Goal: Task Accomplishment & Management: Manage account settings

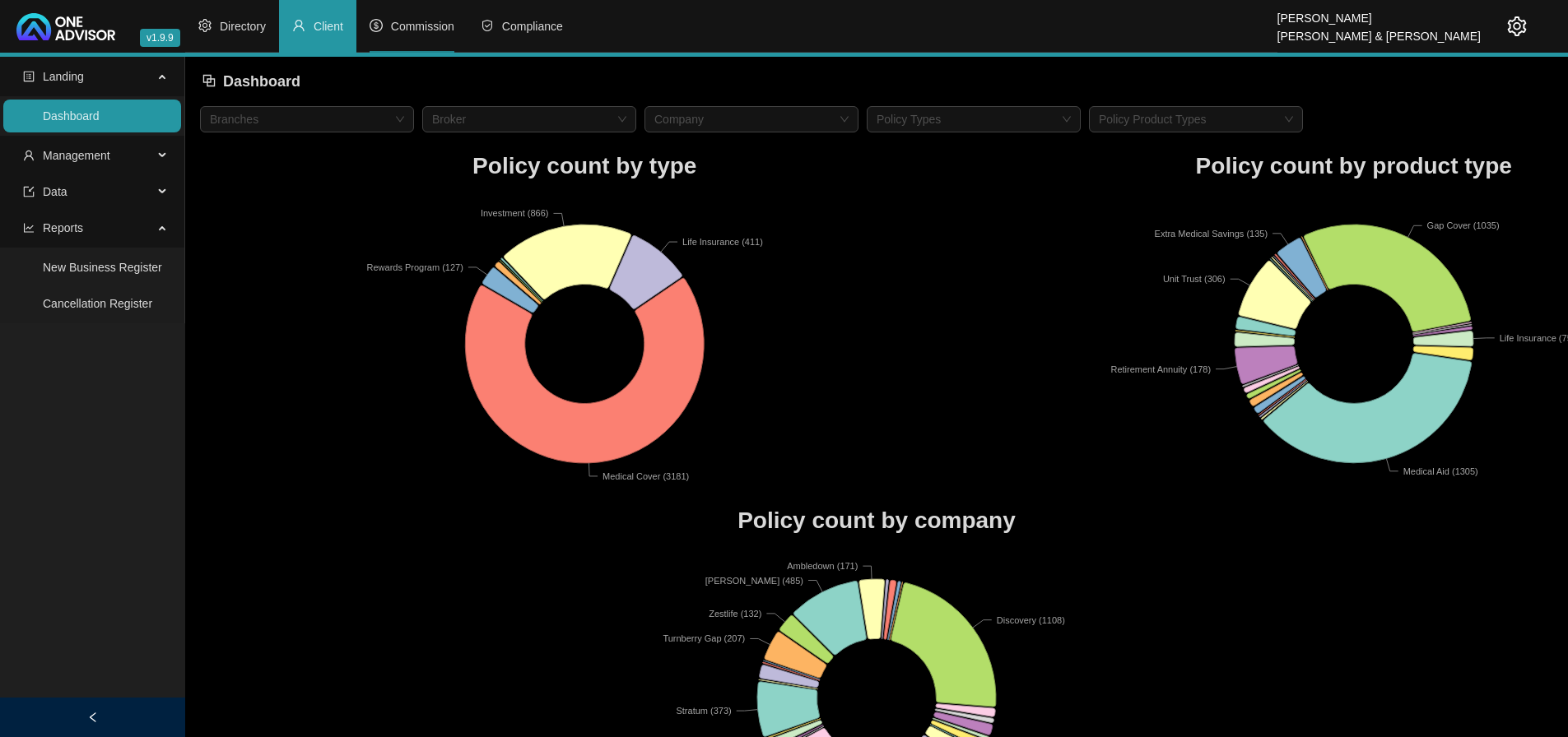
click at [429, 23] on span "Commission" at bounding box center [422, 26] width 64 height 13
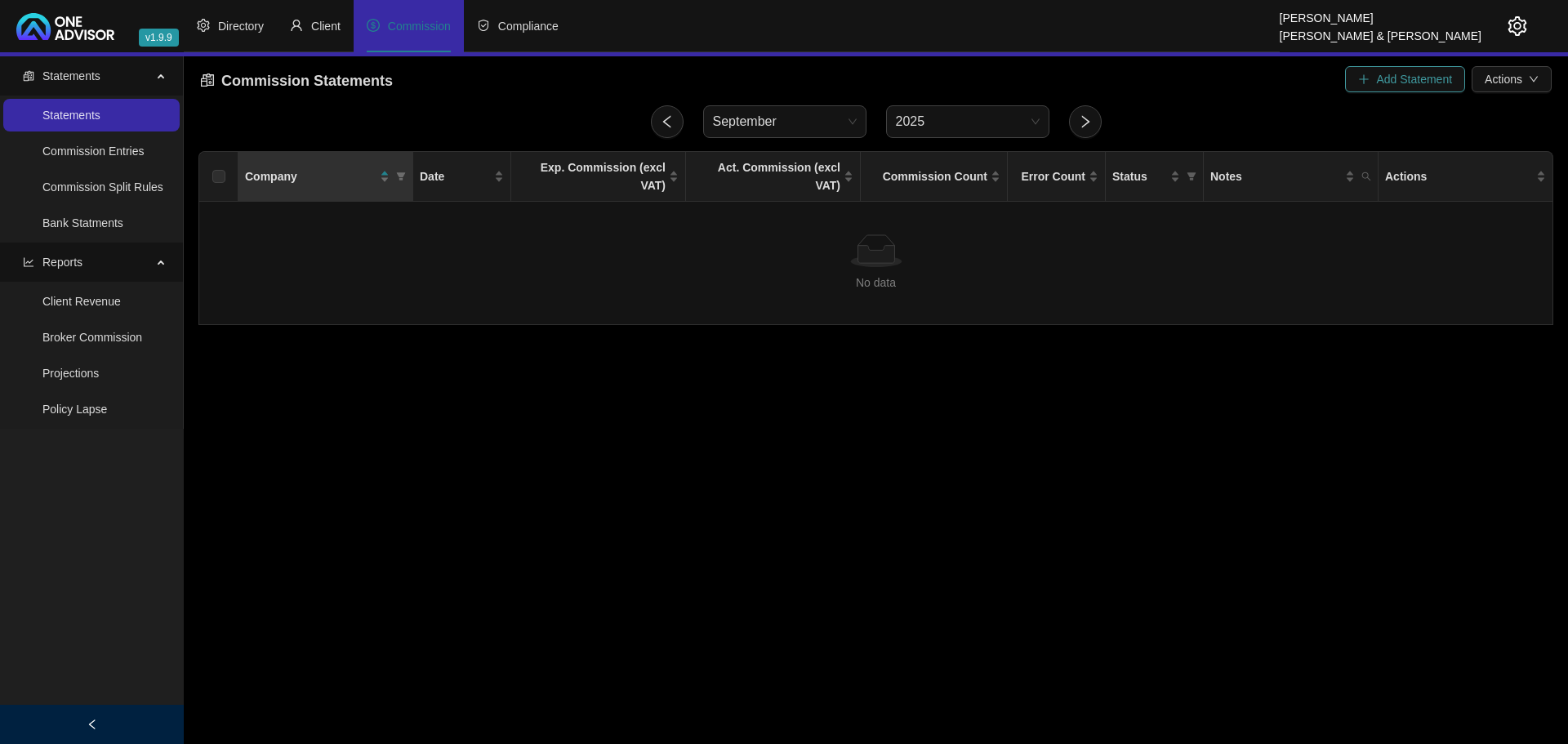
click at [1416, 79] on span "Add Statement" at bounding box center [1415, 79] width 76 height 18
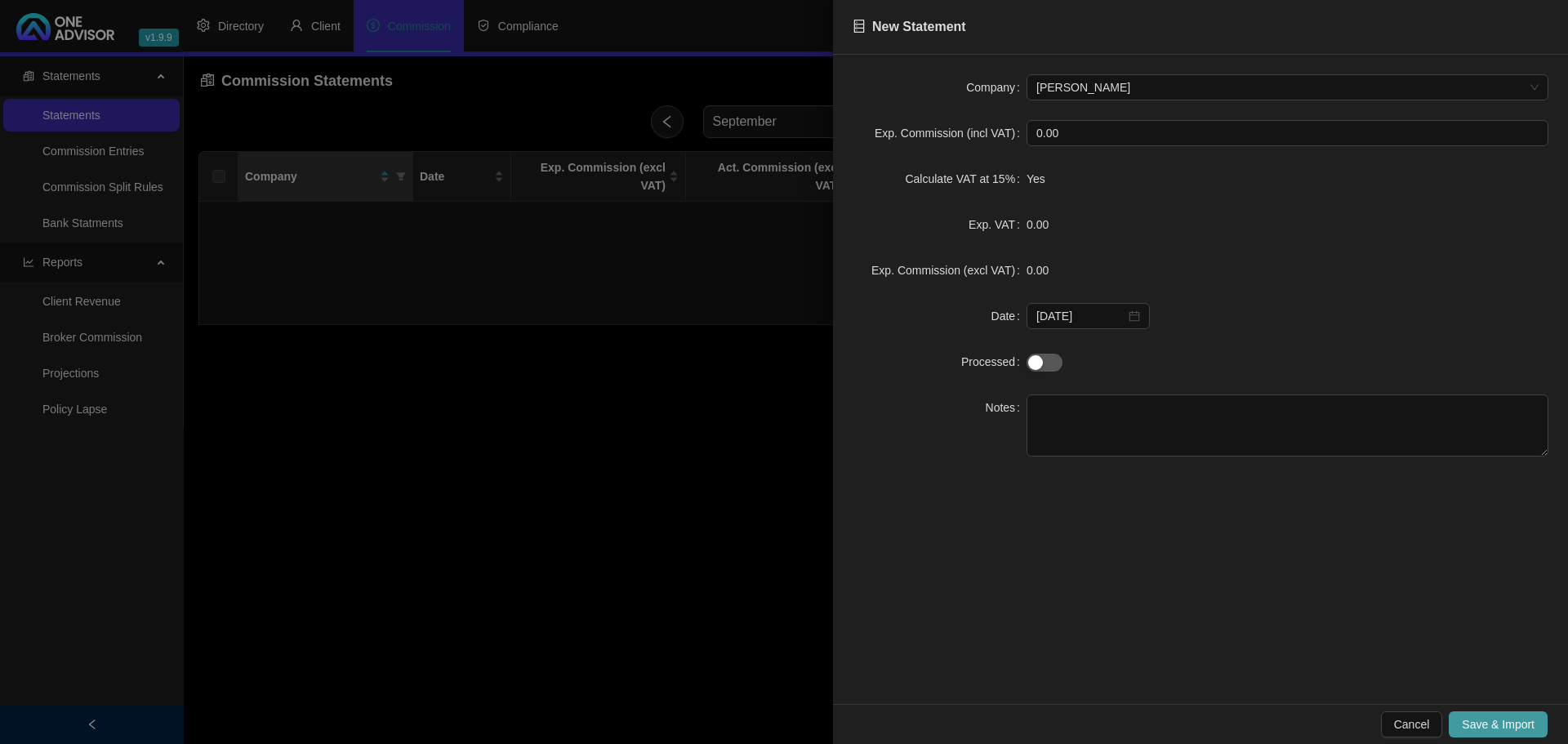
click at [1500, 716] on span "Save & Import" at bounding box center [1499, 724] width 73 height 18
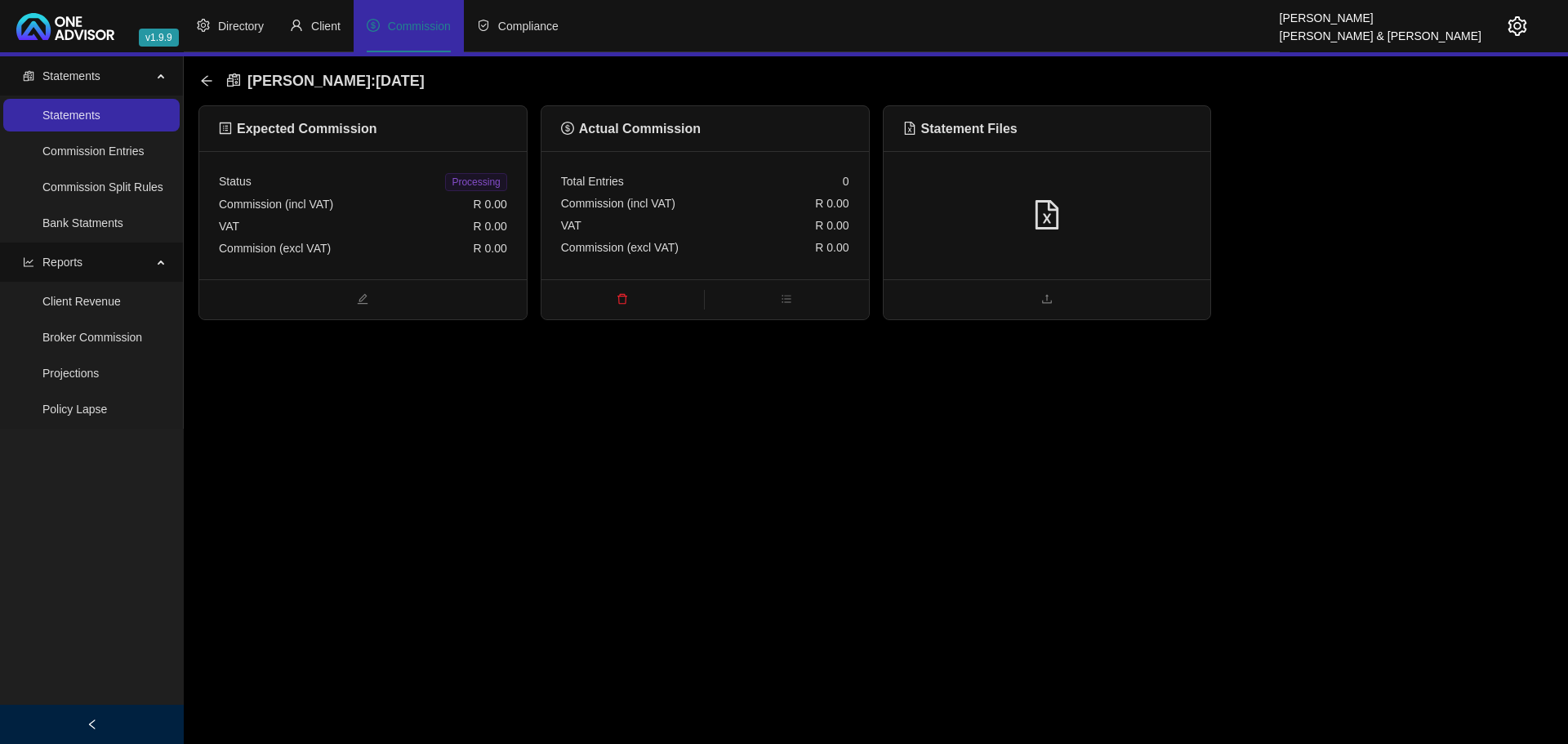
click at [996, 215] on div at bounding box center [1047, 216] width 288 height 31
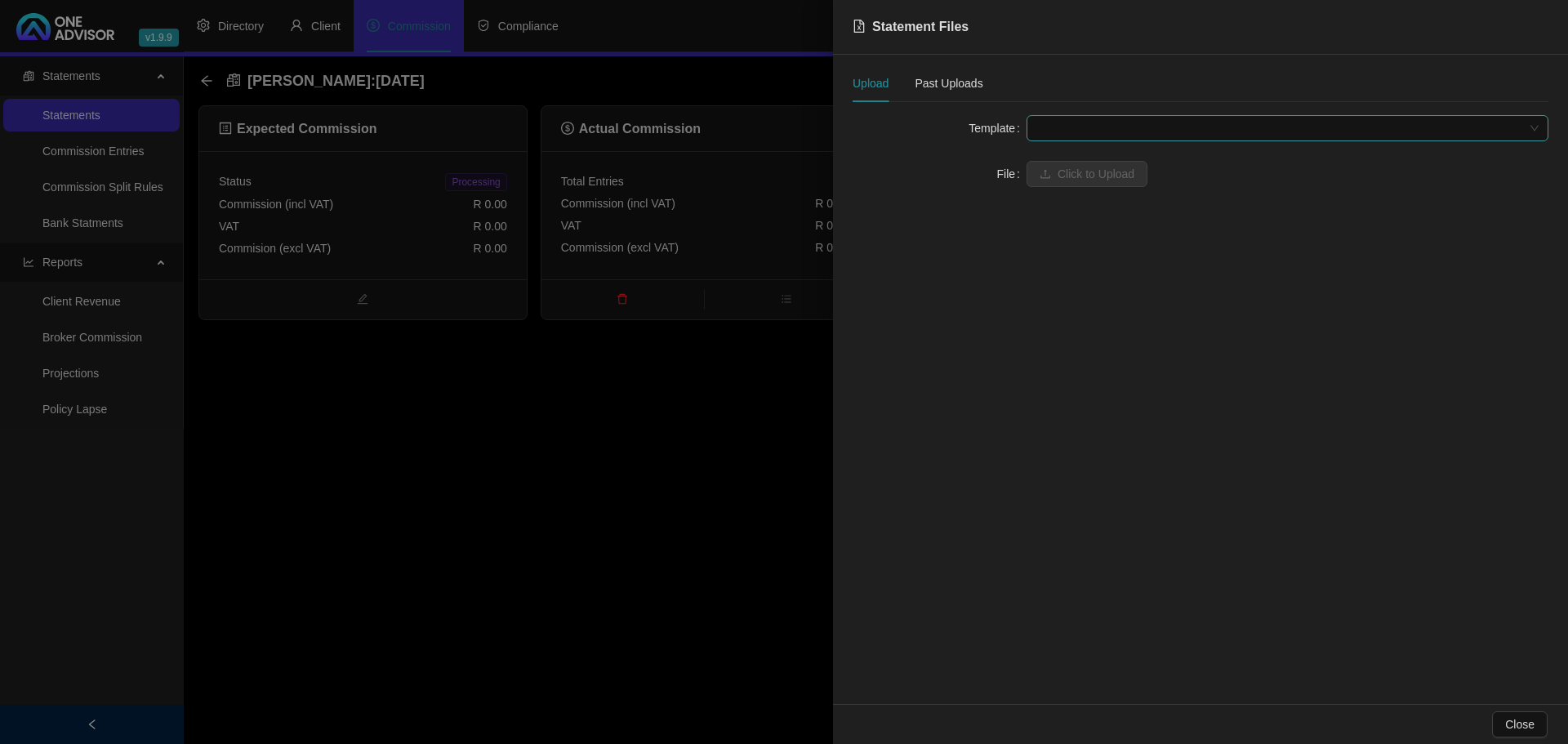
click at [1075, 130] on span at bounding box center [1287, 128] width 502 height 24
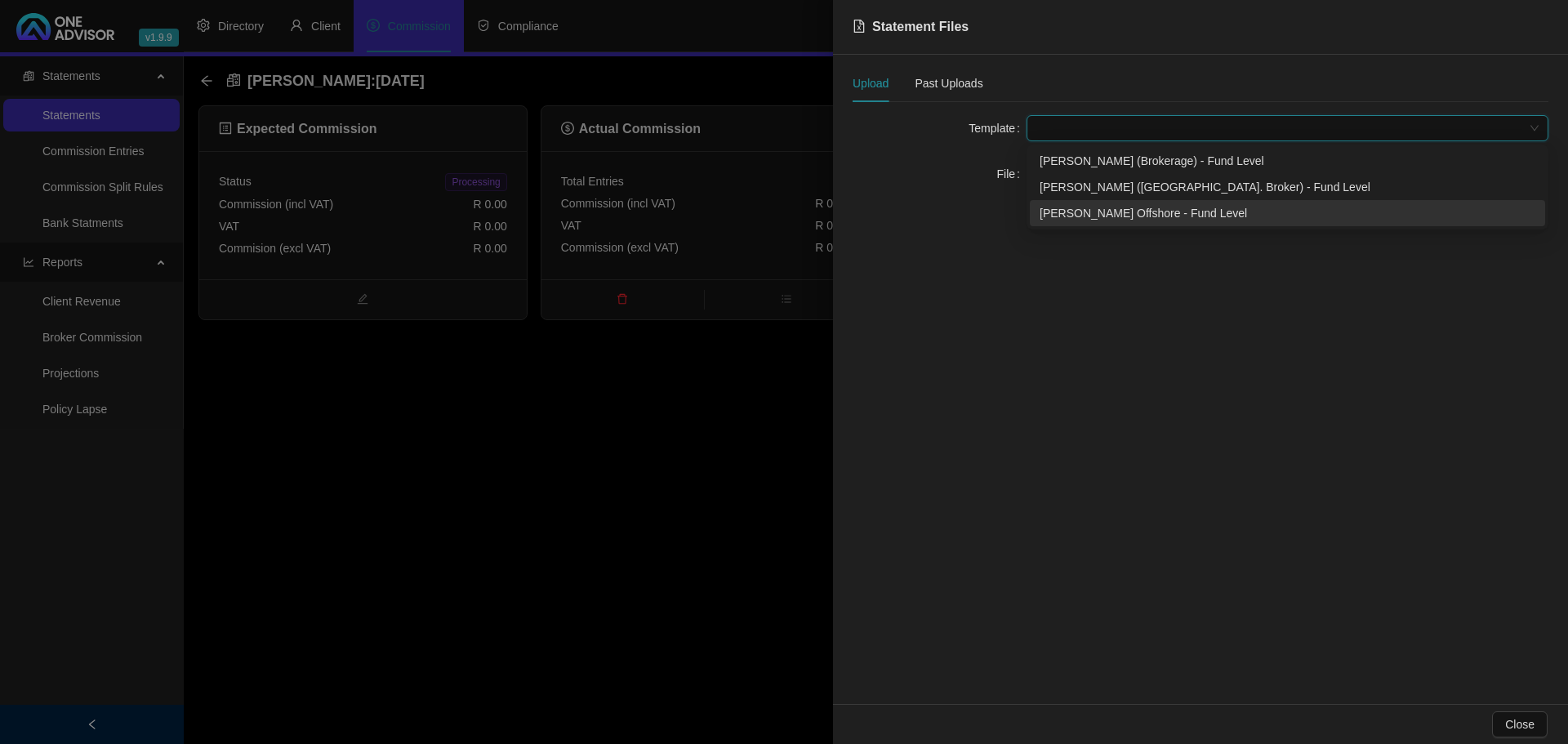
click at [1168, 212] on div "[PERSON_NAME] Offshore - Fund Level" at bounding box center [1287, 213] width 496 height 18
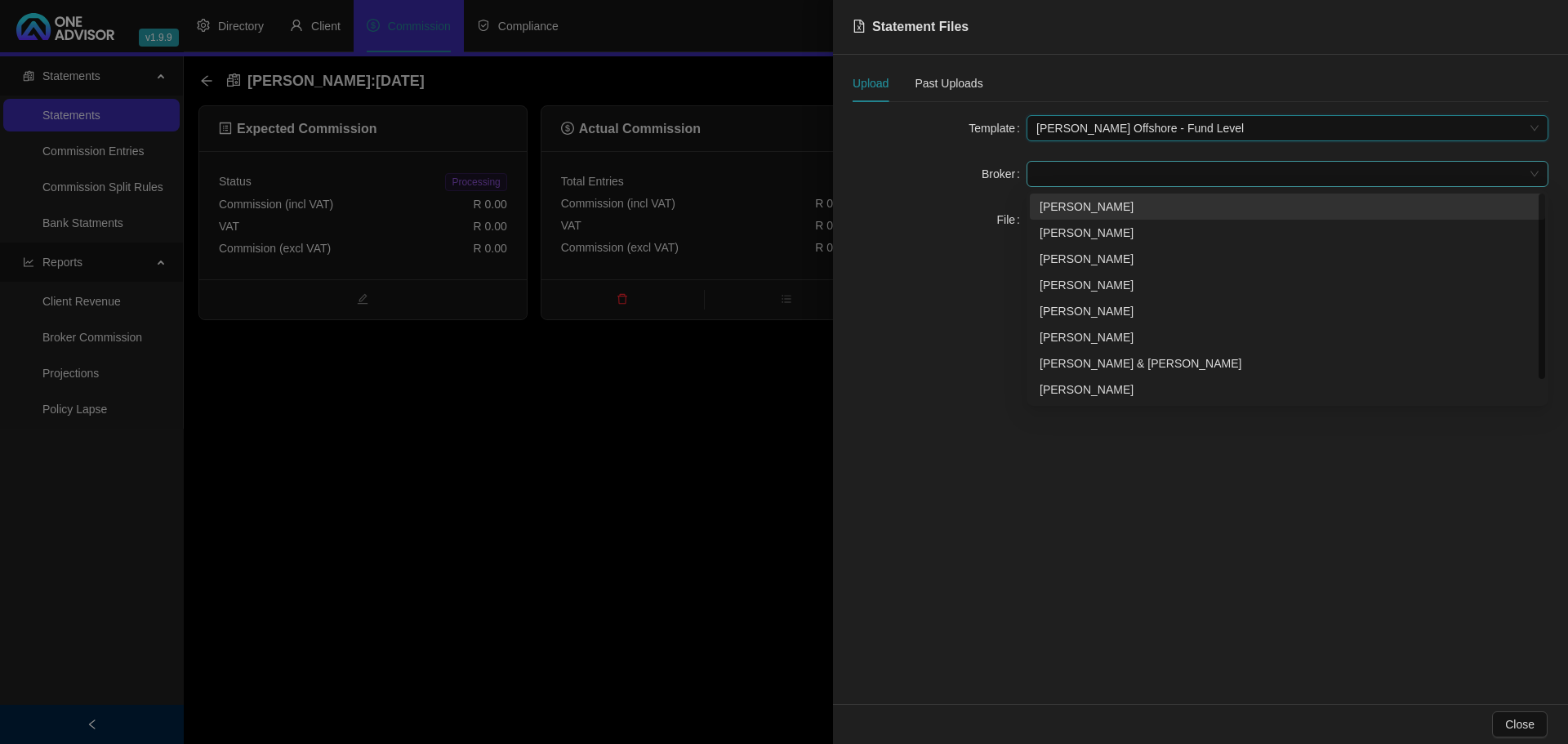
click at [1046, 172] on span at bounding box center [1287, 174] width 502 height 24
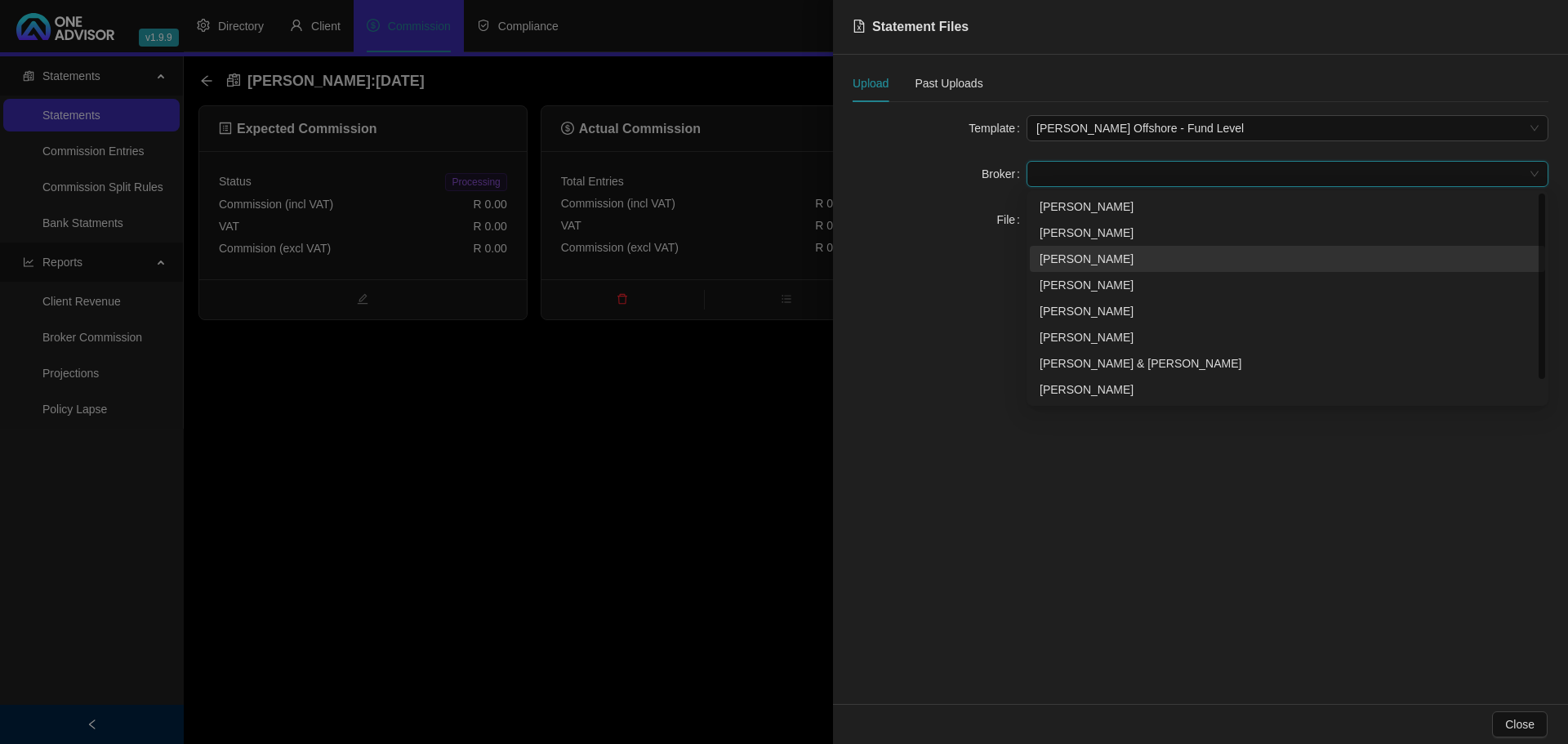
click at [1074, 251] on div "[PERSON_NAME]" at bounding box center [1287, 259] width 496 height 18
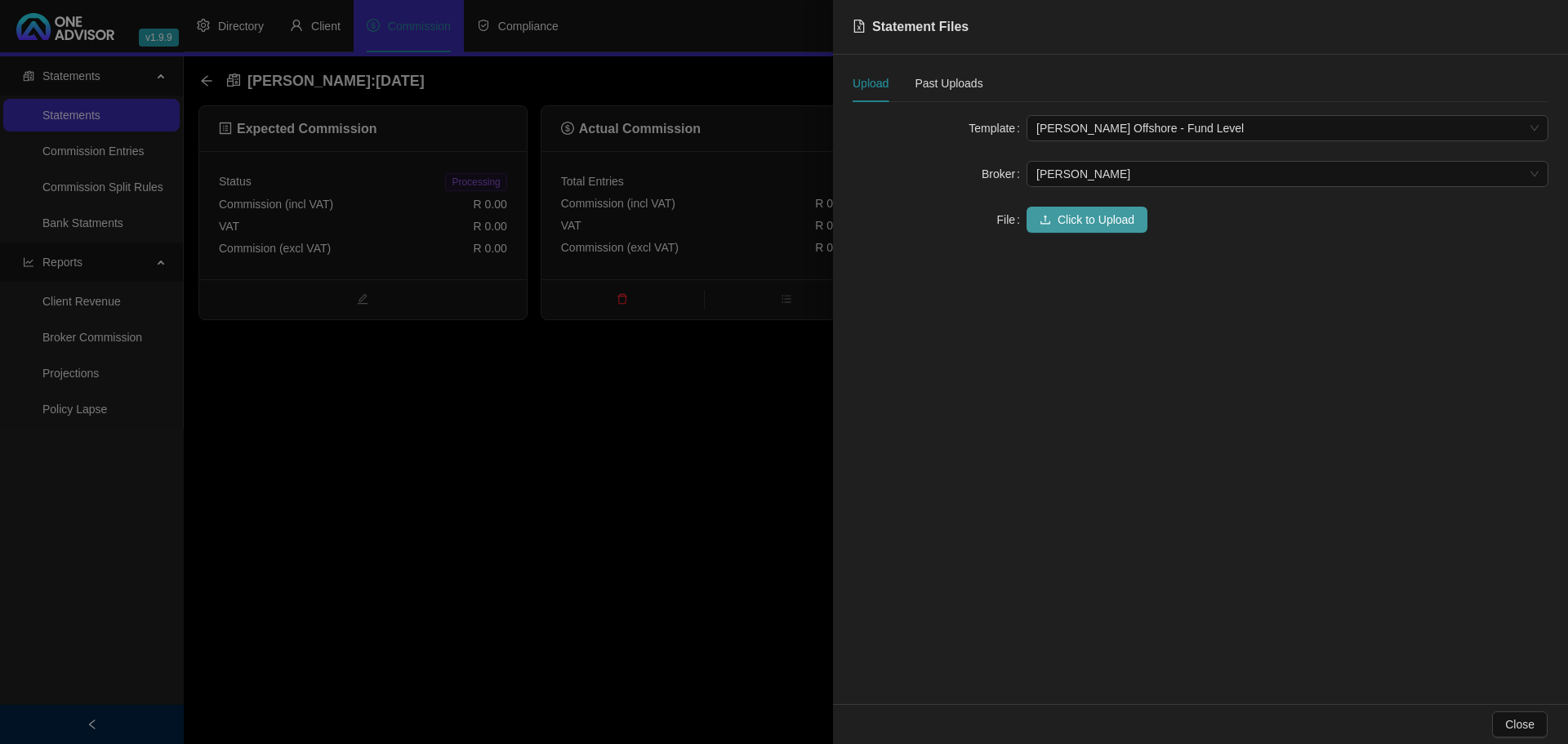
click at [1077, 215] on span "Click to Upload" at bounding box center [1096, 219] width 77 height 18
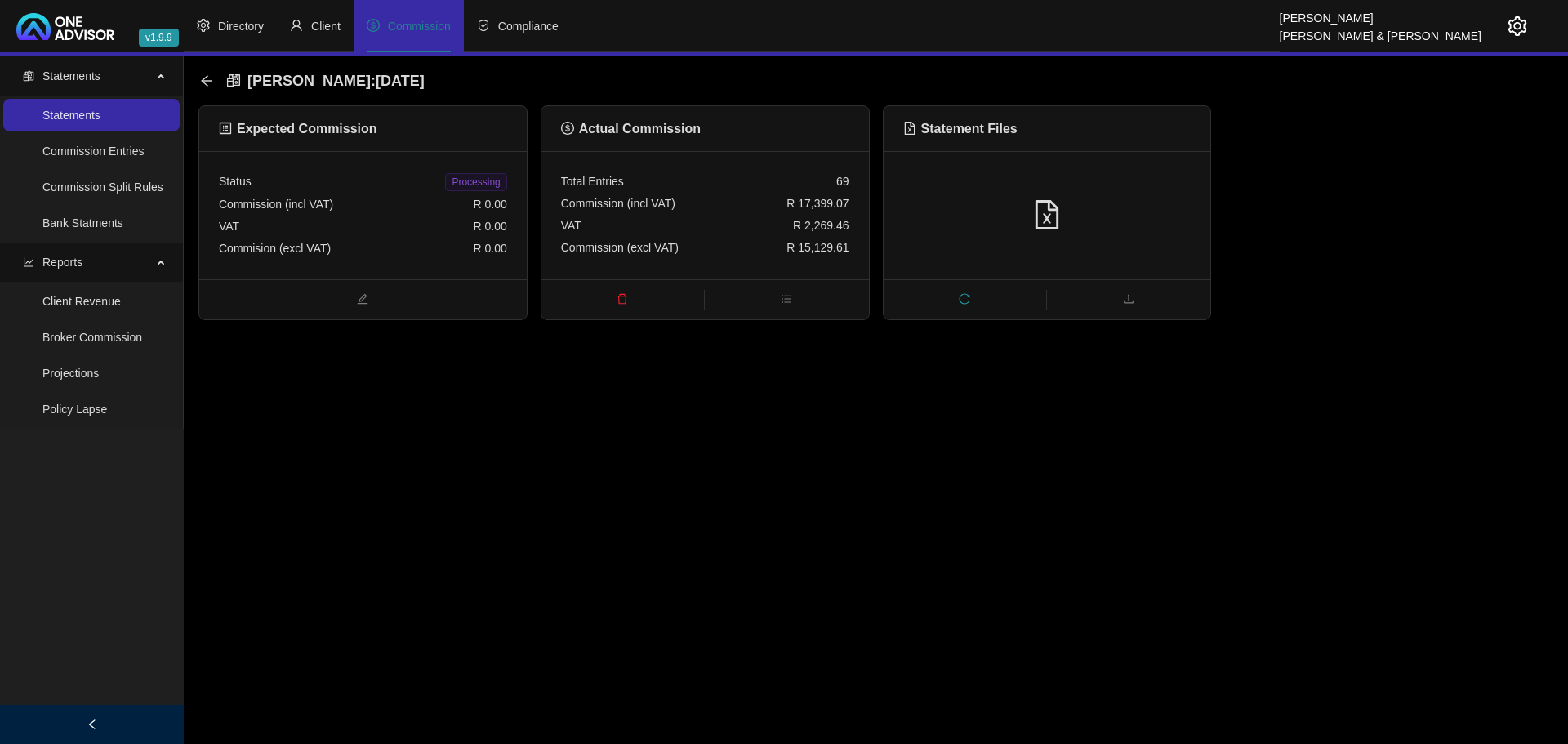
click at [1049, 216] on icon "file-excel" at bounding box center [1047, 215] width 29 height 29
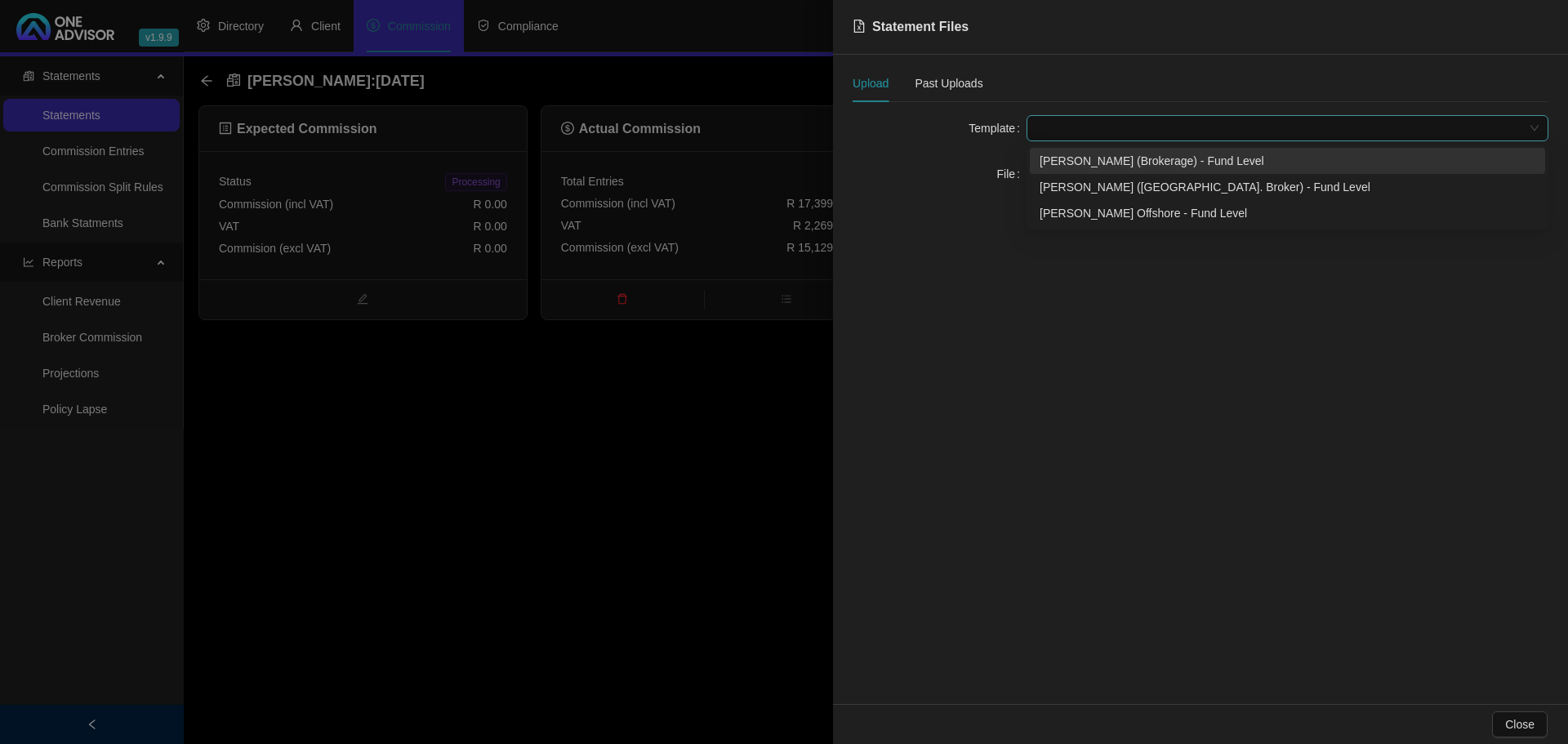
click at [1062, 126] on span at bounding box center [1287, 128] width 502 height 24
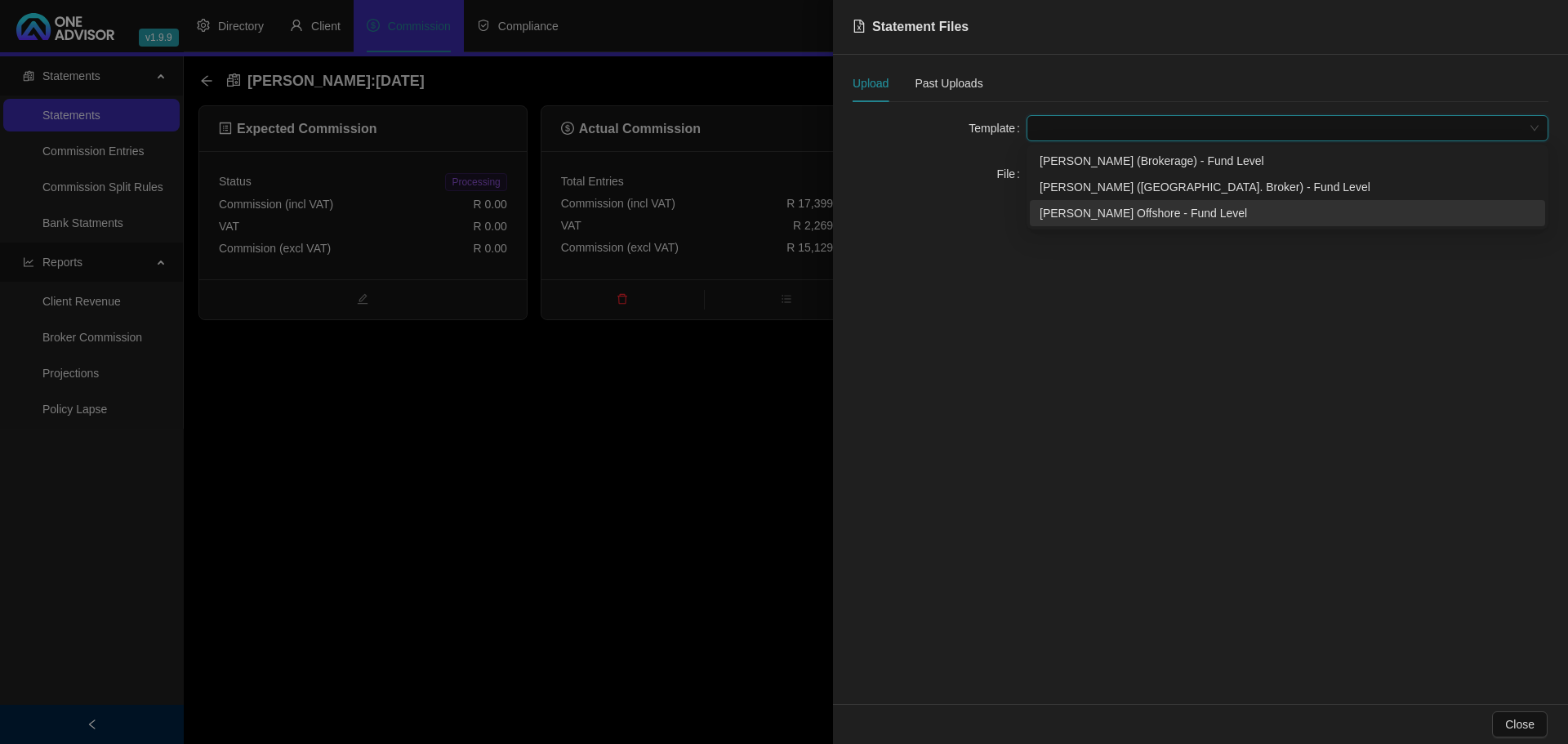
click at [1150, 213] on div "[PERSON_NAME] Offshore - Fund Level" at bounding box center [1287, 213] width 496 height 18
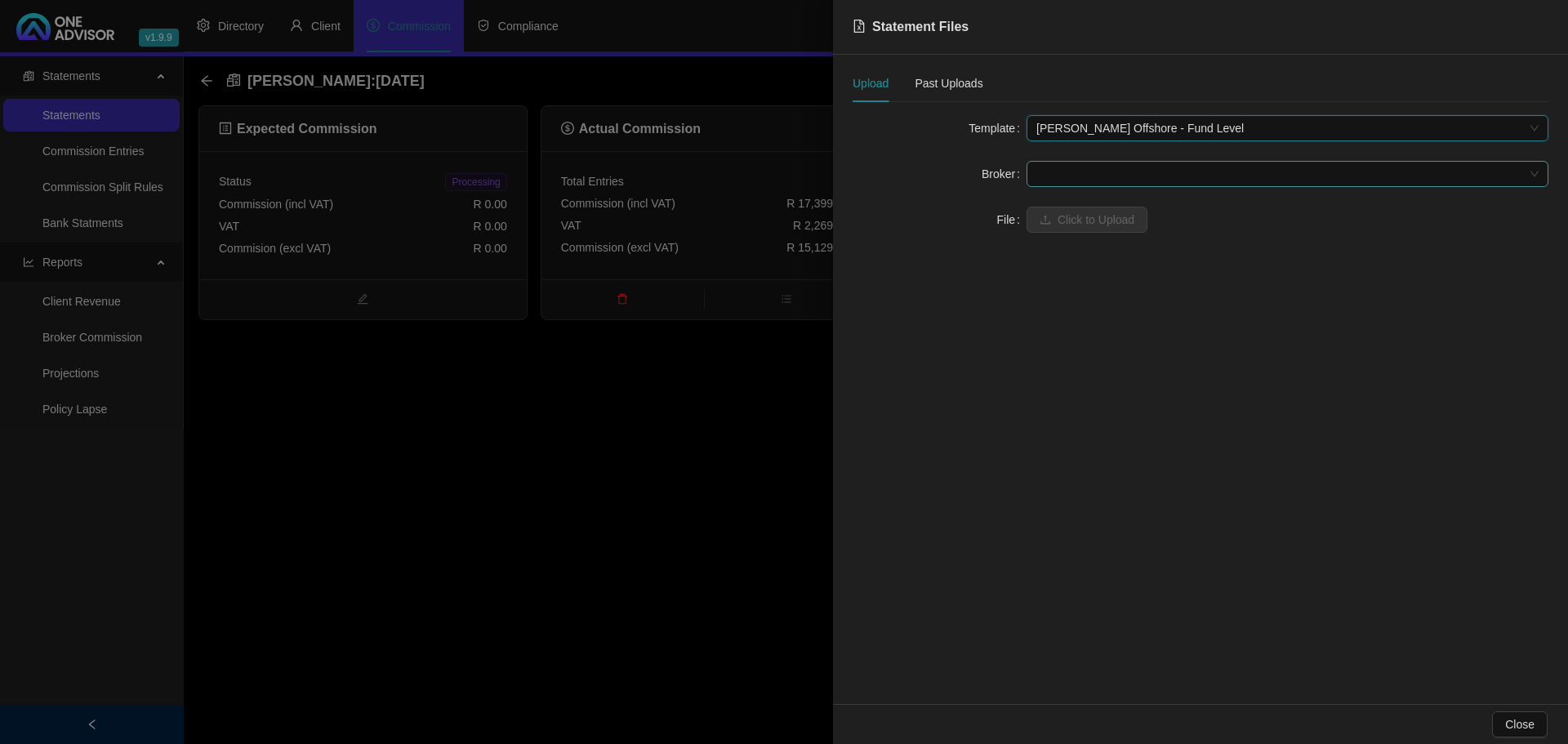
click at [1061, 174] on span at bounding box center [1287, 174] width 502 height 24
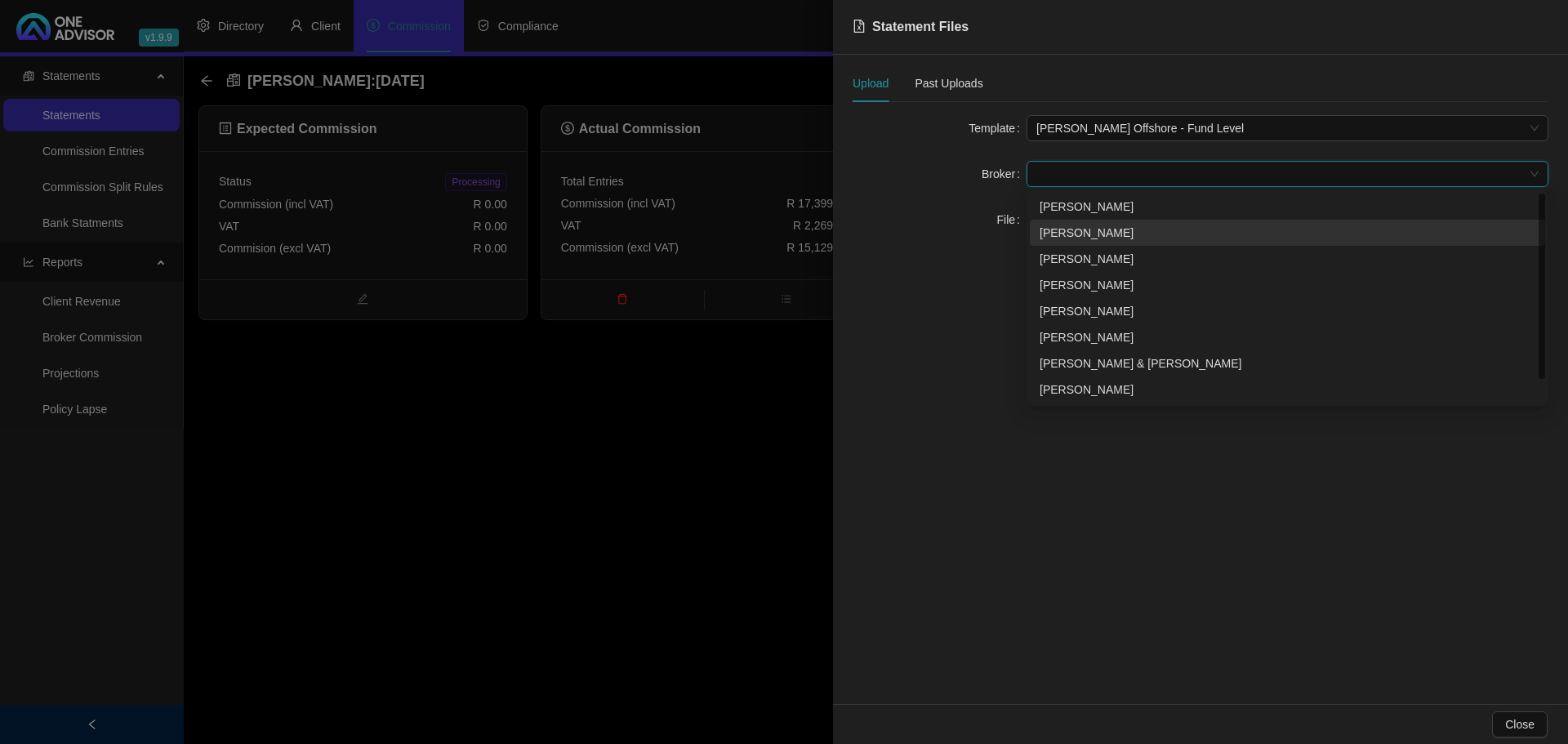
click at [1061, 233] on div "[PERSON_NAME]" at bounding box center [1287, 232] width 496 height 18
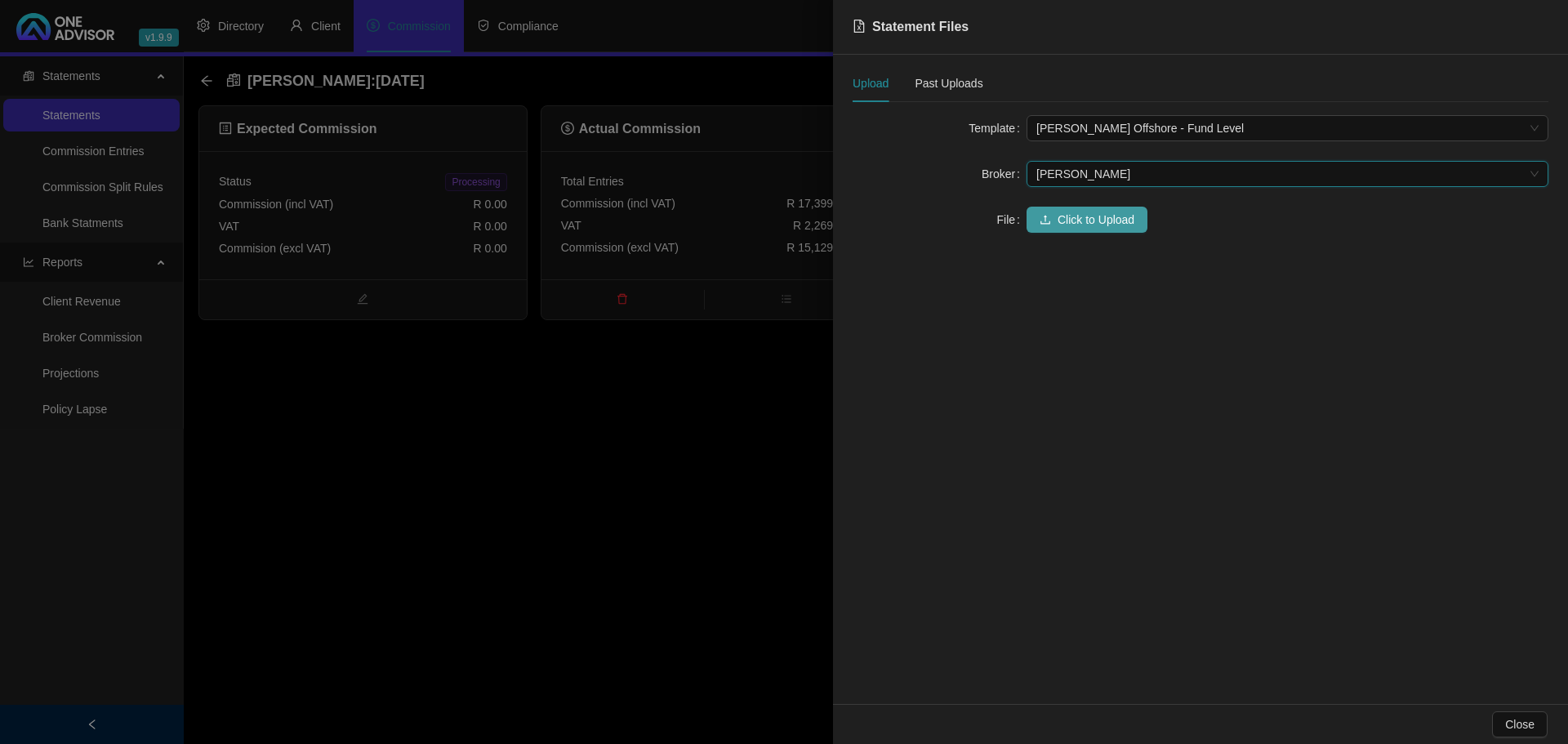
click at [1073, 216] on span "Click to Upload" at bounding box center [1096, 219] width 77 height 18
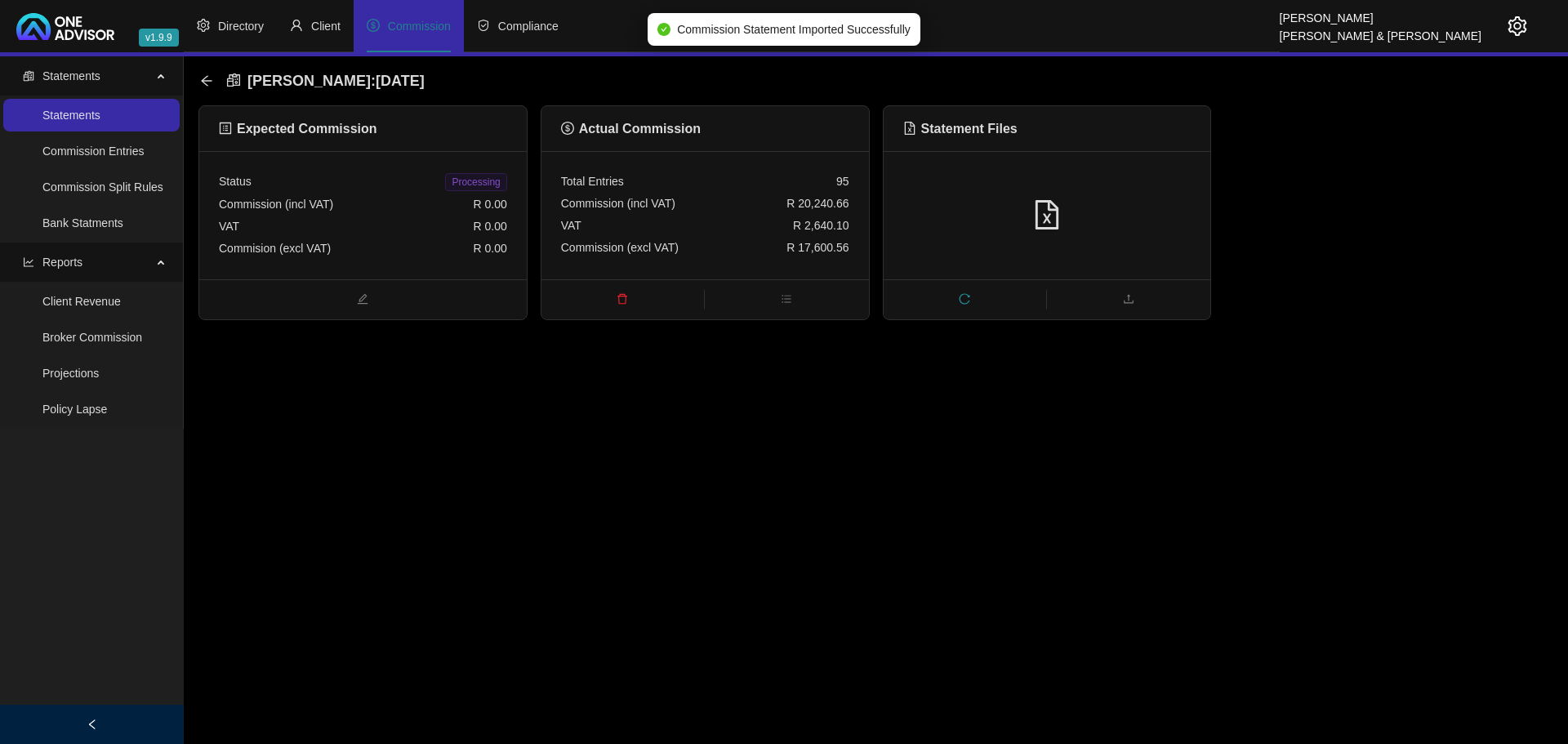
click at [1046, 215] on icon "file-excel" at bounding box center [1047, 215] width 23 height 29
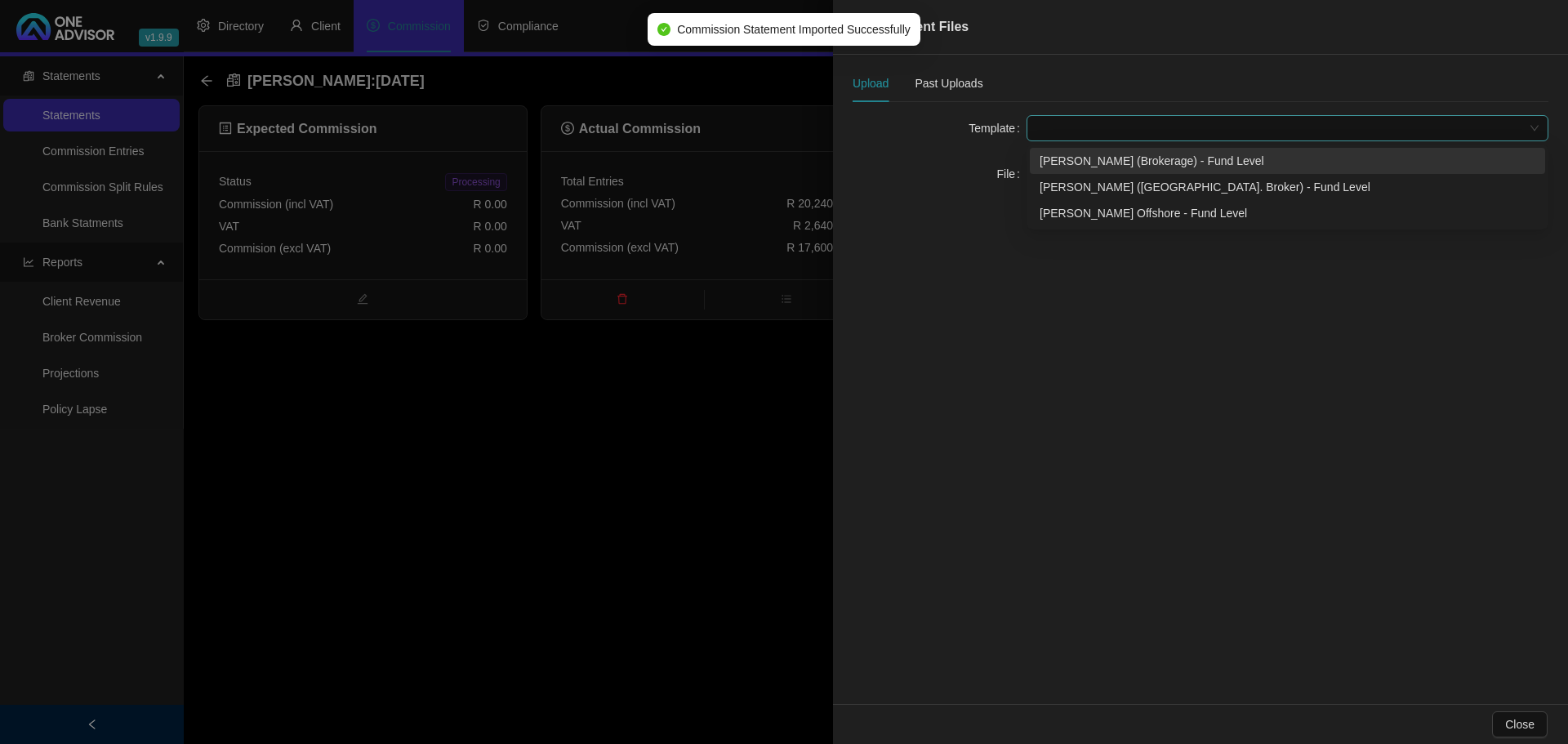
click at [1055, 127] on span at bounding box center [1287, 128] width 502 height 24
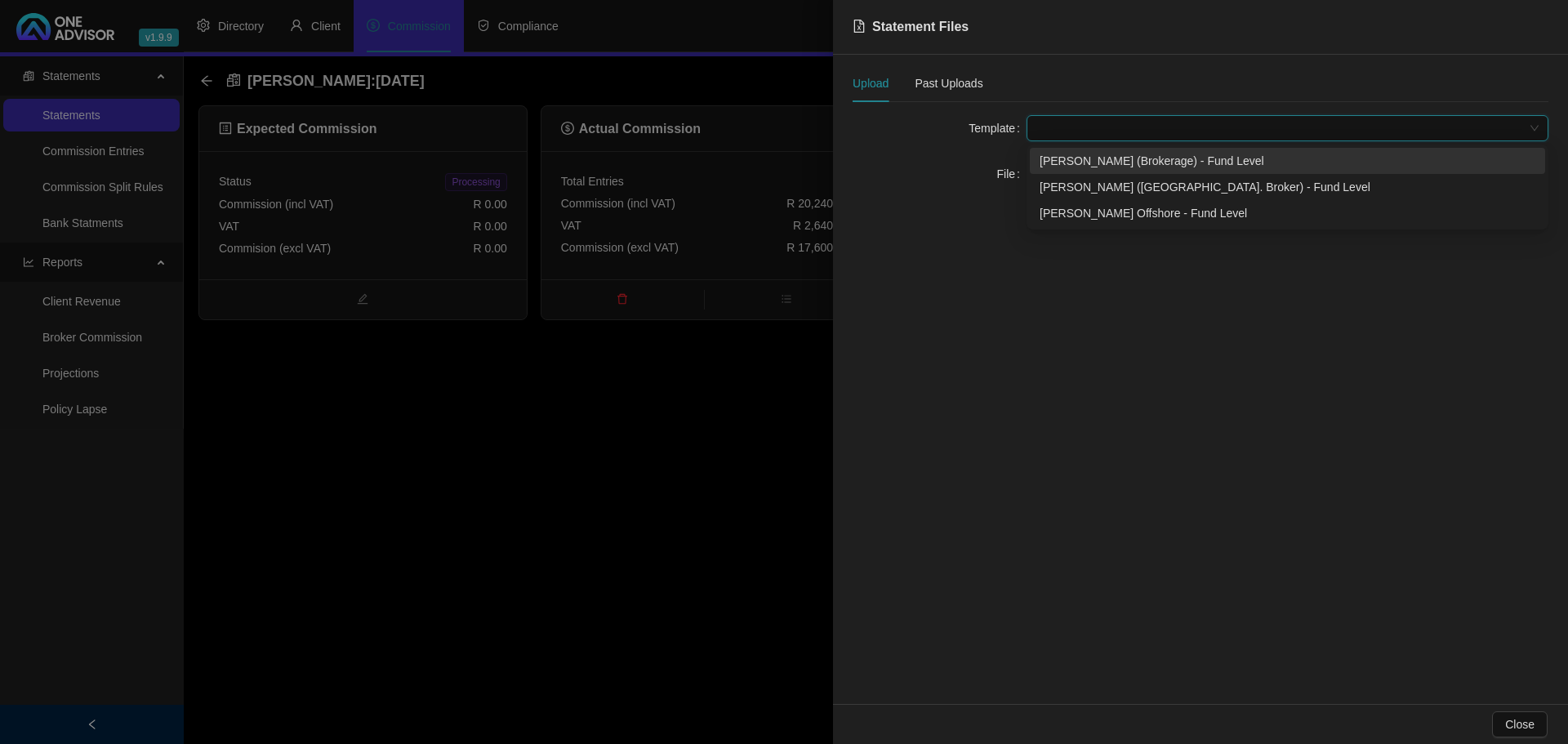
click at [1082, 160] on div "[PERSON_NAME] (Brokerage) - Fund Level" at bounding box center [1287, 160] width 496 height 18
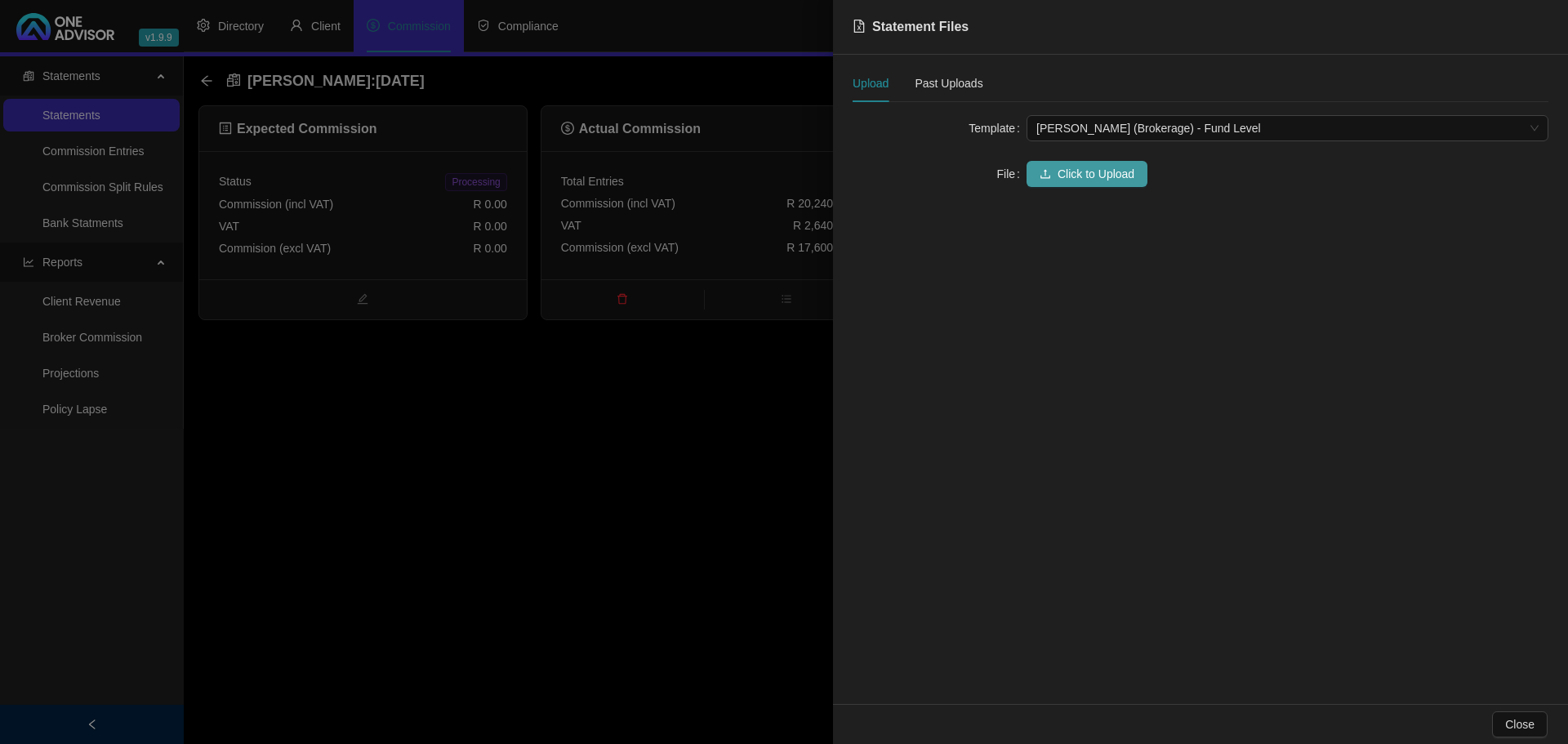
click at [1080, 165] on span "Click to Upload" at bounding box center [1096, 174] width 77 height 18
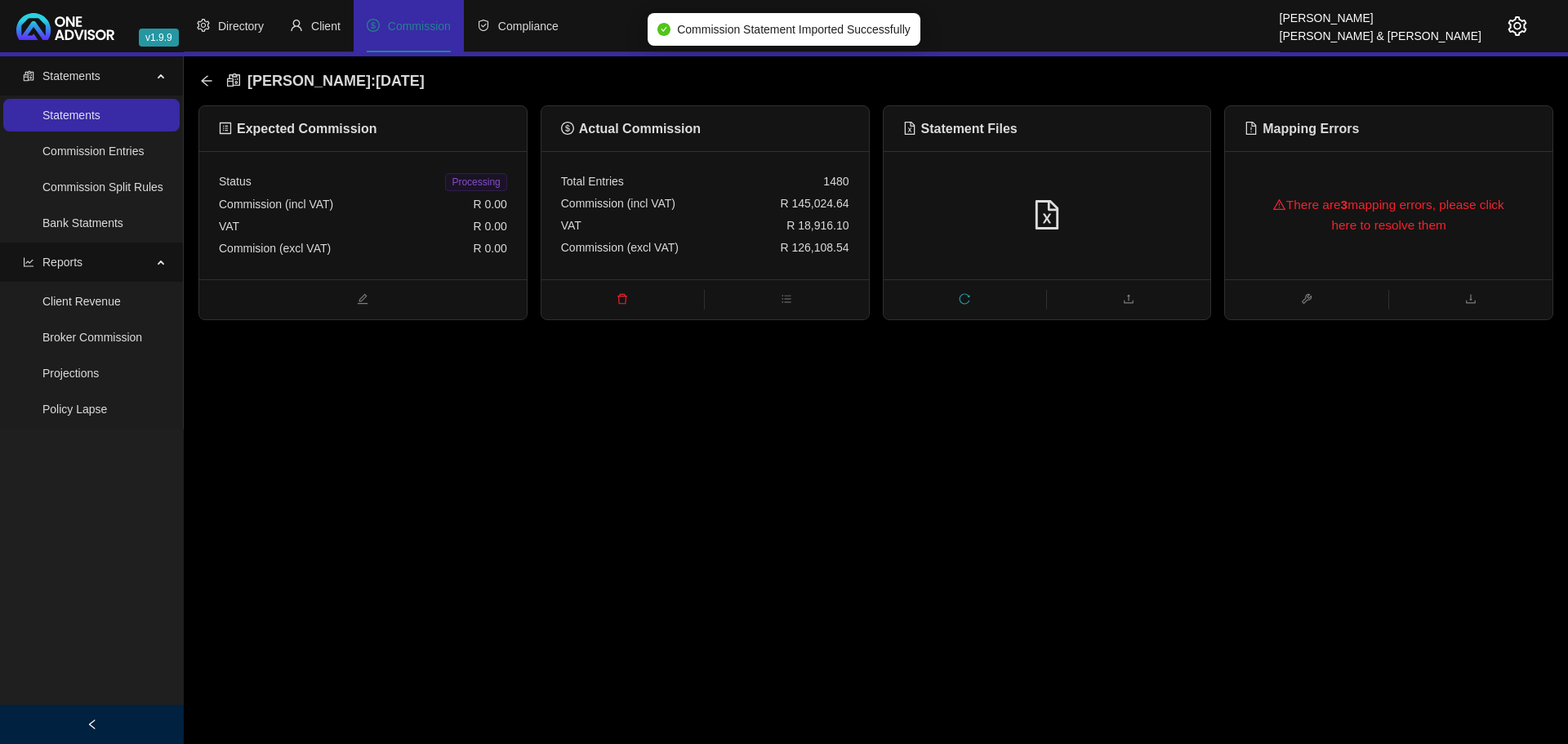
click at [1328, 222] on div "There are 3 mapping errors, please click here to resolve them" at bounding box center [1389, 215] width 288 height 72
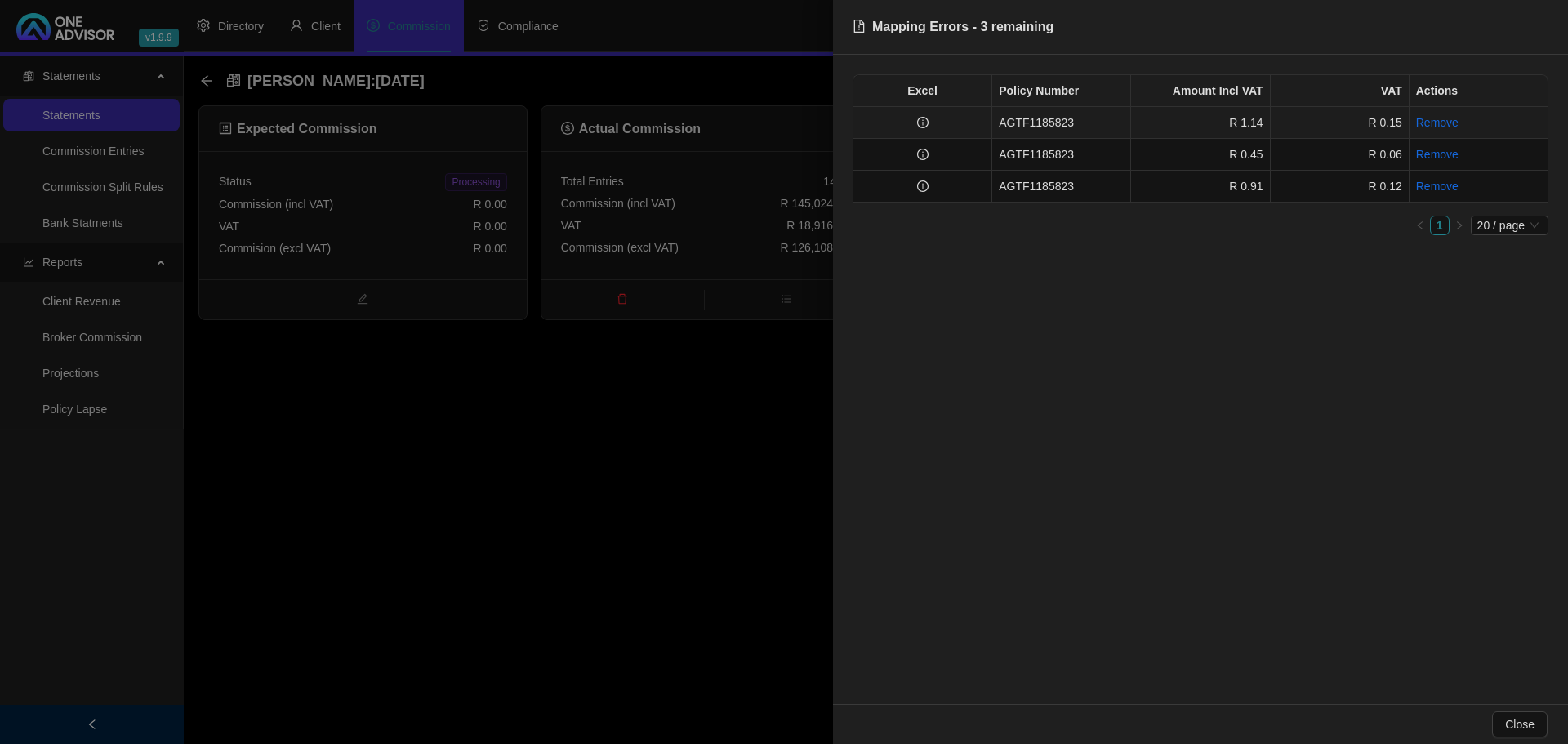
click at [974, 118] on td at bounding box center [923, 123] width 139 height 32
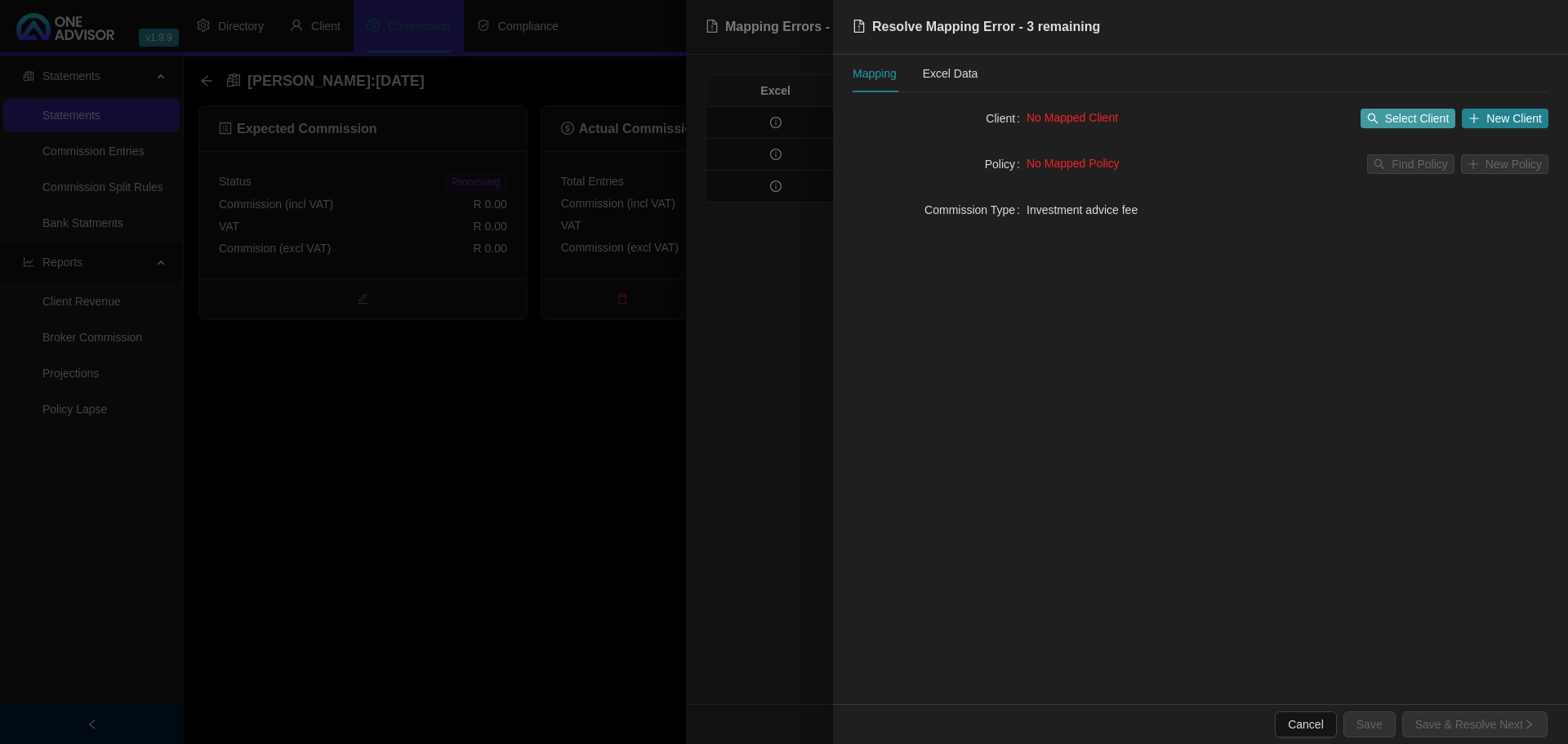
click at [1412, 116] on span "Select Client" at bounding box center [1417, 118] width 65 height 18
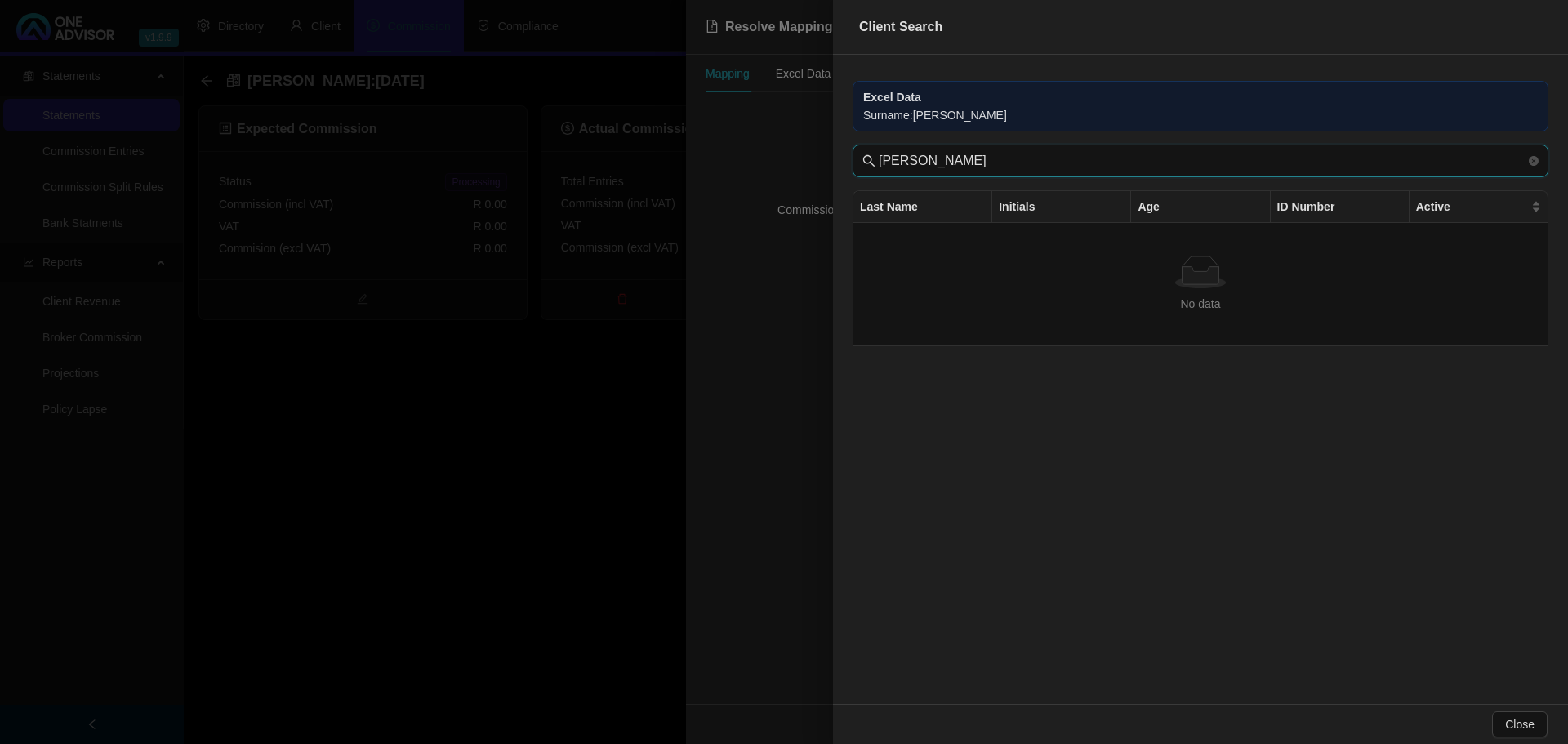
drag, startPoint x: 988, startPoint y: 160, endPoint x: 823, endPoint y: 161, distance: 165.0
click at [823, 161] on div "Client Search Excel Data Surname : [PERSON_NAME] [PERSON_NAME] Last Name Initia…" at bounding box center [784, 372] width 1568 height 744
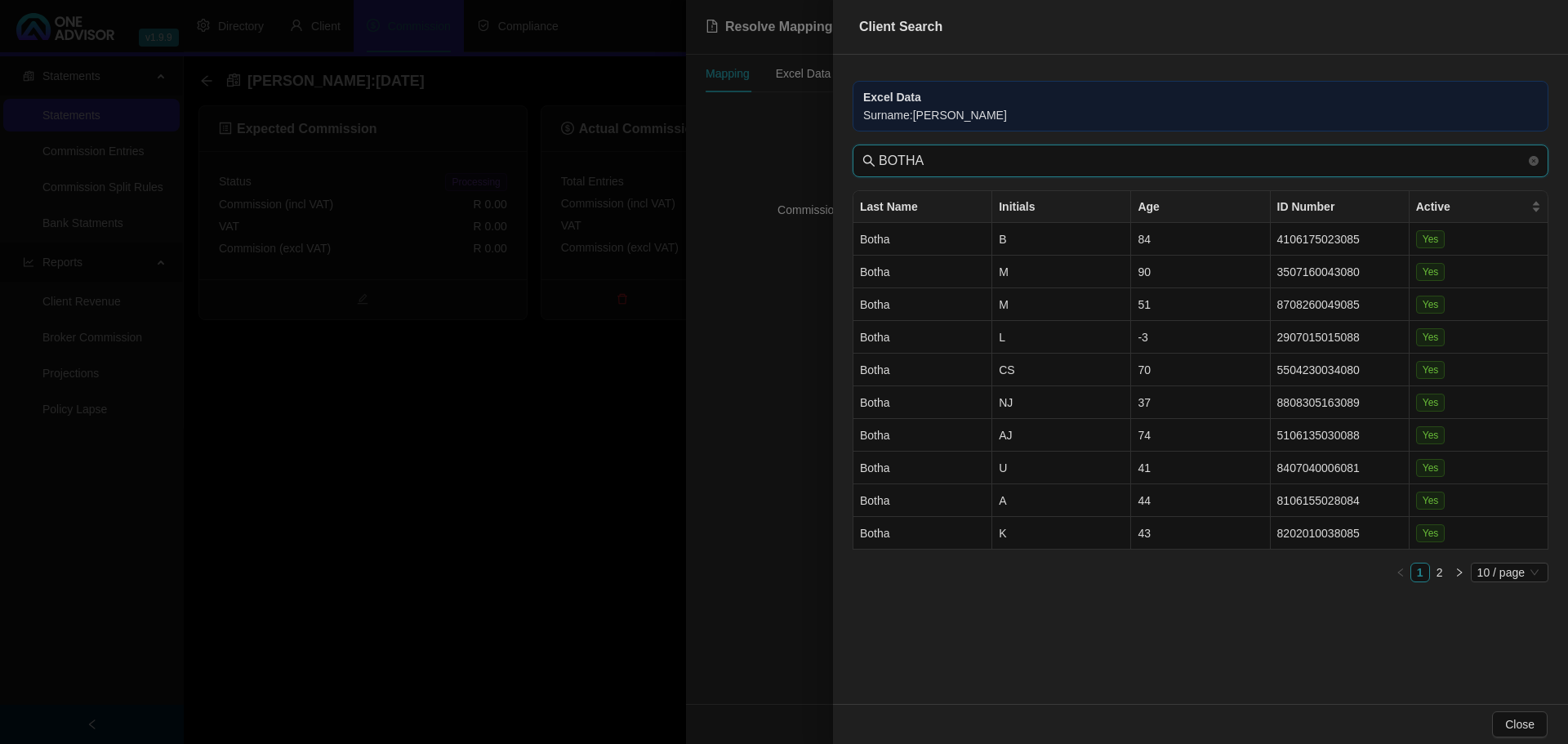
type input "BOTHA"
click at [1439, 564] on link "2" at bounding box center [1440, 573] width 18 height 18
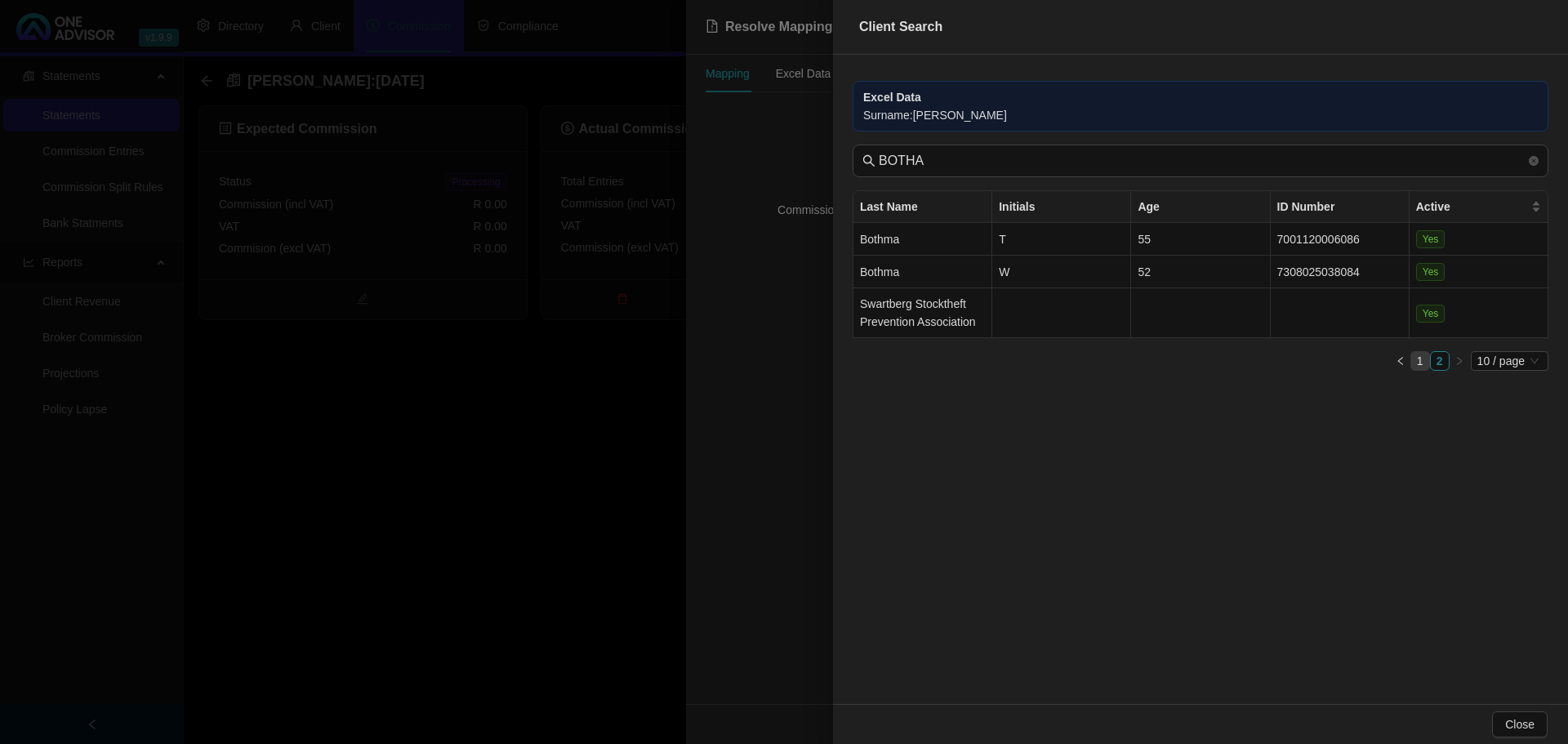
click at [1417, 357] on link "1" at bounding box center [1420, 361] width 18 height 18
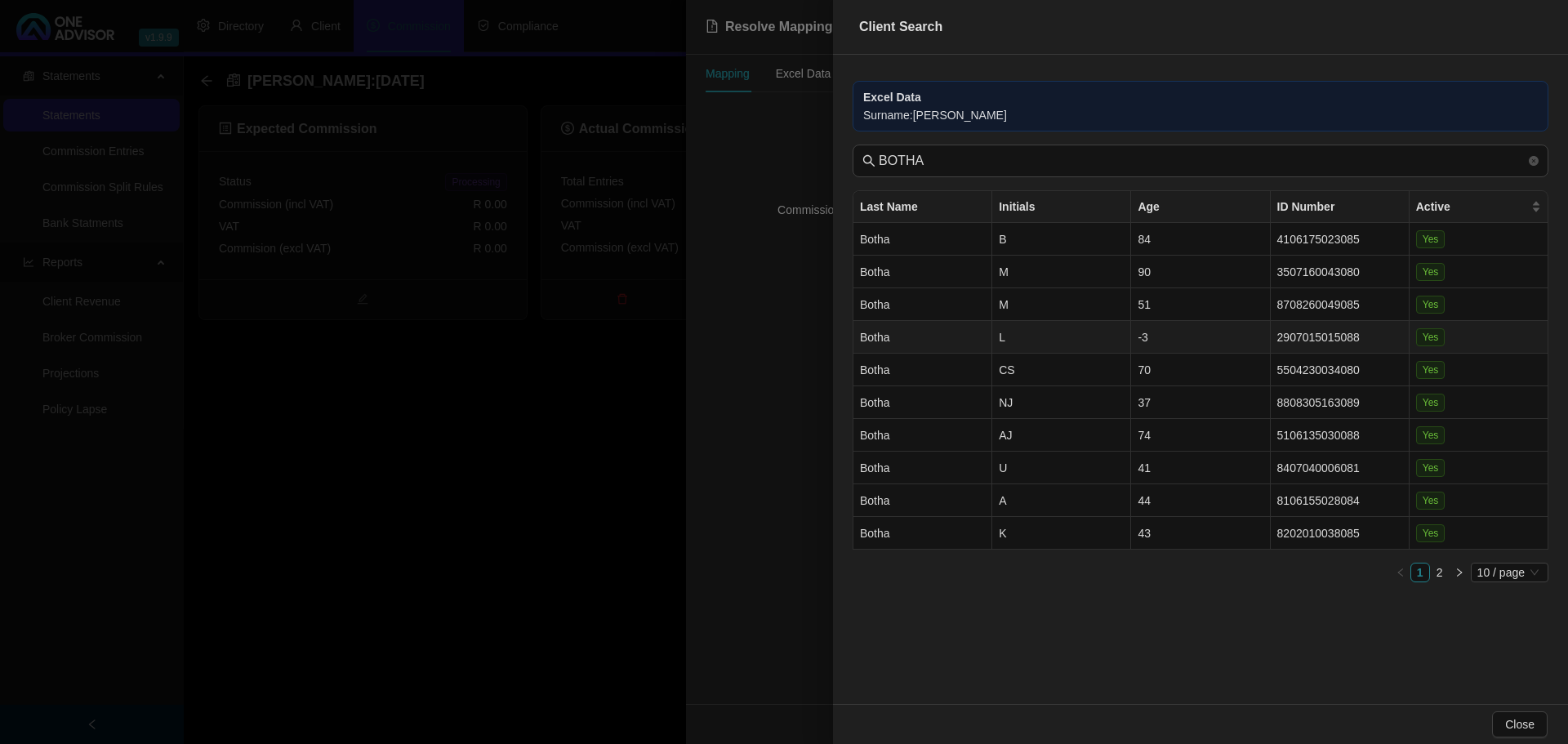
click at [1322, 333] on td "2907015015088" at bounding box center [1340, 338] width 139 height 33
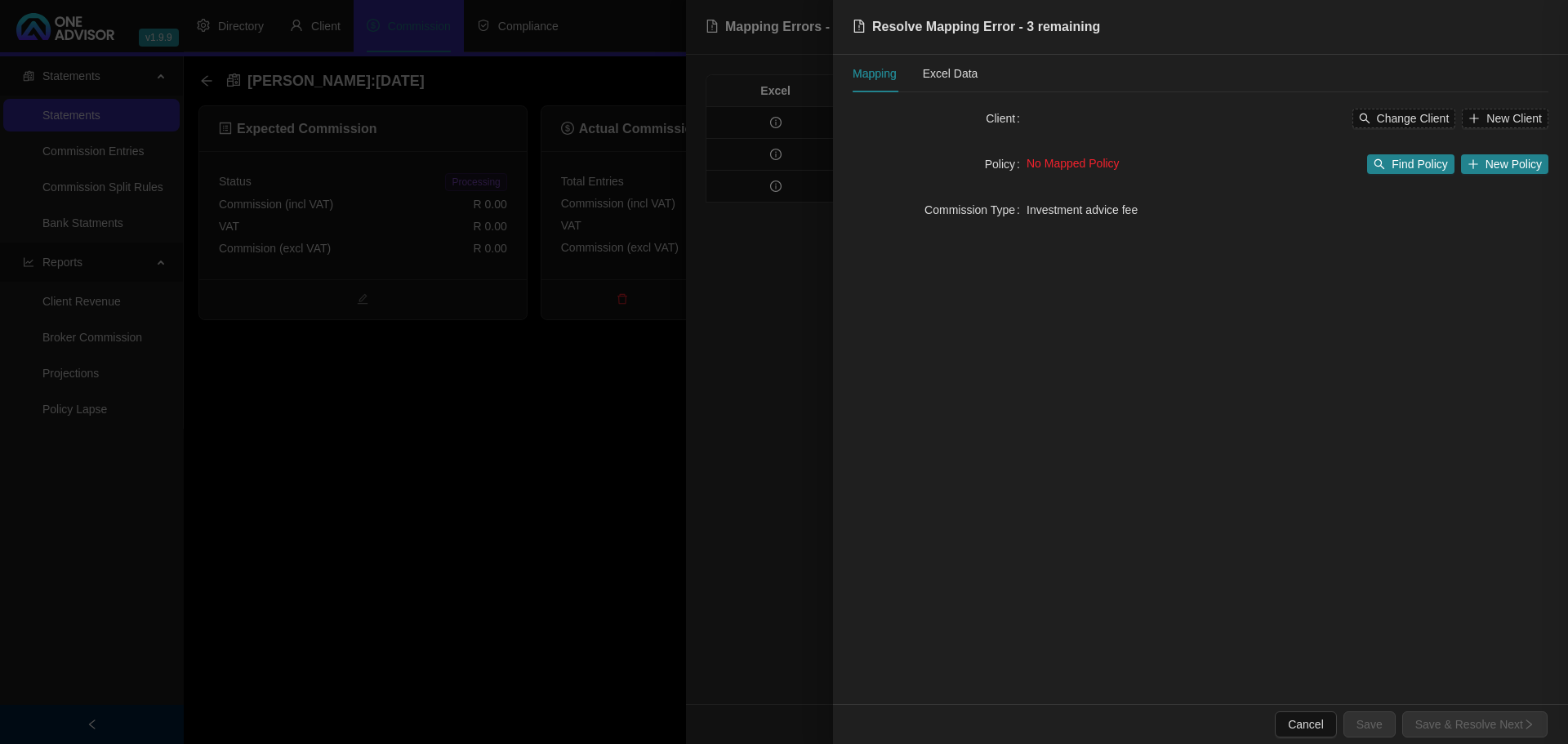
click at [1322, 333] on div "Client Search Excel Data Surname : [PERSON_NAME] BOTHA Last Name Initials Age I…" at bounding box center [784, 372] width 1568 height 744
click at [1402, 112] on span "Change Client" at bounding box center [1414, 118] width 73 height 18
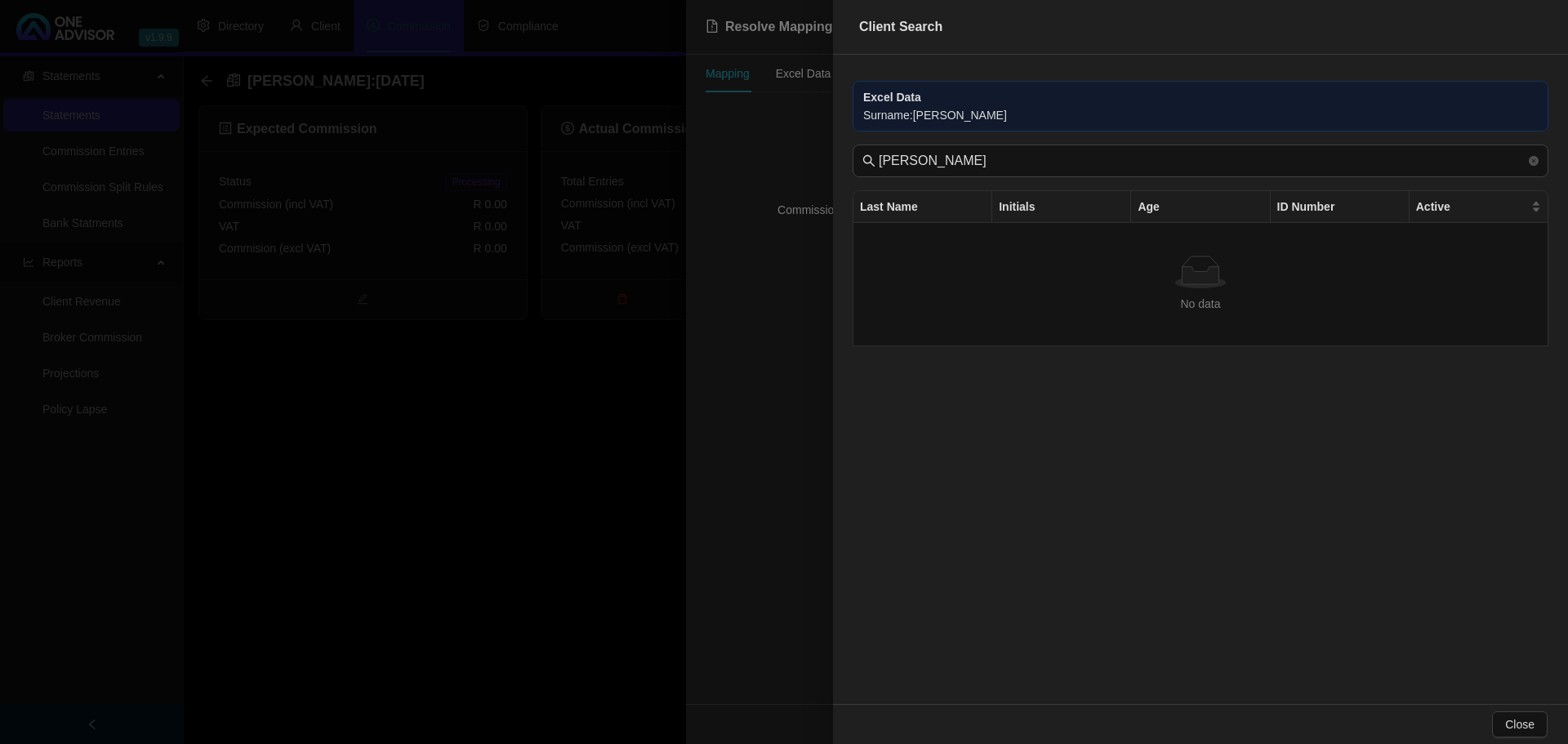
click at [578, 440] on div at bounding box center [784, 372] width 1568 height 744
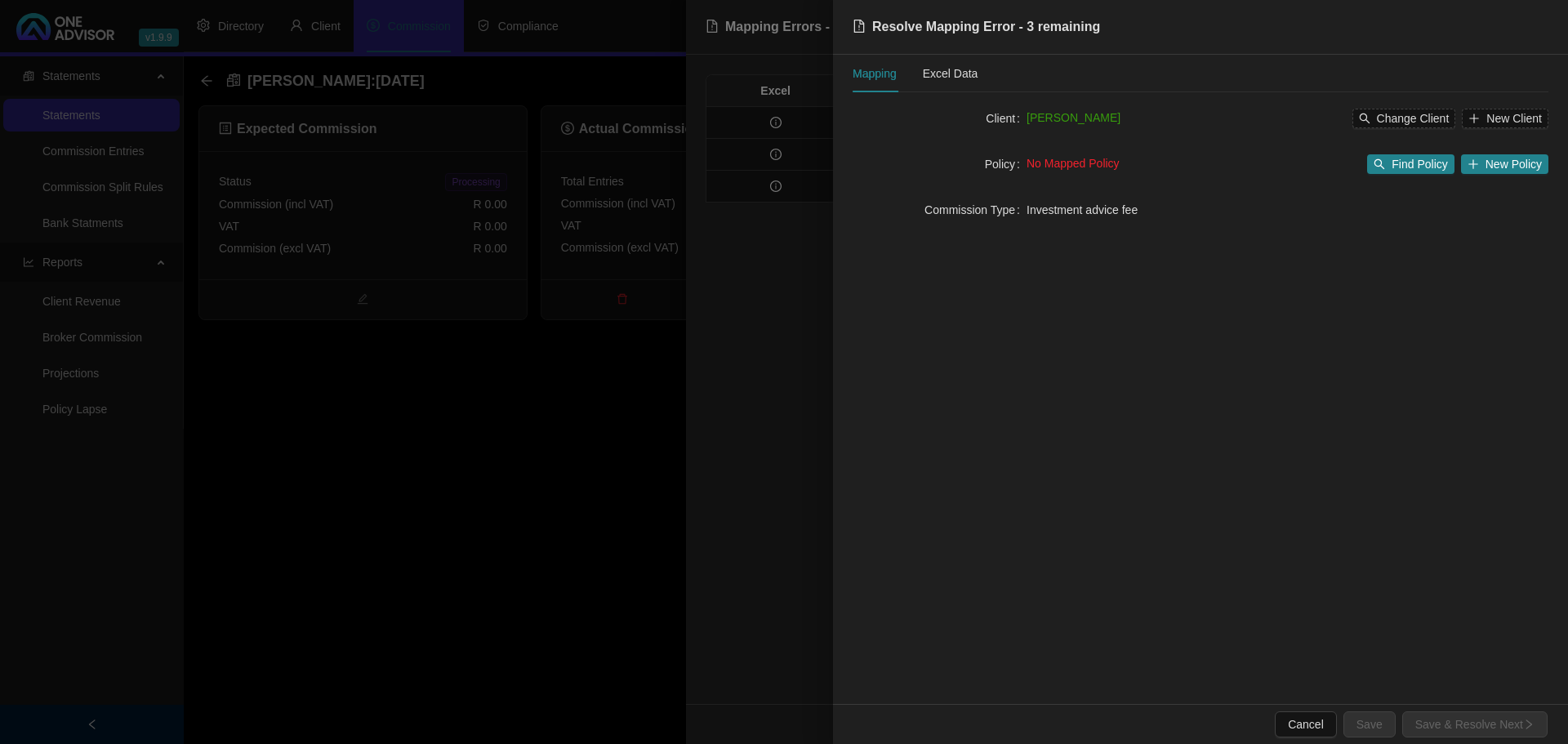
click at [573, 443] on div at bounding box center [784, 372] width 1568 height 744
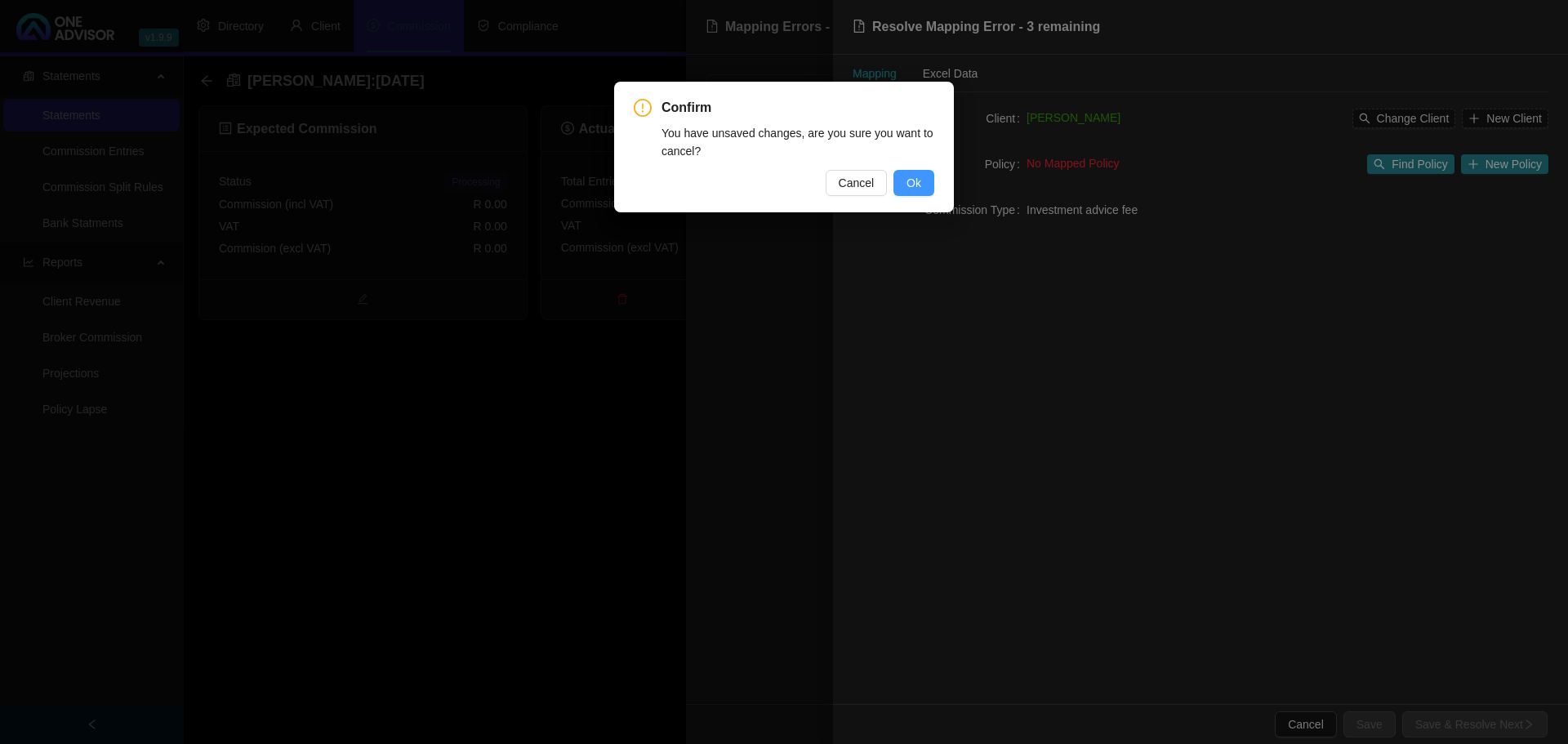
click at [915, 188] on span "Ok" at bounding box center [913, 183] width 15 height 18
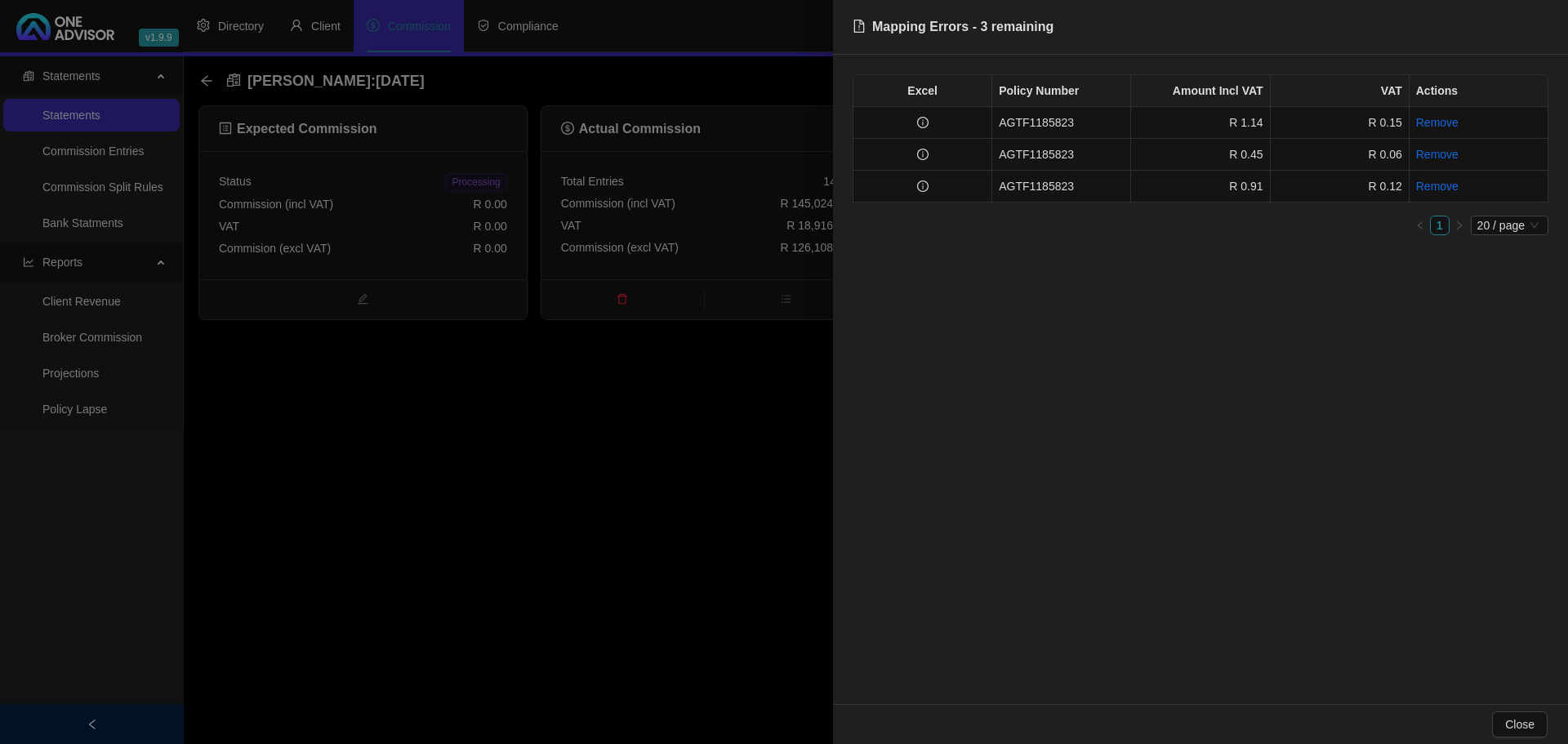
click at [647, 474] on div at bounding box center [784, 372] width 1568 height 744
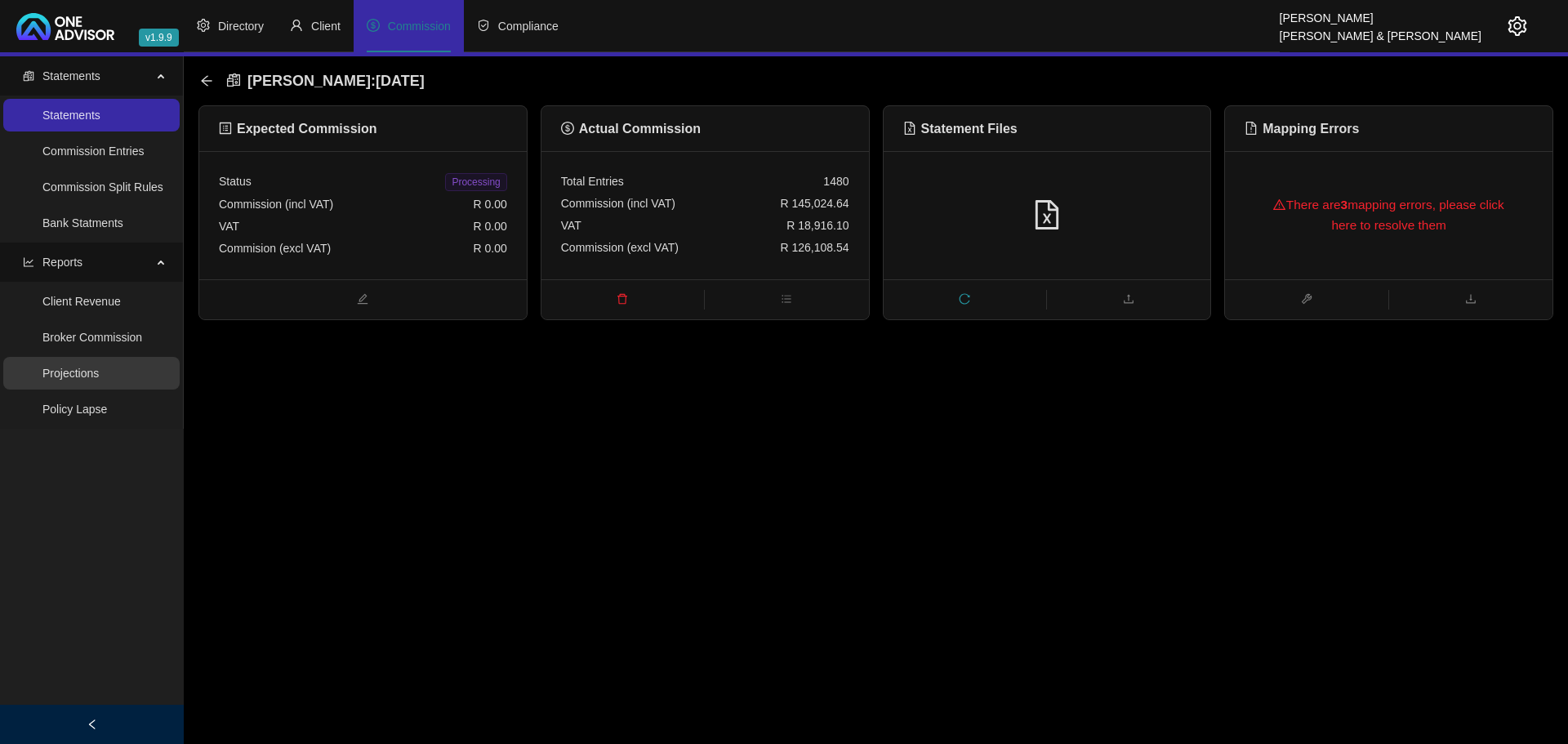
click at [74, 370] on link "Projections" at bounding box center [70, 373] width 56 height 13
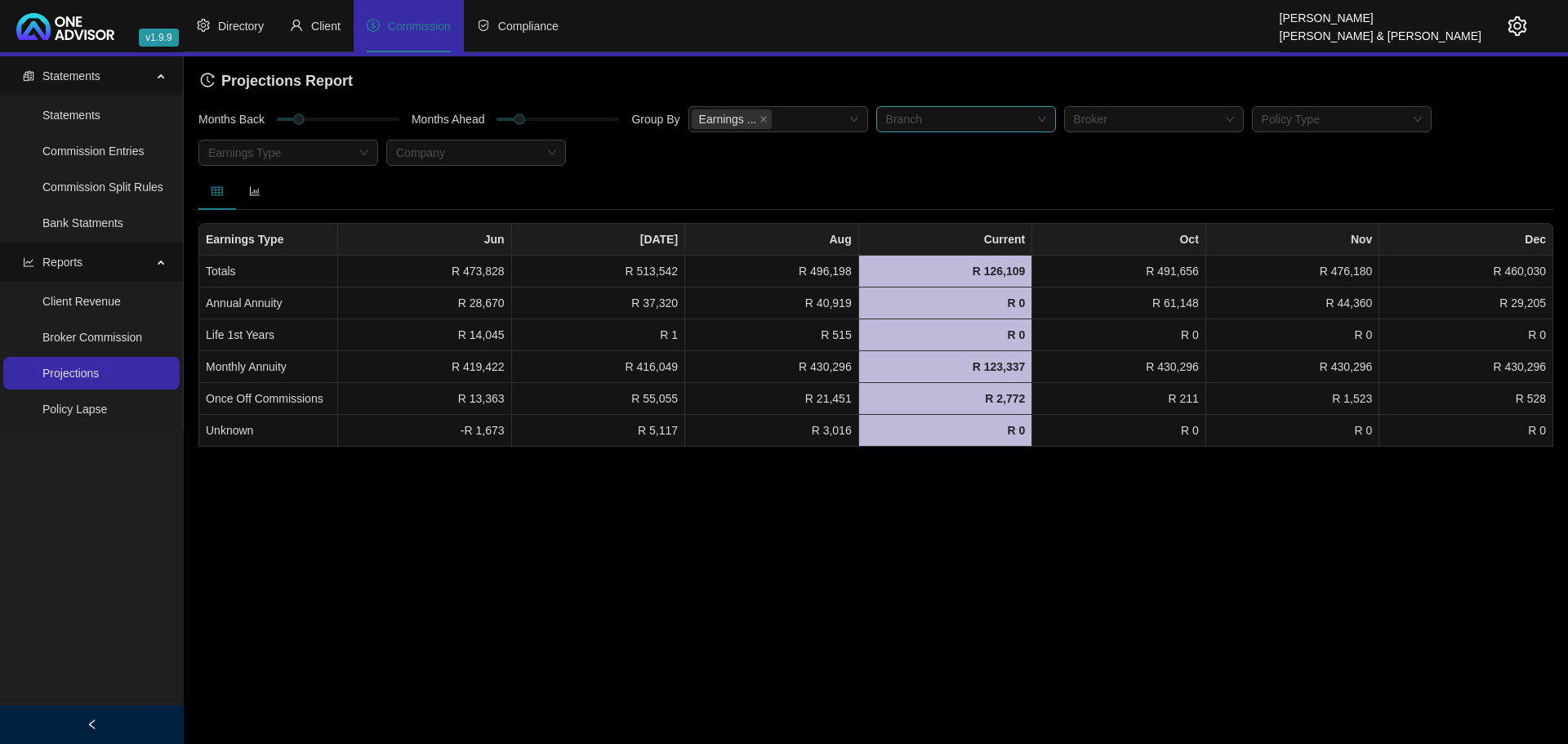
click at [939, 115] on div at bounding box center [958, 120] width 156 height 12
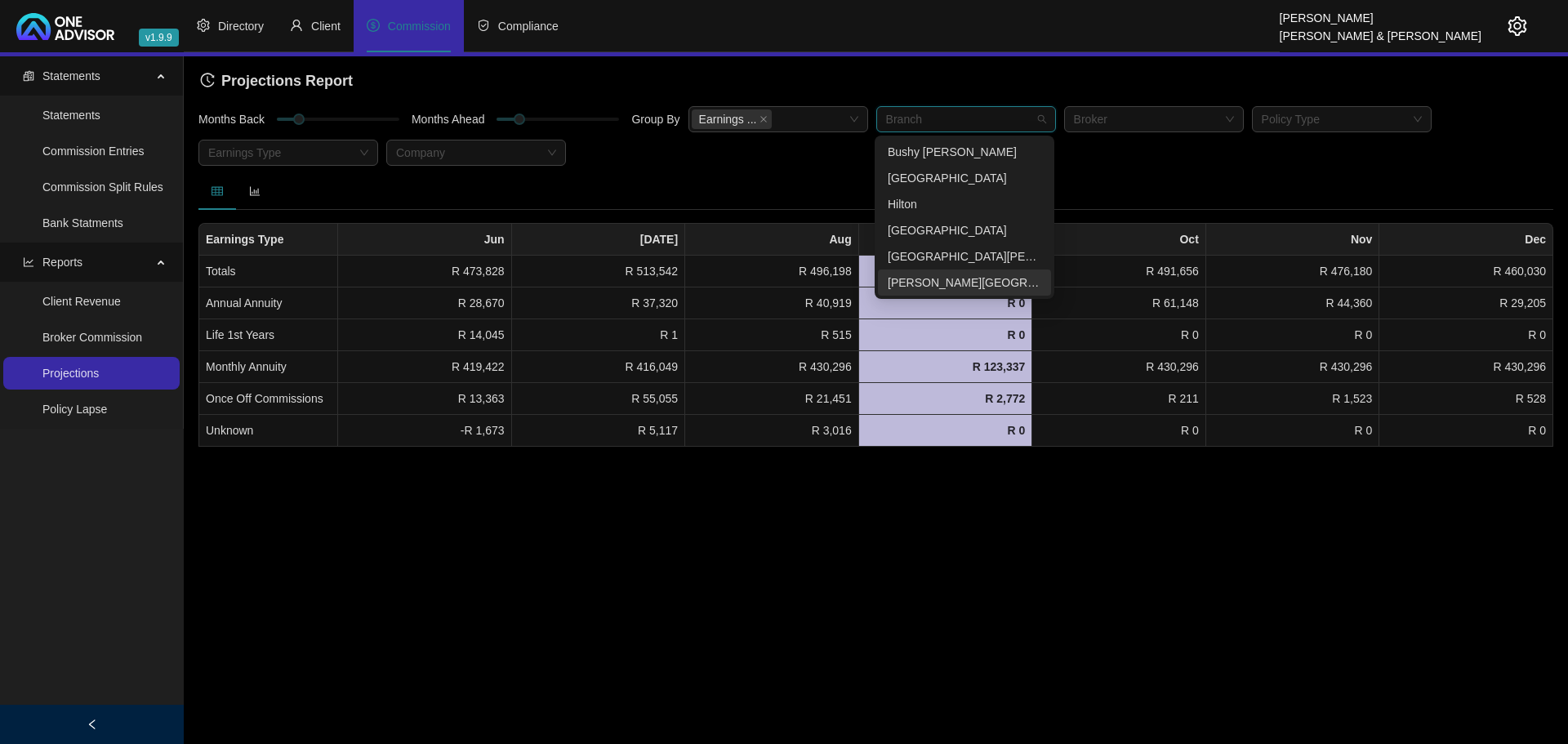
click at [939, 278] on div "[PERSON_NAME][GEOGRAPHIC_DATA]" at bounding box center [965, 282] width 153 height 18
click at [759, 117] on icon "close" at bounding box center [763, 119] width 8 height 8
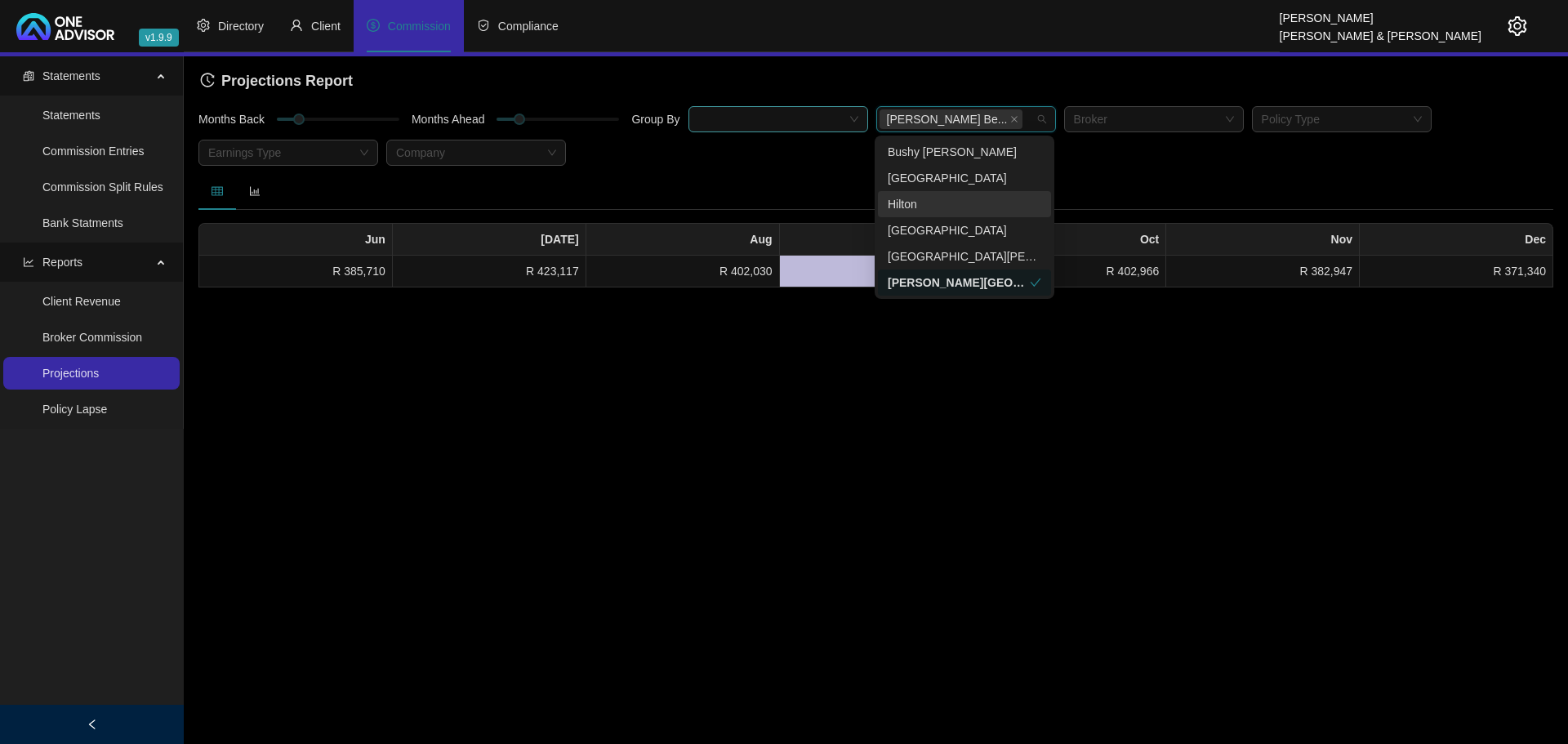
click at [758, 117] on div at bounding box center [770, 120] width 156 height 12
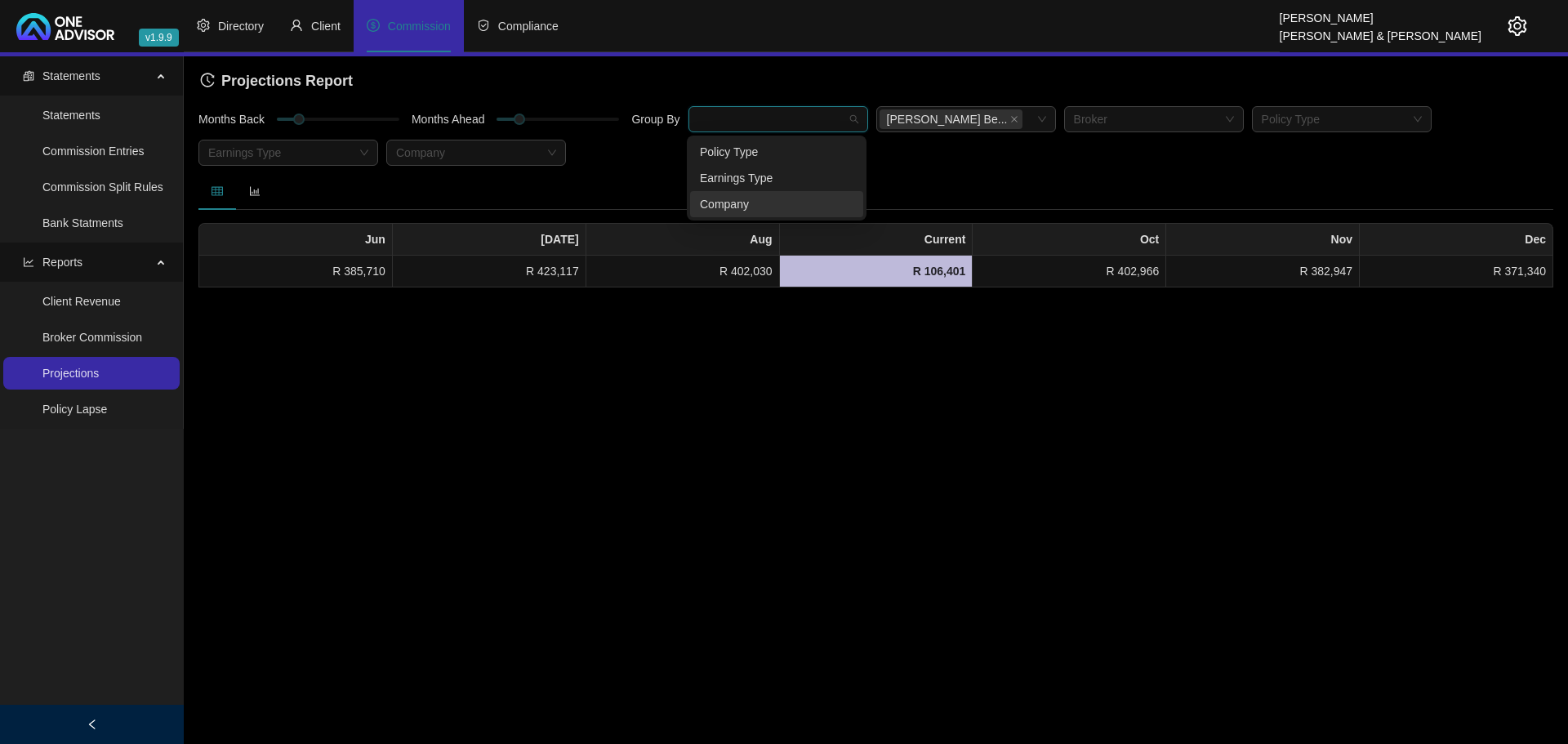
click at [746, 207] on div "Company" at bounding box center [777, 204] width 153 height 18
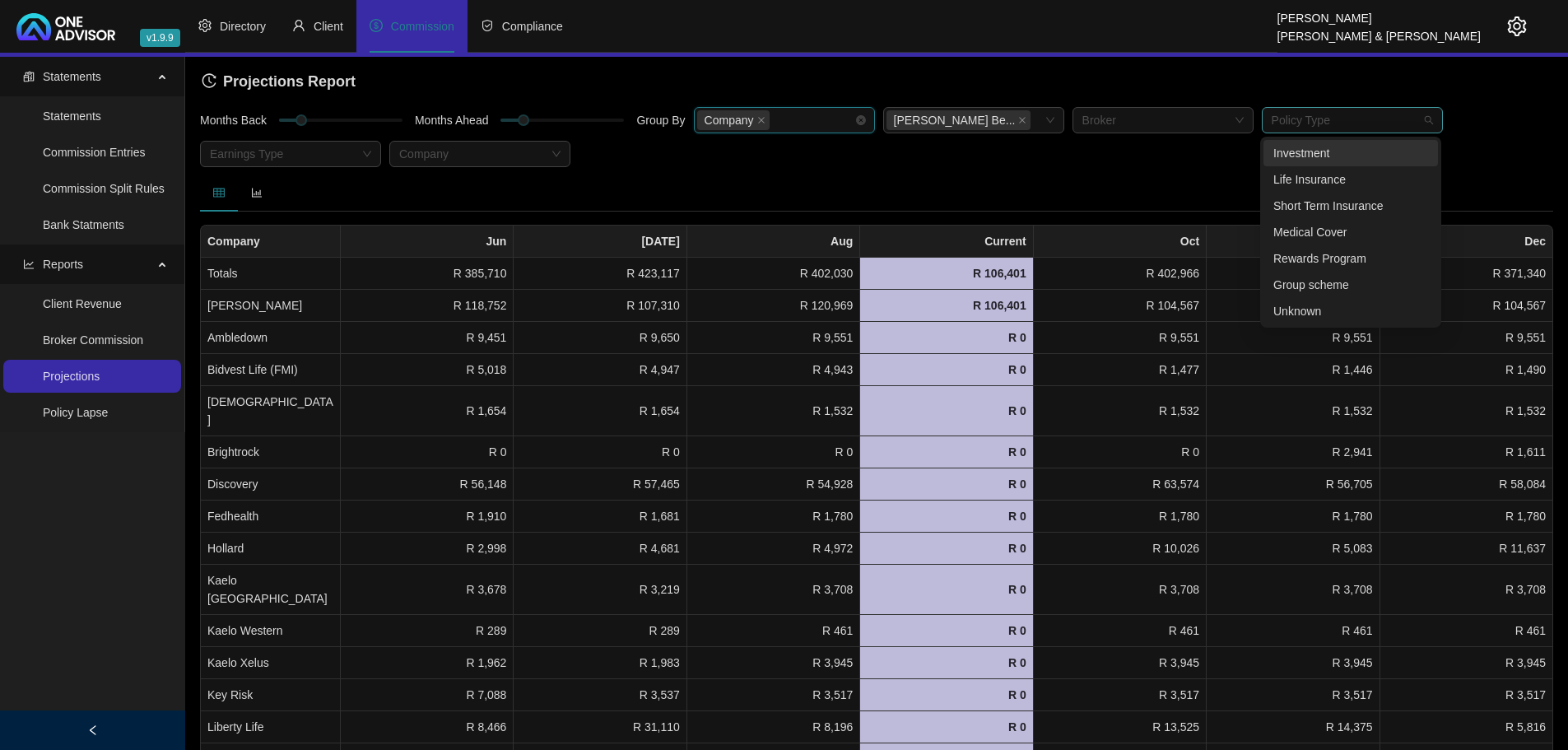
click at [1326, 120] on div at bounding box center [1344, 120] width 157 height 12
click at [1324, 145] on div "Investment" at bounding box center [1350, 153] width 154 height 18
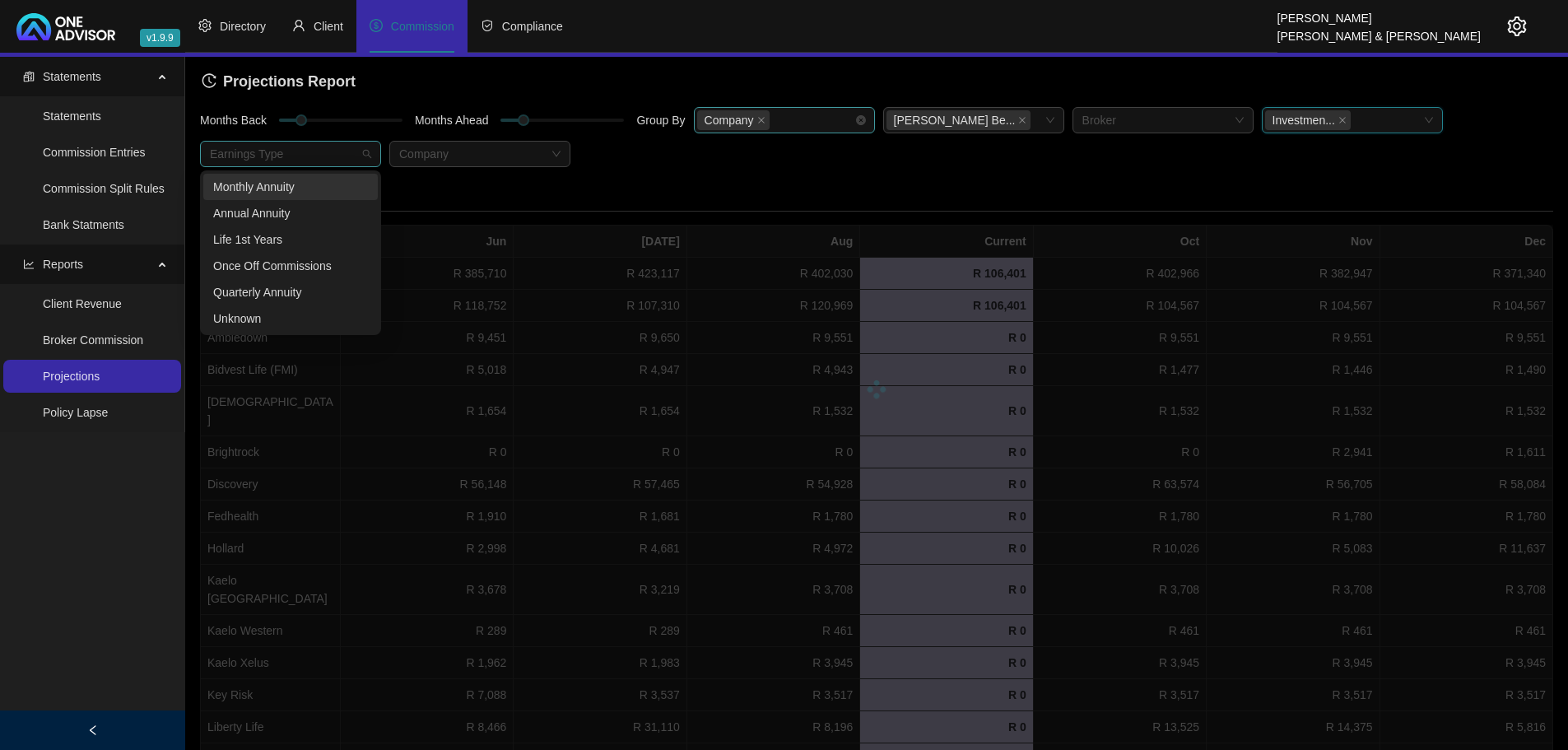
click at [281, 158] on div at bounding box center [282, 155] width 157 height 12
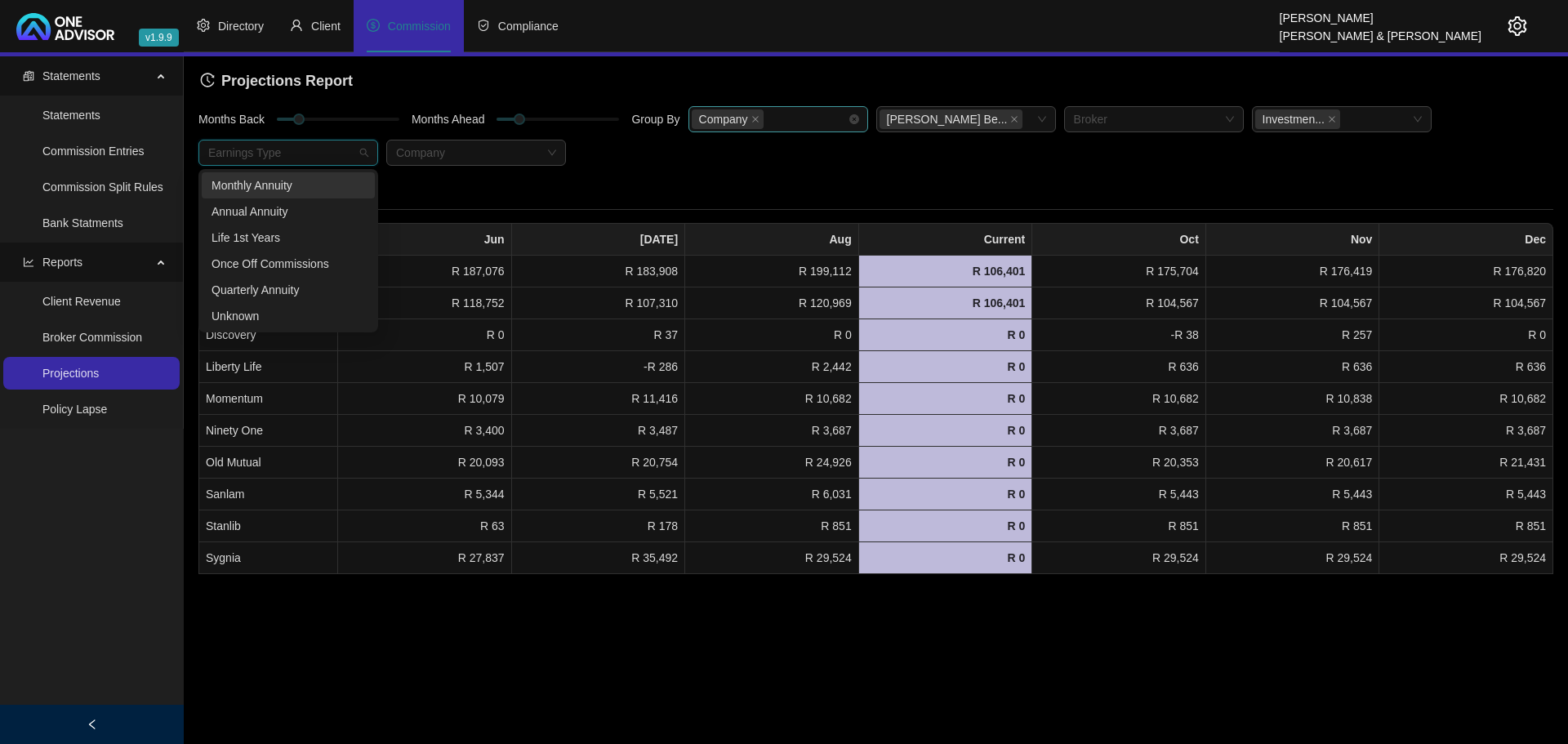
drag, startPoint x: 281, startPoint y: 188, endPoint x: 400, endPoint y: 171, distance: 120.2
click at [281, 188] on div "Monthly Annuity" at bounding box center [287, 185] width 153 height 18
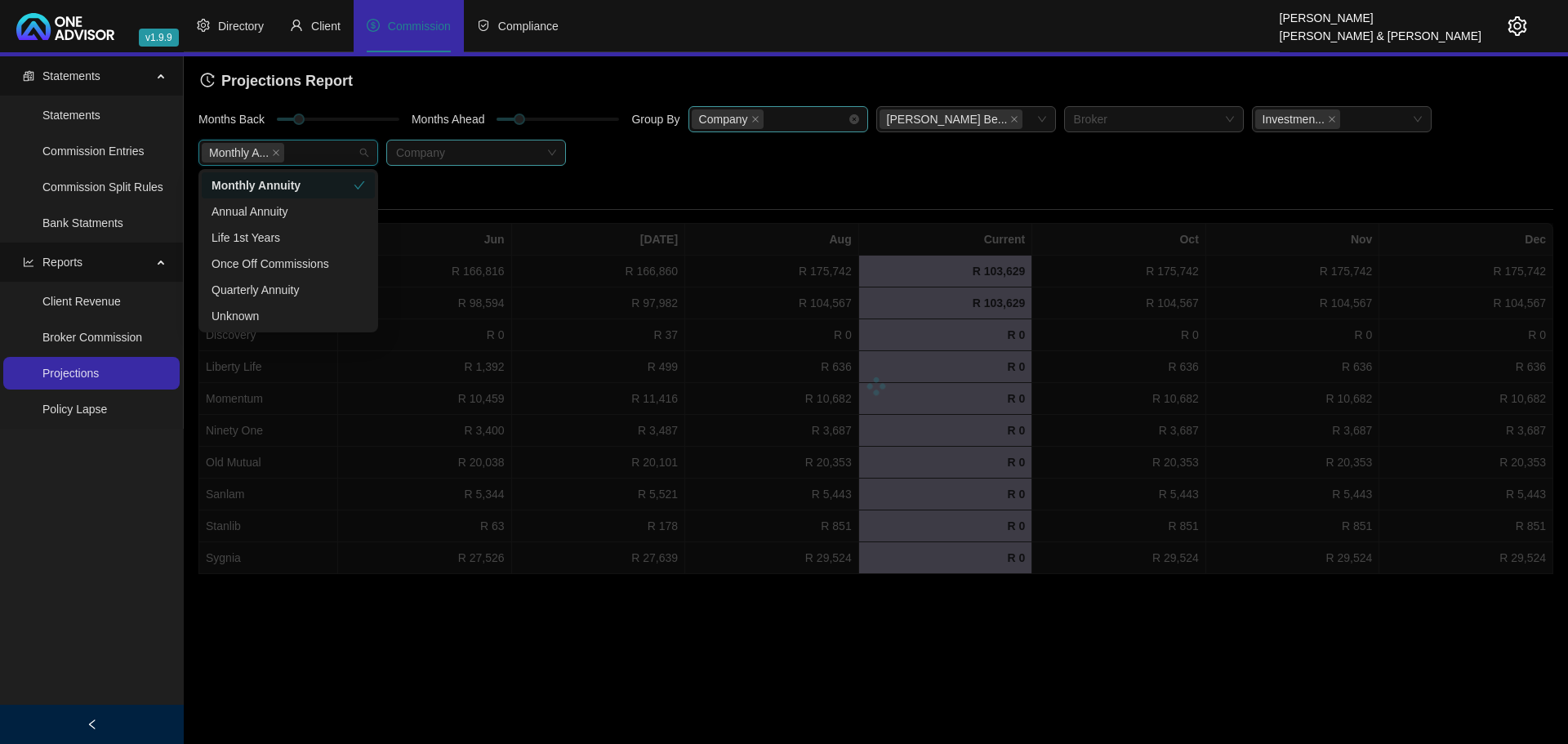
click at [441, 150] on div at bounding box center [468, 153] width 156 height 12
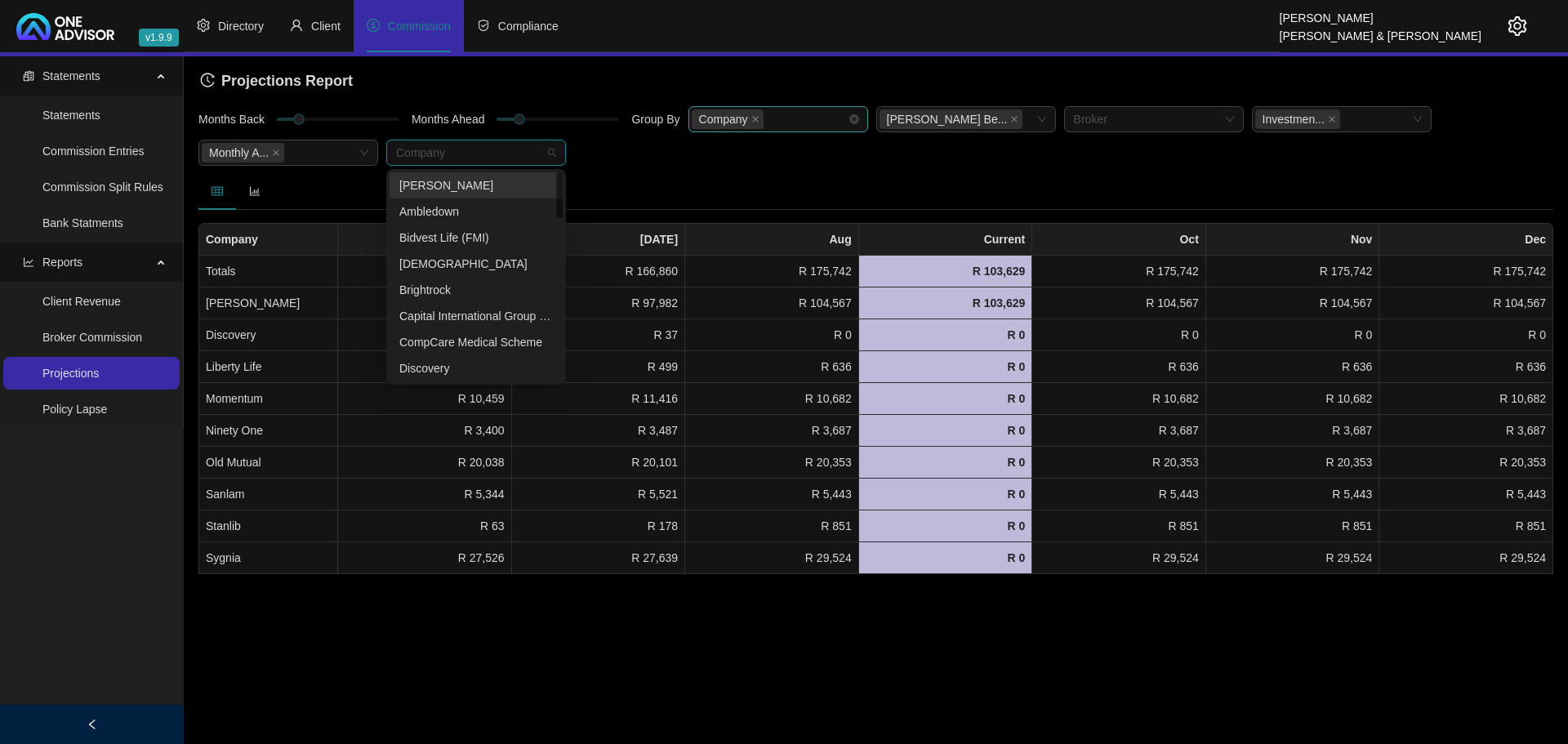
click at [453, 188] on div "[PERSON_NAME]" at bounding box center [475, 185] width 153 height 18
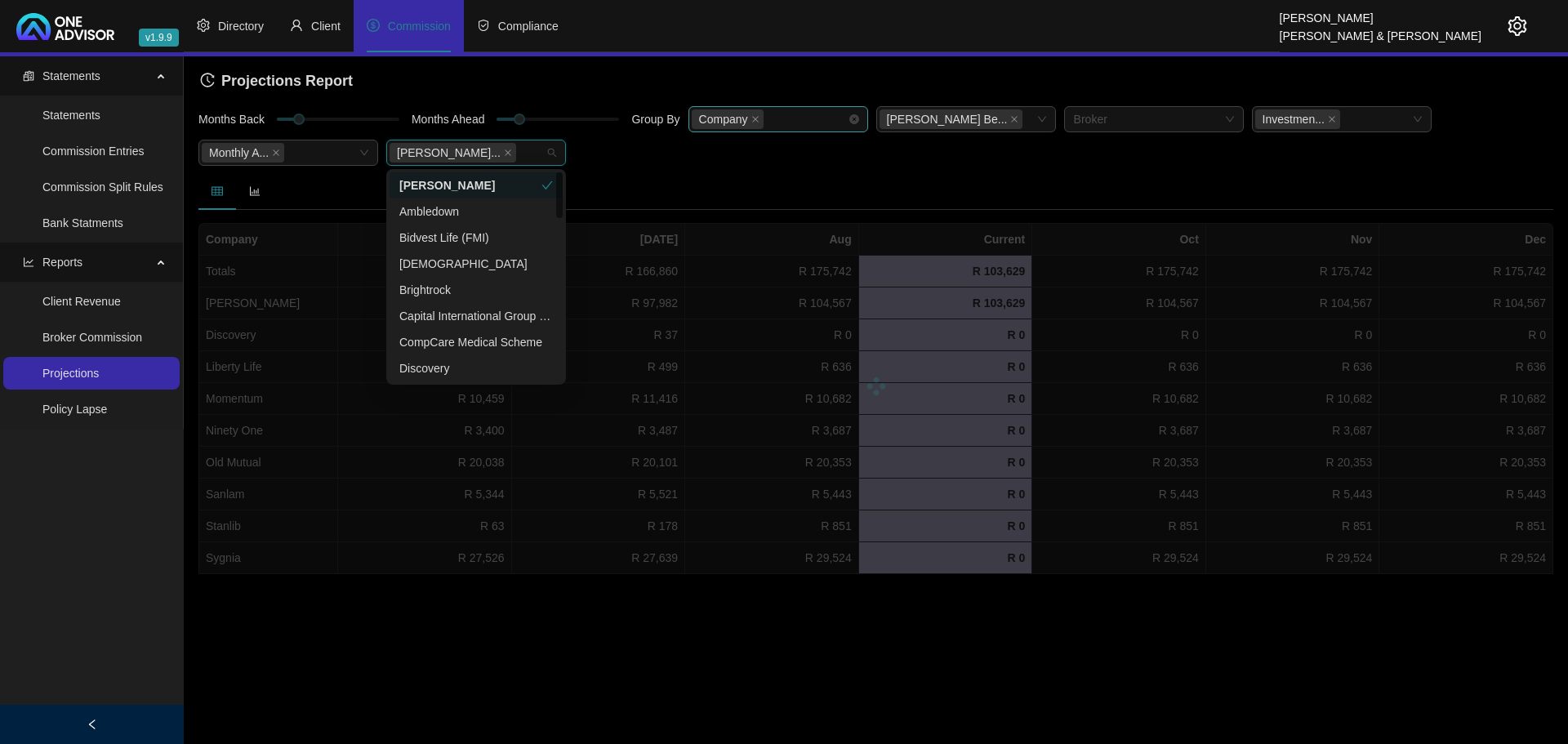
click at [719, 174] on div at bounding box center [875, 191] width 1355 height 37
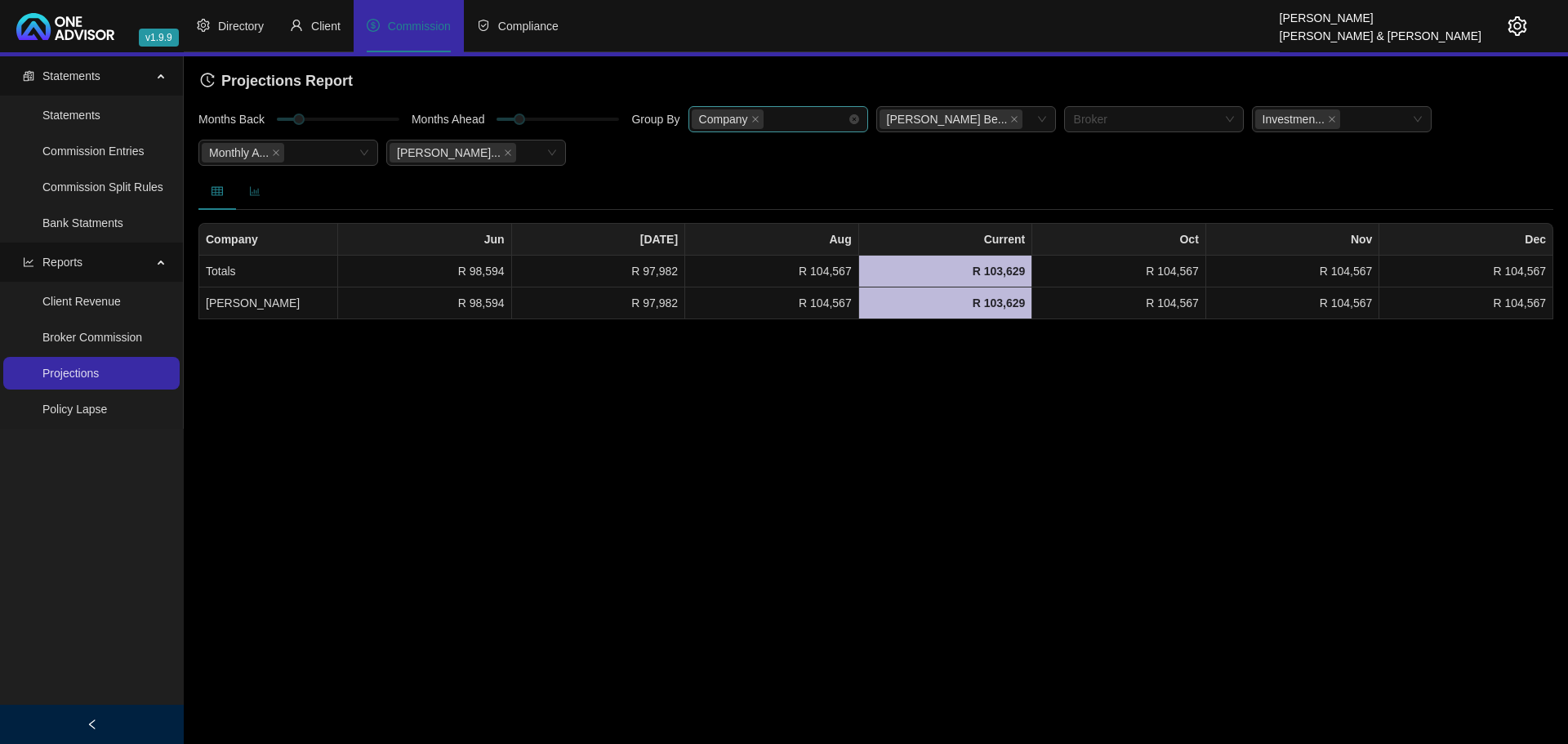
click at [252, 187] on icon "bar-chart" at bounding box center [255, 191] width 11 height 11
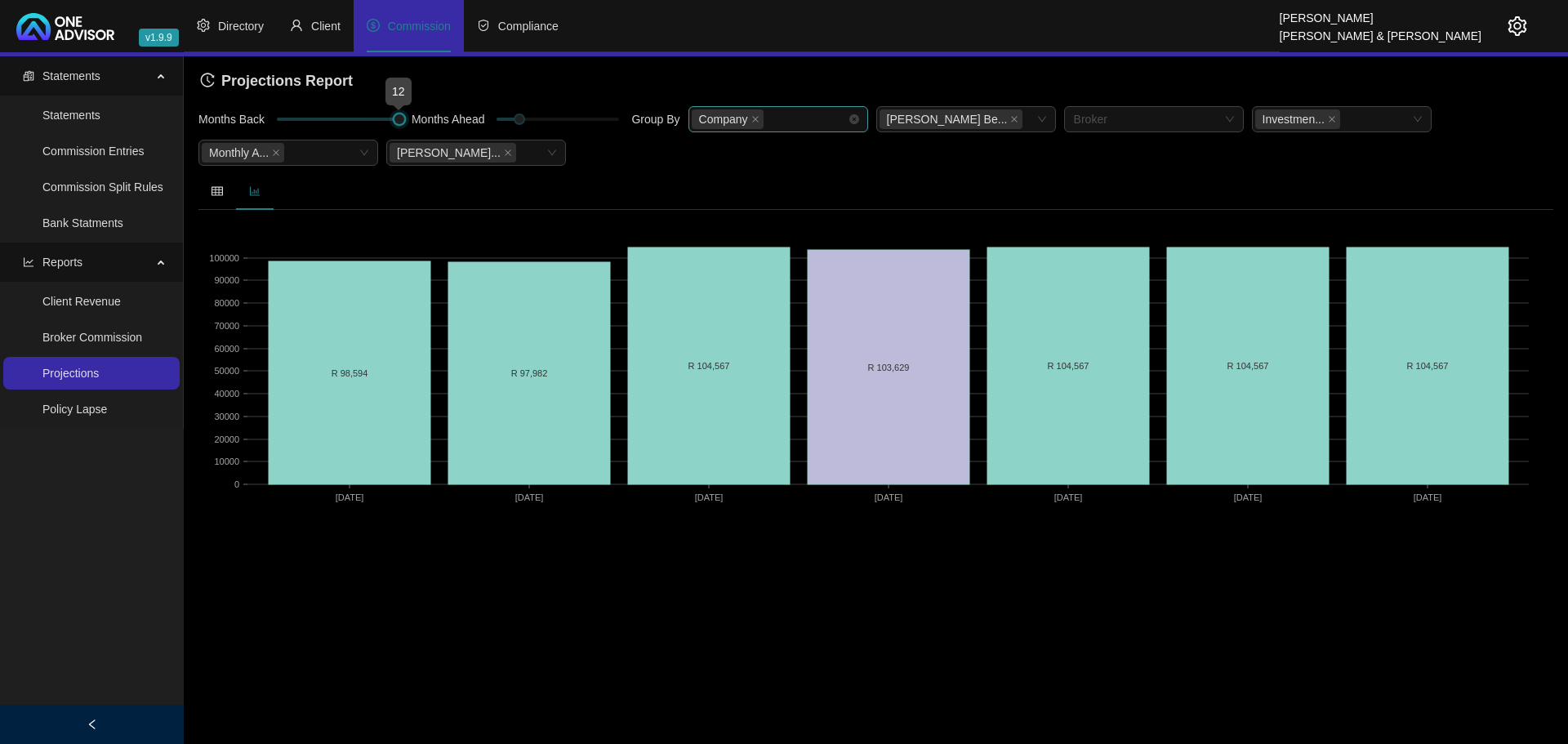
drag, startPoint x: 298, startPoint y: 118, endPoint x: 443, endPoint y: 119, distance: 145.0
click at [443, 119] on div "Months Back Months Ahead Group By Company [PERSON_NAME] Be... Broker Investmen.…" at bounding box center [876, 139] width 1364 height 67
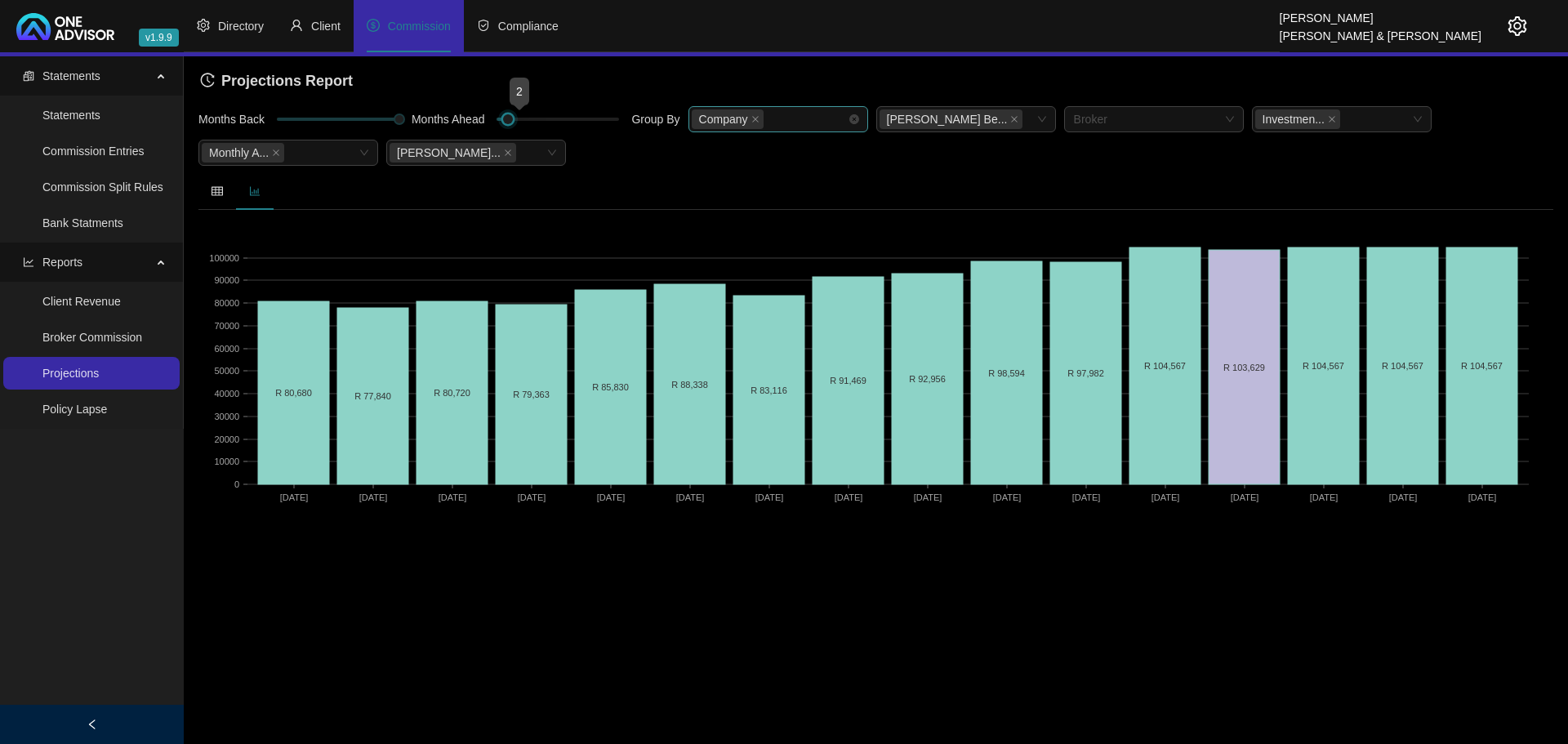
drag, startPoint x: 514, startPoint y: 118, endPoint x: 490, endPoint y: 118, distance: 24.0
click at [504, 118] on div at bounding box center [507, 119] width 8 height 8
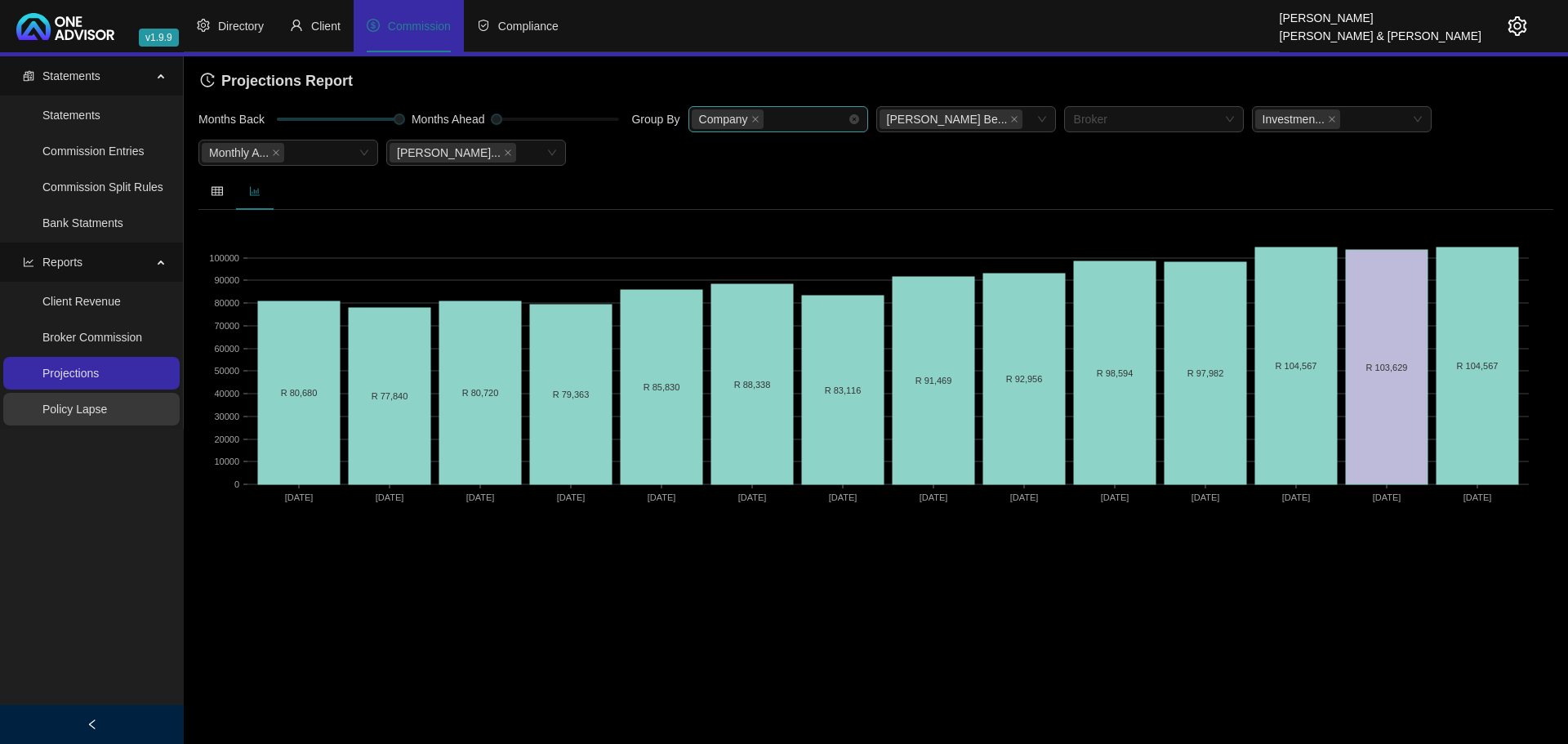
click at [95, 411] on link "Policy Lapse" at bounding box center [74, 409] width 65 height 13
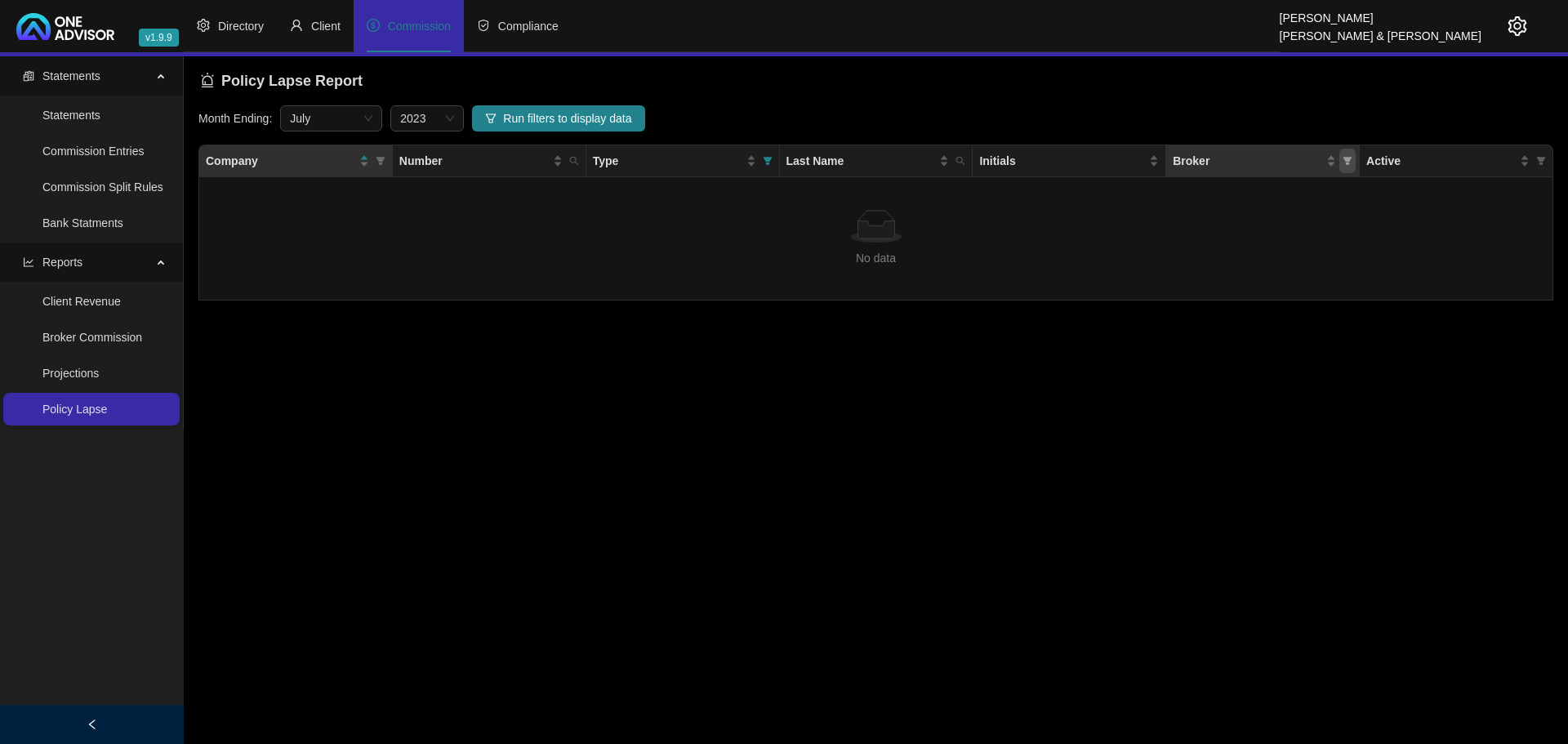
click at [1349, 159] on icon "filter" at bounding box center [1348, 160] width 9 height 8
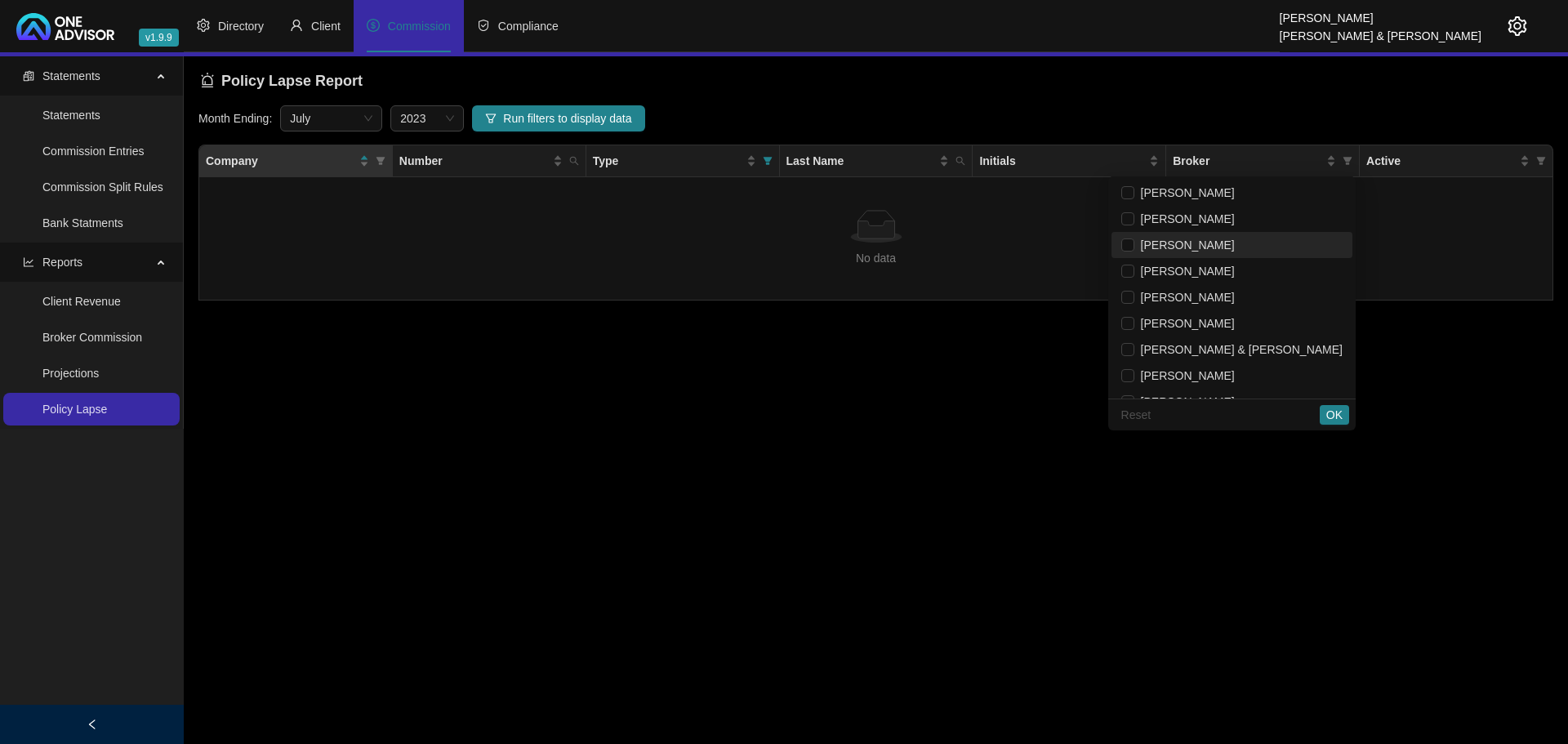
click at [1235, 238] on span "[PERSON_NAME]" at bounding box center [1184, 244] width 100 height 13
checkbox input "true"
click at [358, 118] on span "July" at bounding box center [331, 119] width 82 height 24
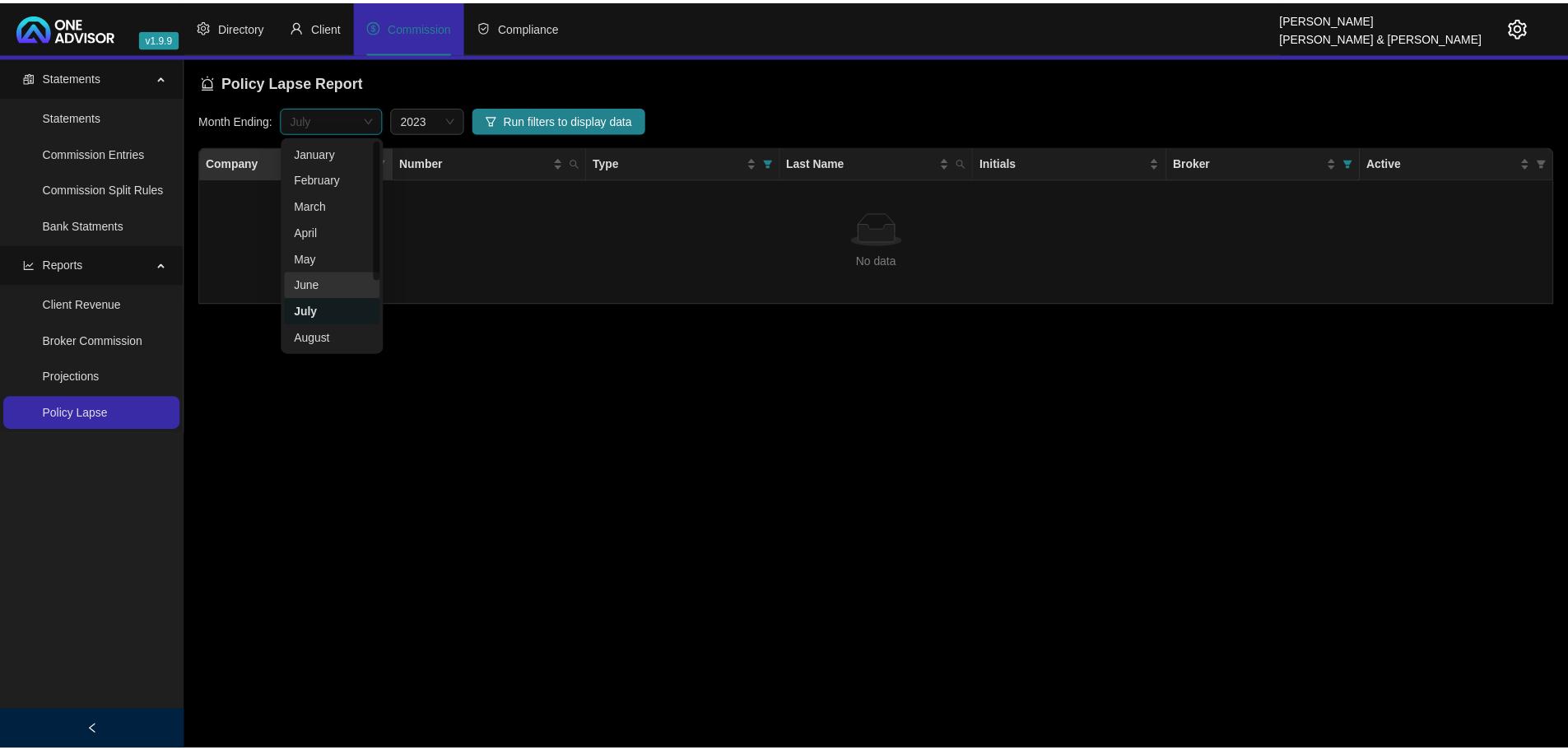
scroll to position [106, 0]
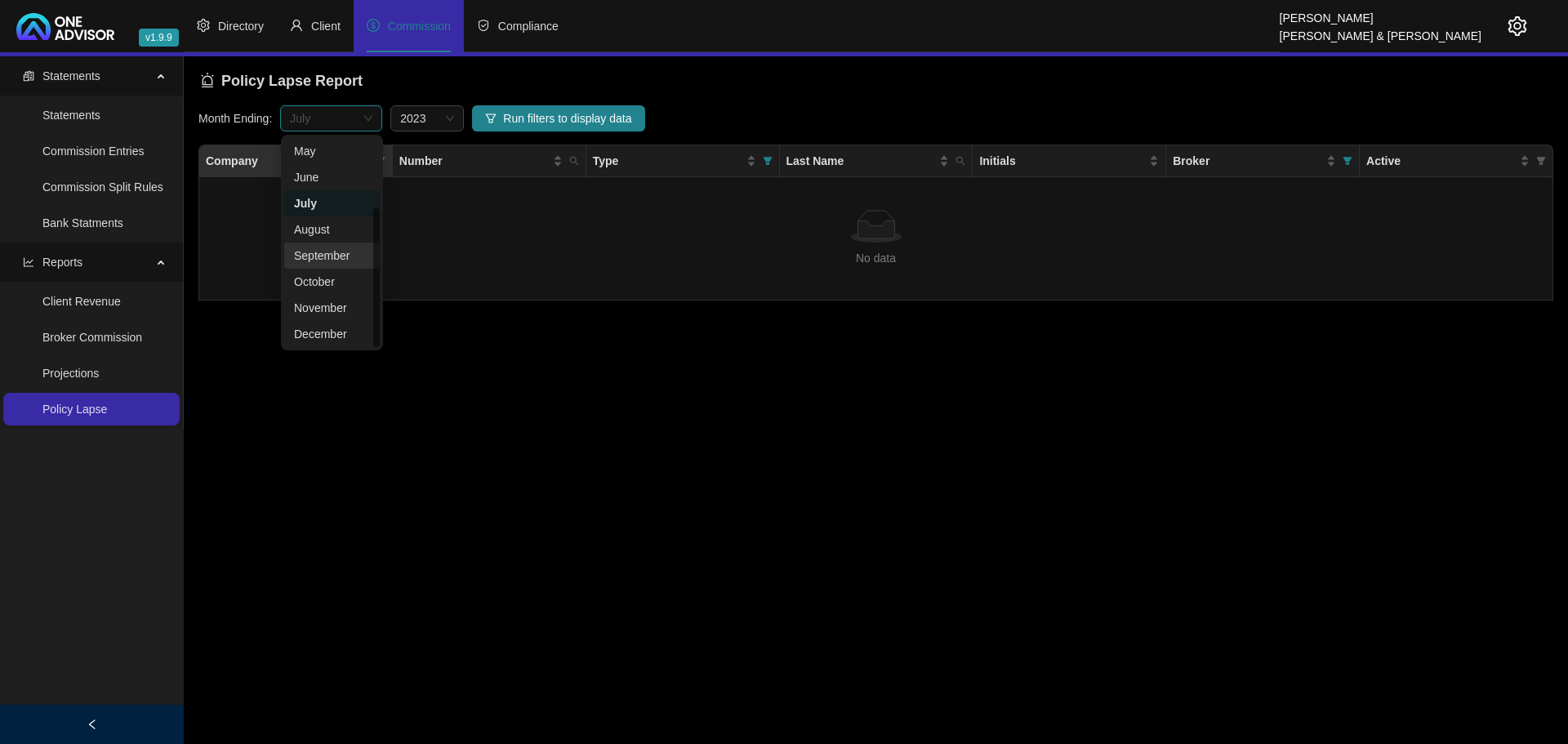
click at [332, 257] on div "September" at bounding box center [332, 256] width 76 height 18
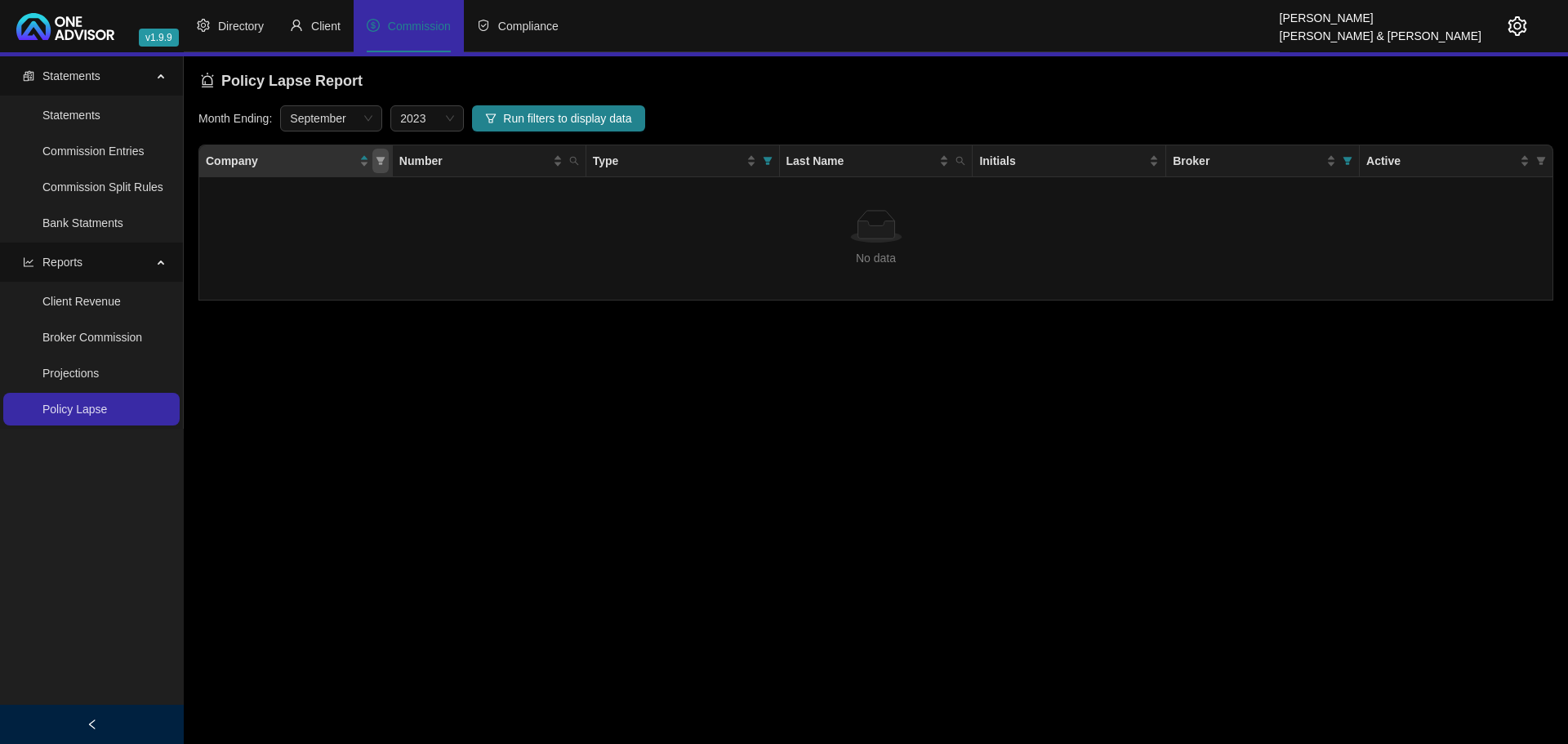
click at [373, 157] on span at bounding box center [380, 161] width 16 height 24
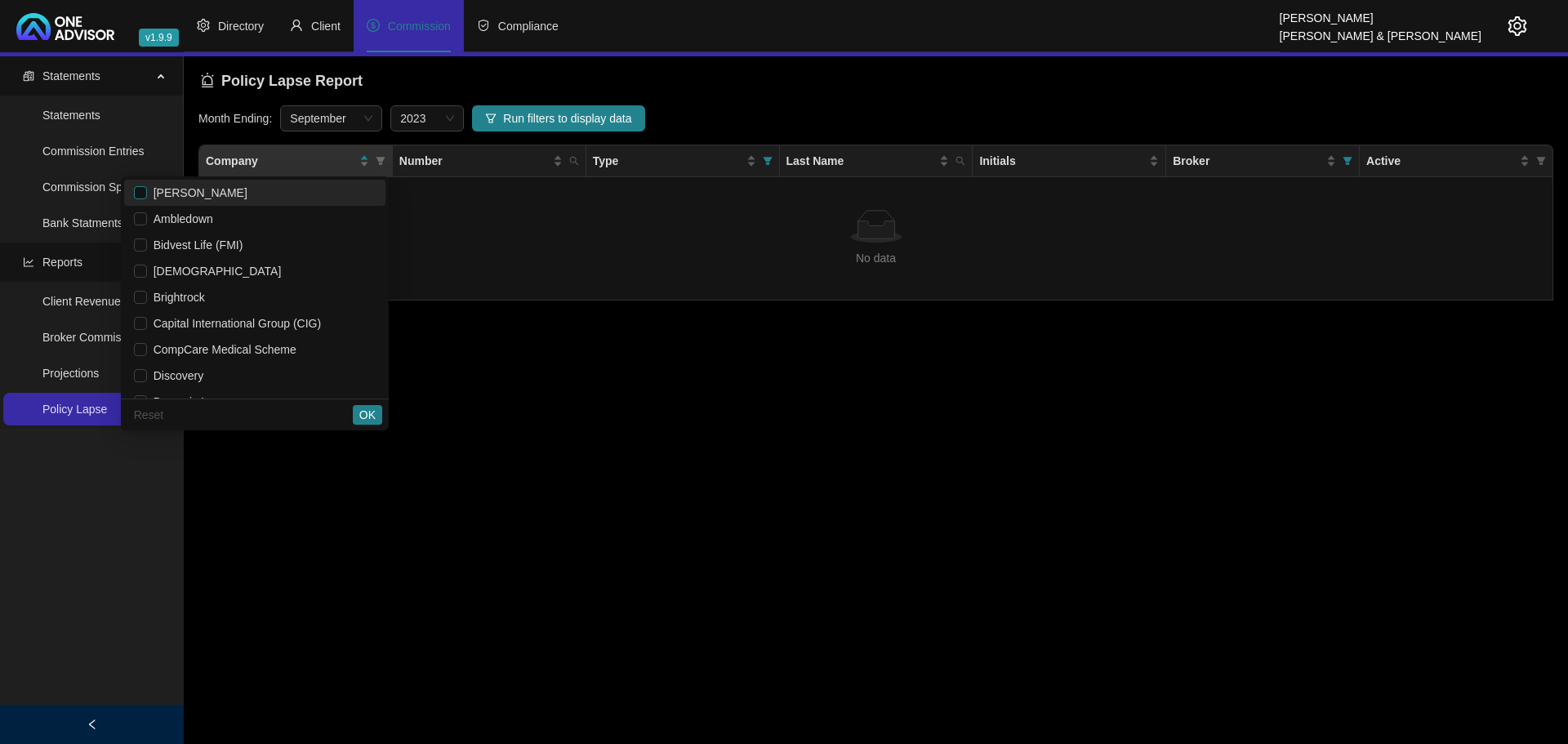
click at [137, 191] on input "checkbox" at bounding box center [140, 192] width 13 height 13
checkbox input "true"
click at [360, 416] on span "OK" at bounding box center [367, 415] width 16 height 18
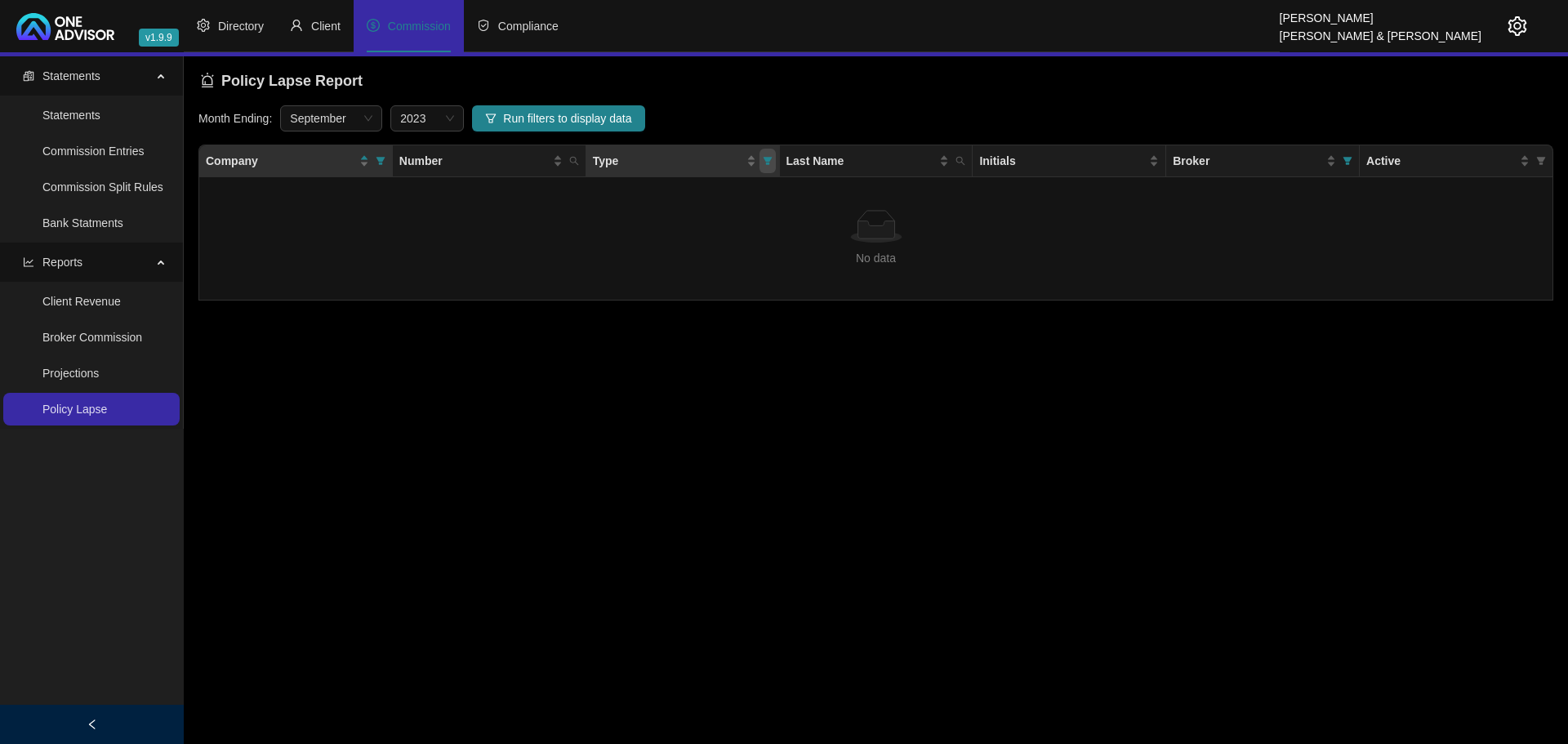
click at [770, 160] on icon "filter" at bounding box center [767, 160] width 9 height 8
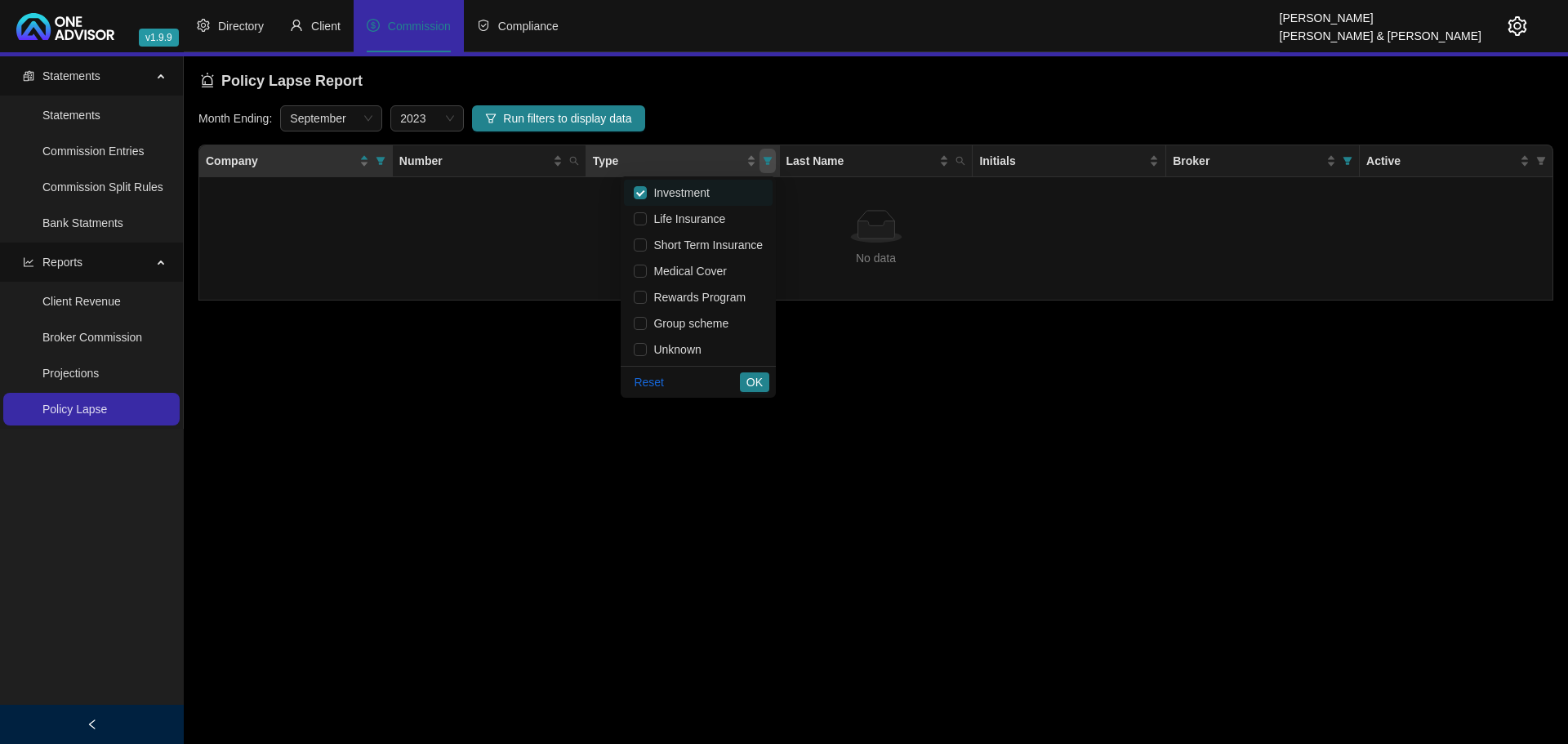
click at [770, 160] on icon "filter" at bounding box center [767, 160] width 9 height 8
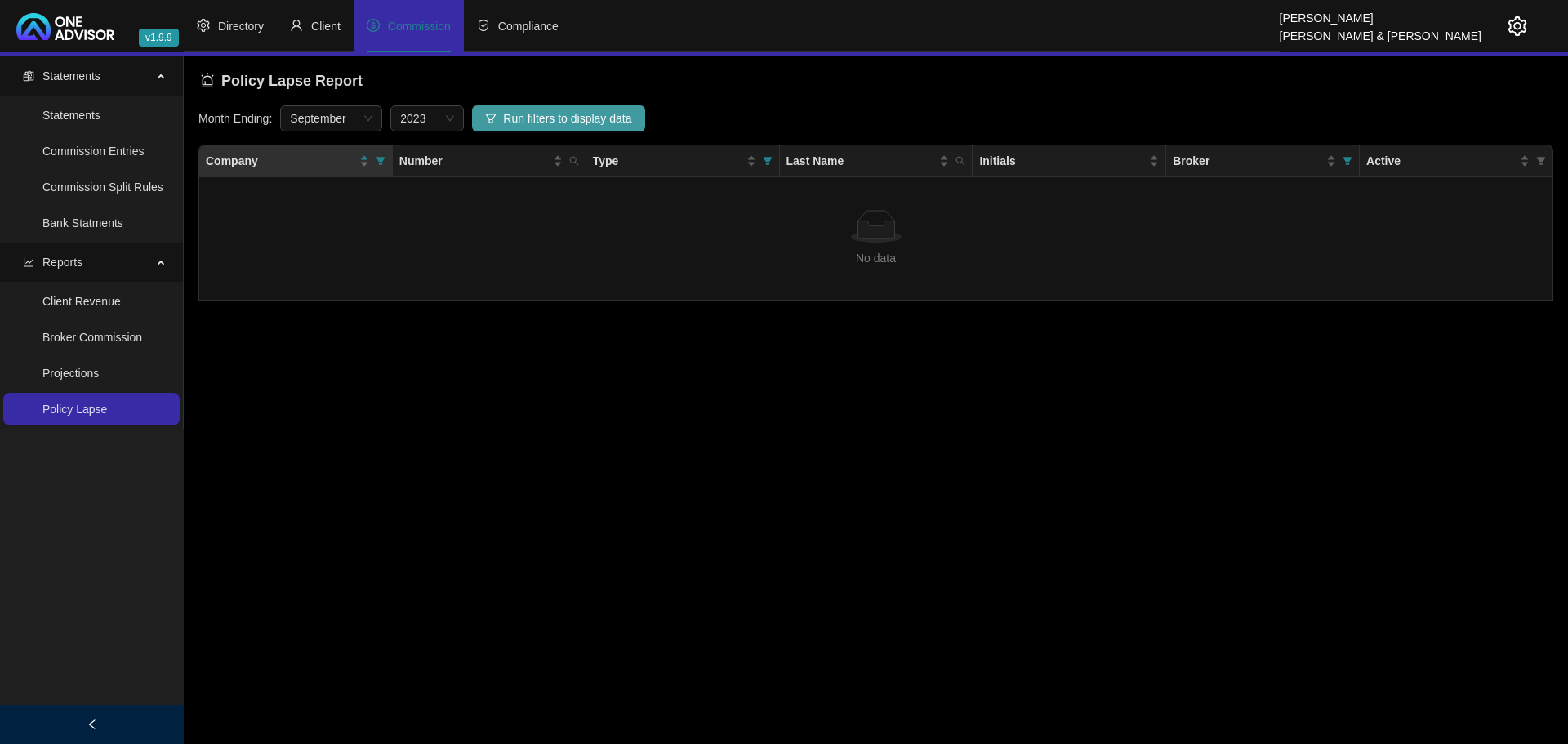
click at [545, 113] on span "Run filters to display data" at bounding box center [567, 118] width 128 height 18
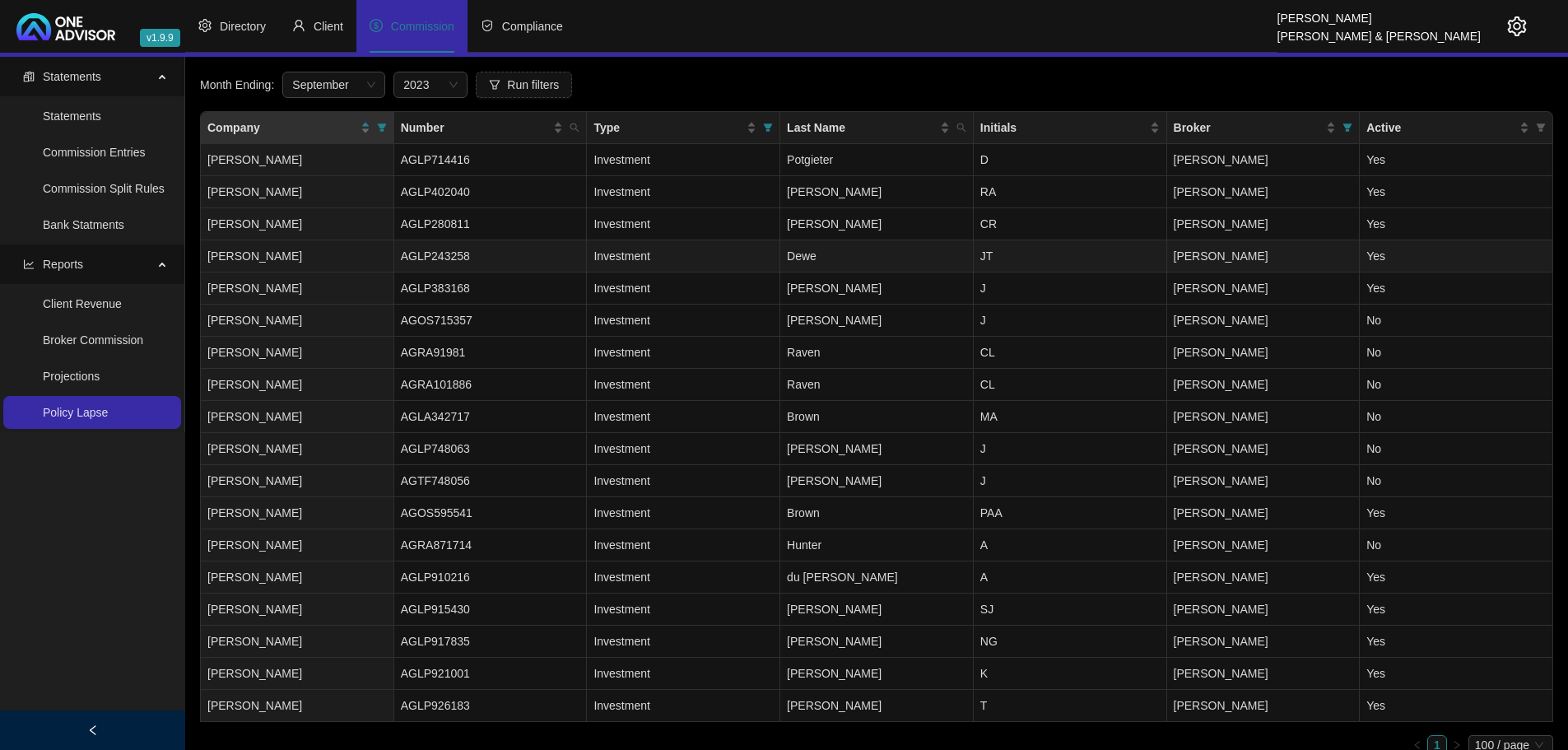
scroll to position [52, 0]
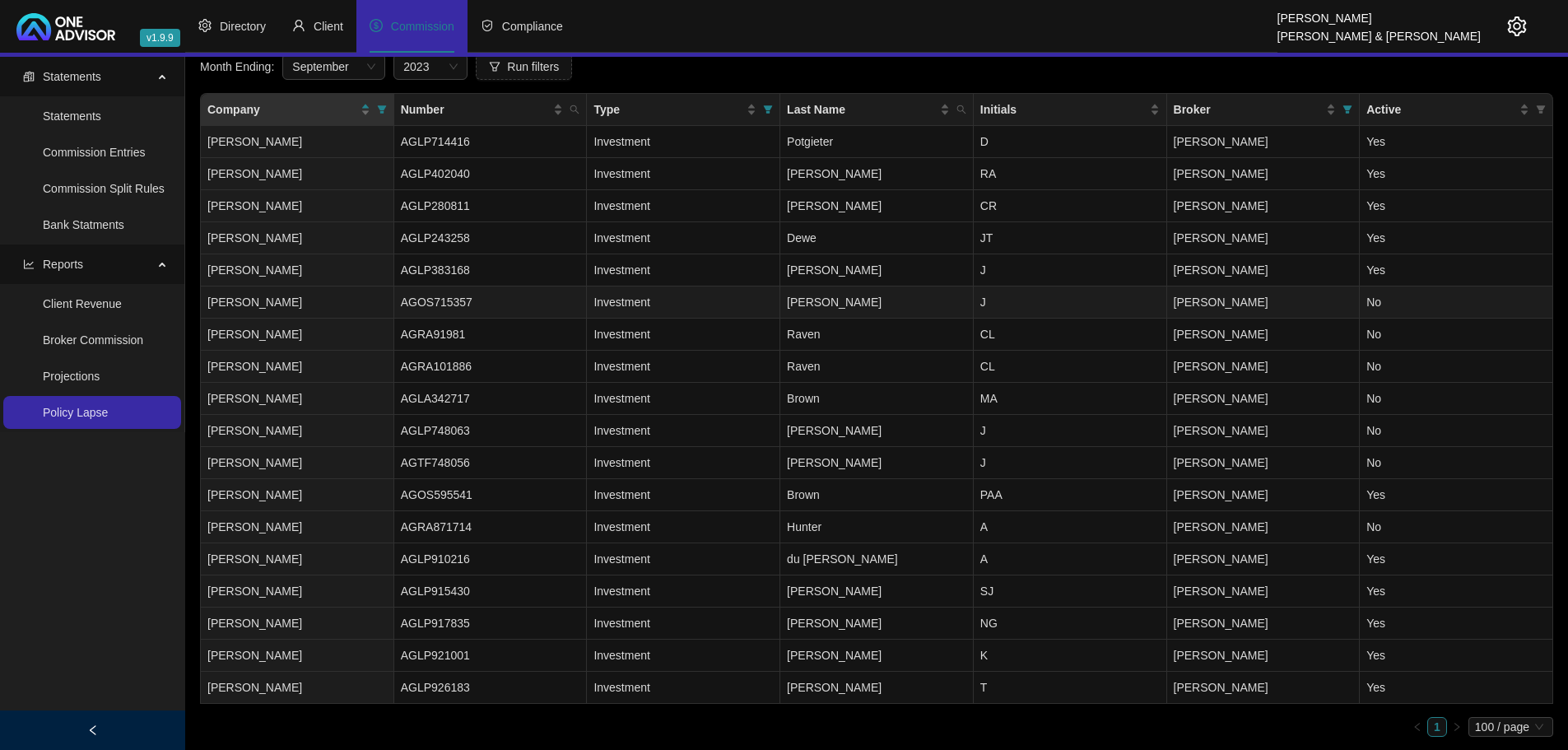
click at [1019, 303] on td "J" at bounding box center [1071, 302] width 194 height 32
click at [934, 303] on td "[PERSON_NAME]" at bounding box center [877, 302] width 194 height 32
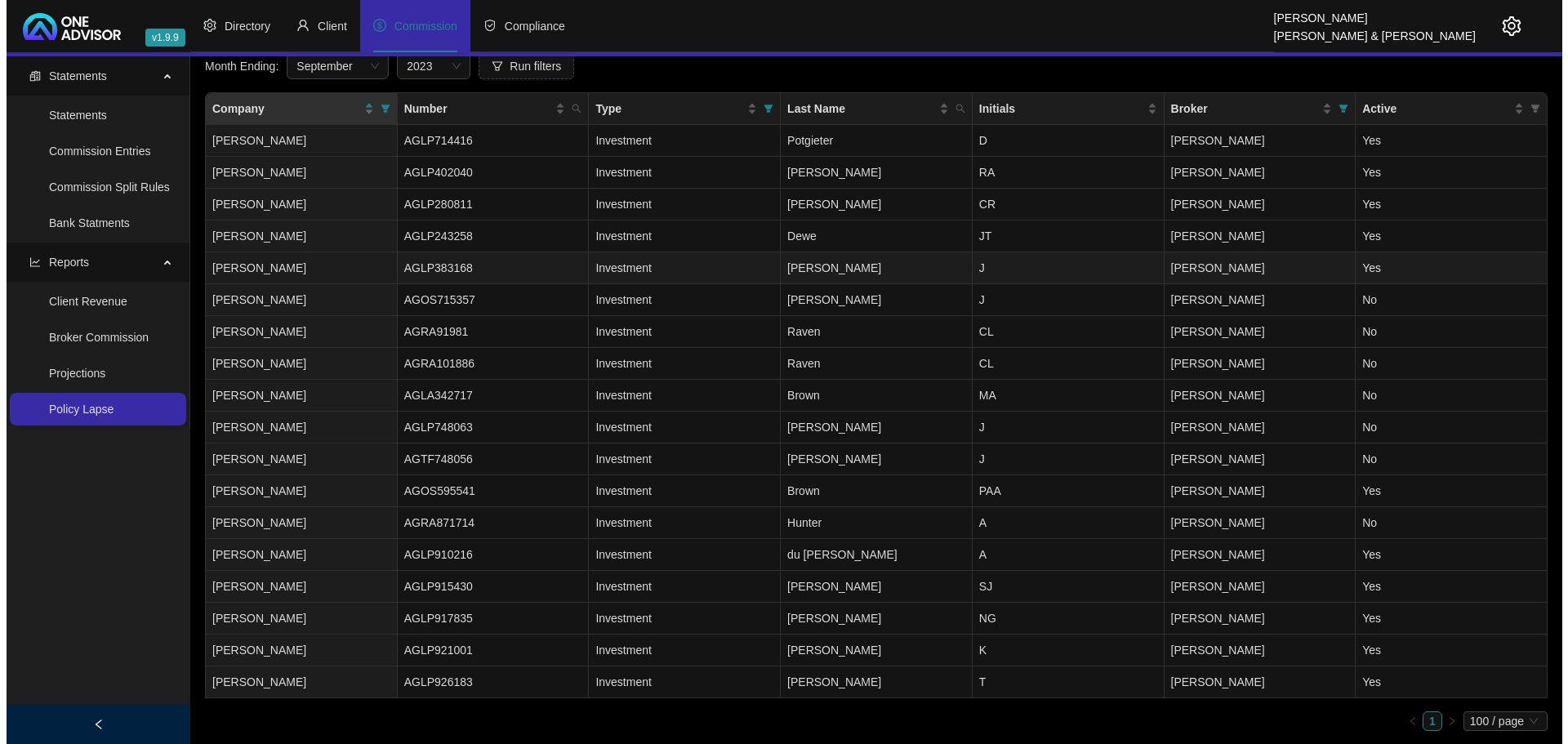
scroll to position [0, 0]
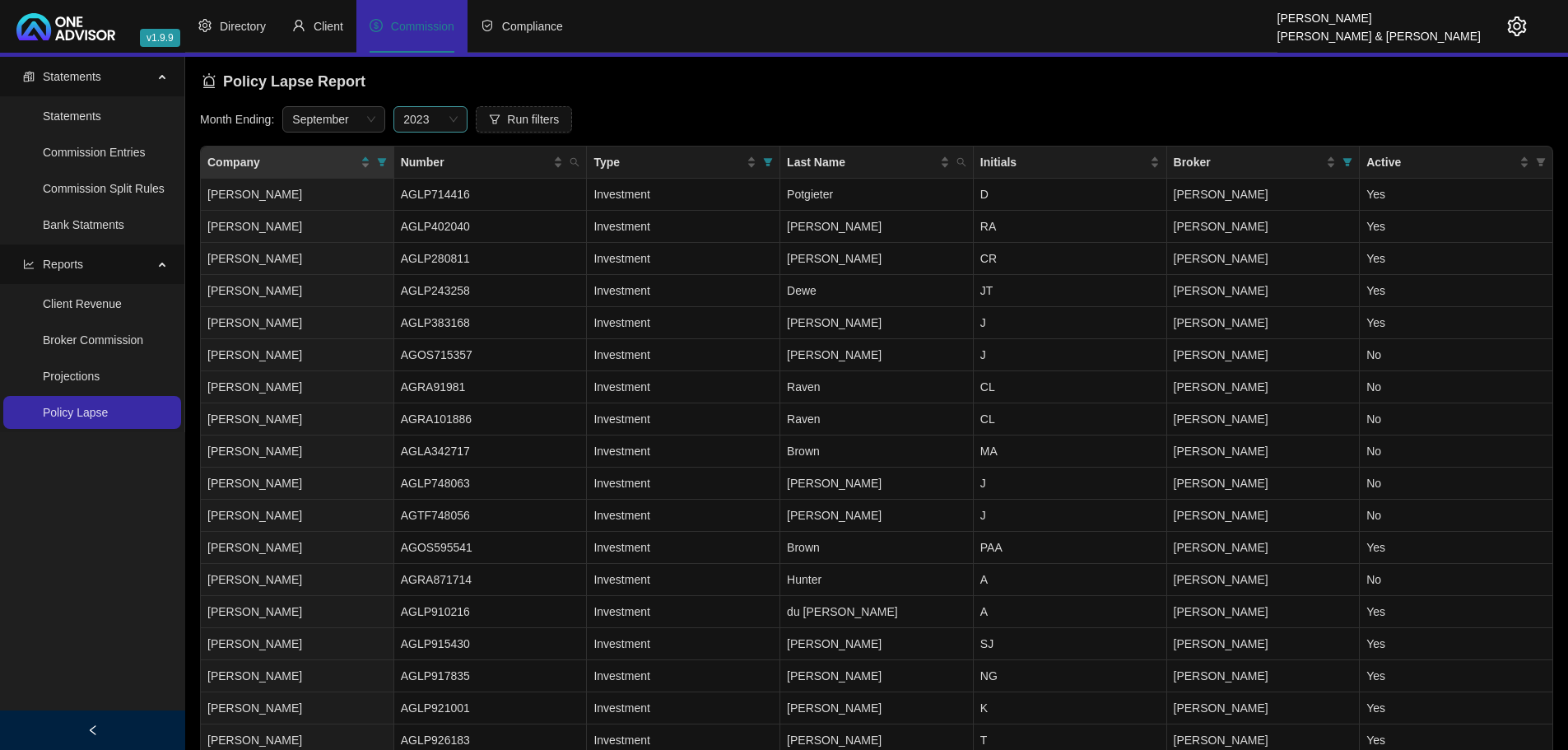
click at [454, 114] on span "2023" at bounding box center [430, 120] width 54 height 24
click at [439, 153] on div "2025" at bounding box center [431, 152] width 48 height 18
click at [531, 117] on span "Run filters" at bounding box center [532, 119] width 51 height 18
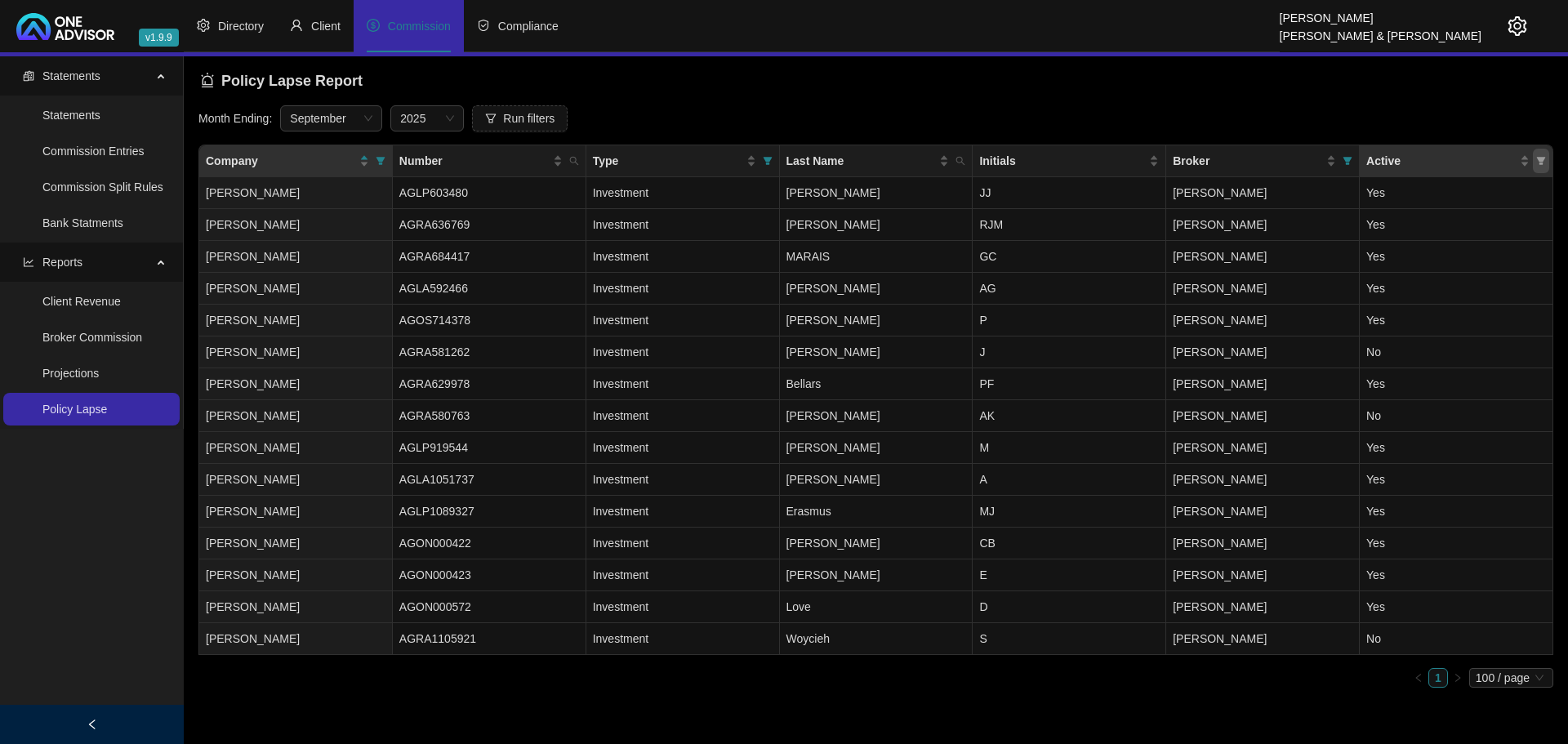
click at [1544, 160] on icon "filter" at bounding box center [1542, 160] width 9 height 8
click at [1471, 193] on input "checkbox" at bounding box center [1471, 192] width 13 height 13
checkbox input "true"
click at [1533, 250] on span "OK" at bounding box center [1528, 251] width 16 height 18
click at [541, 115] on span "Run filters" at bounding box center [528, 118] width 51 height 18
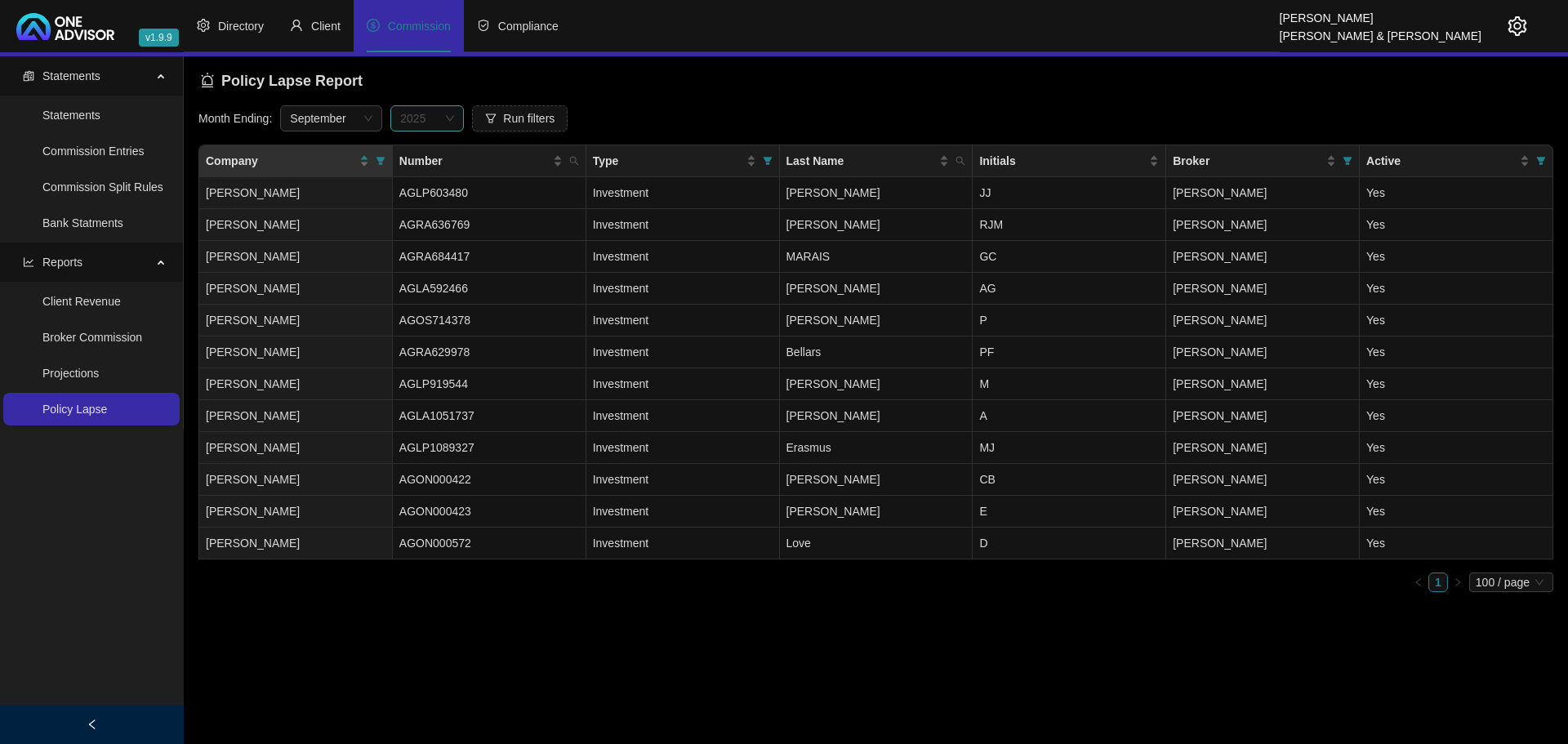
click at [447, 115] on span "2025" at bounding box center [427, 119] width 54 height 24
click at [442, 117] on span "2025" at bounding box center [427, 119] width 54 height 24
click at [345, 116] on span "September" at bounding box center [331, 119] width 82 height 24
click at [315, 234] on div "August" at bounding box center [332, 230] width 76 height 18
click at [516, 114] on span "Run filters" at bounding box center [528, 118] width 51 height 18
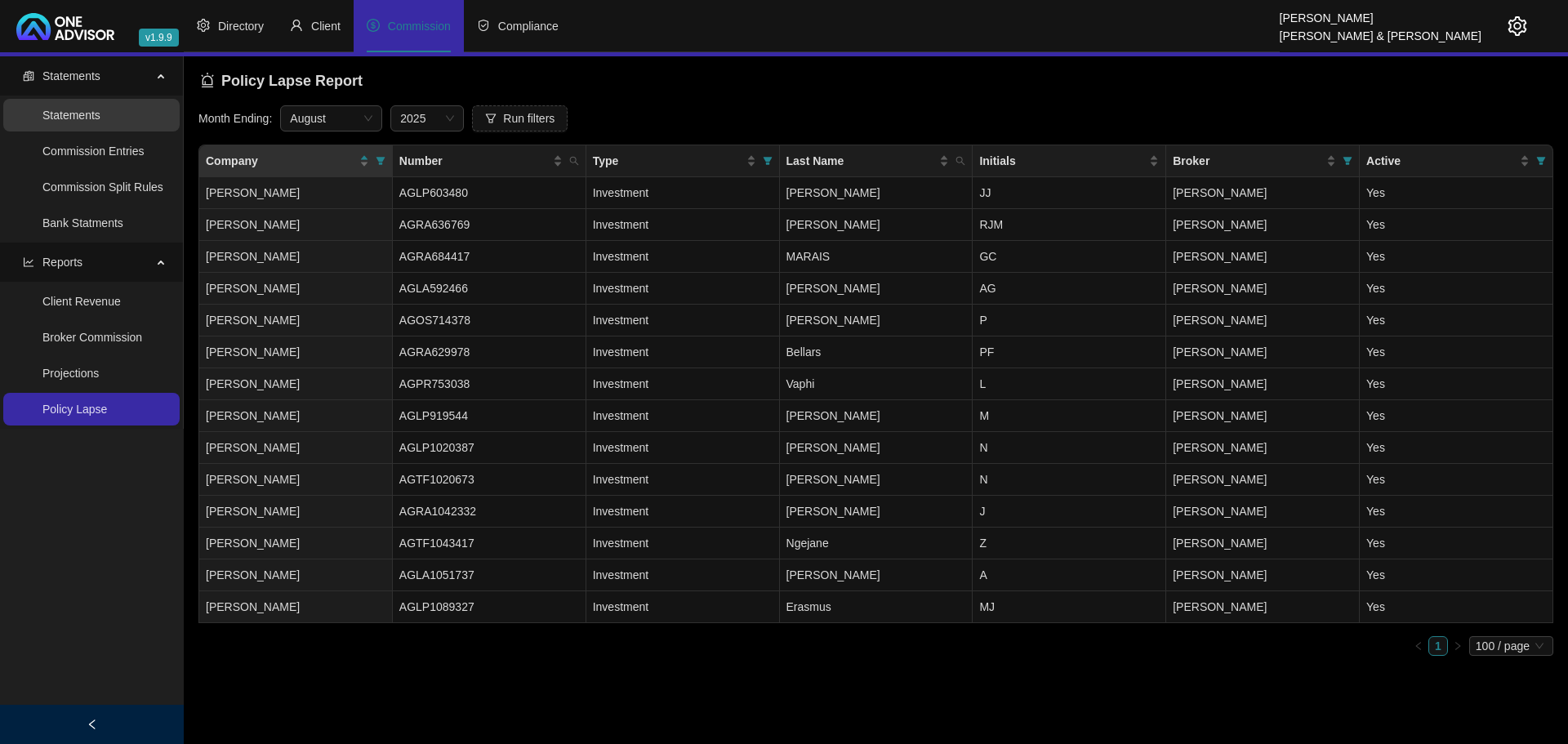
click at [69, 116] on link "Statements" at bounding box center [71, 114] width 58 height 13
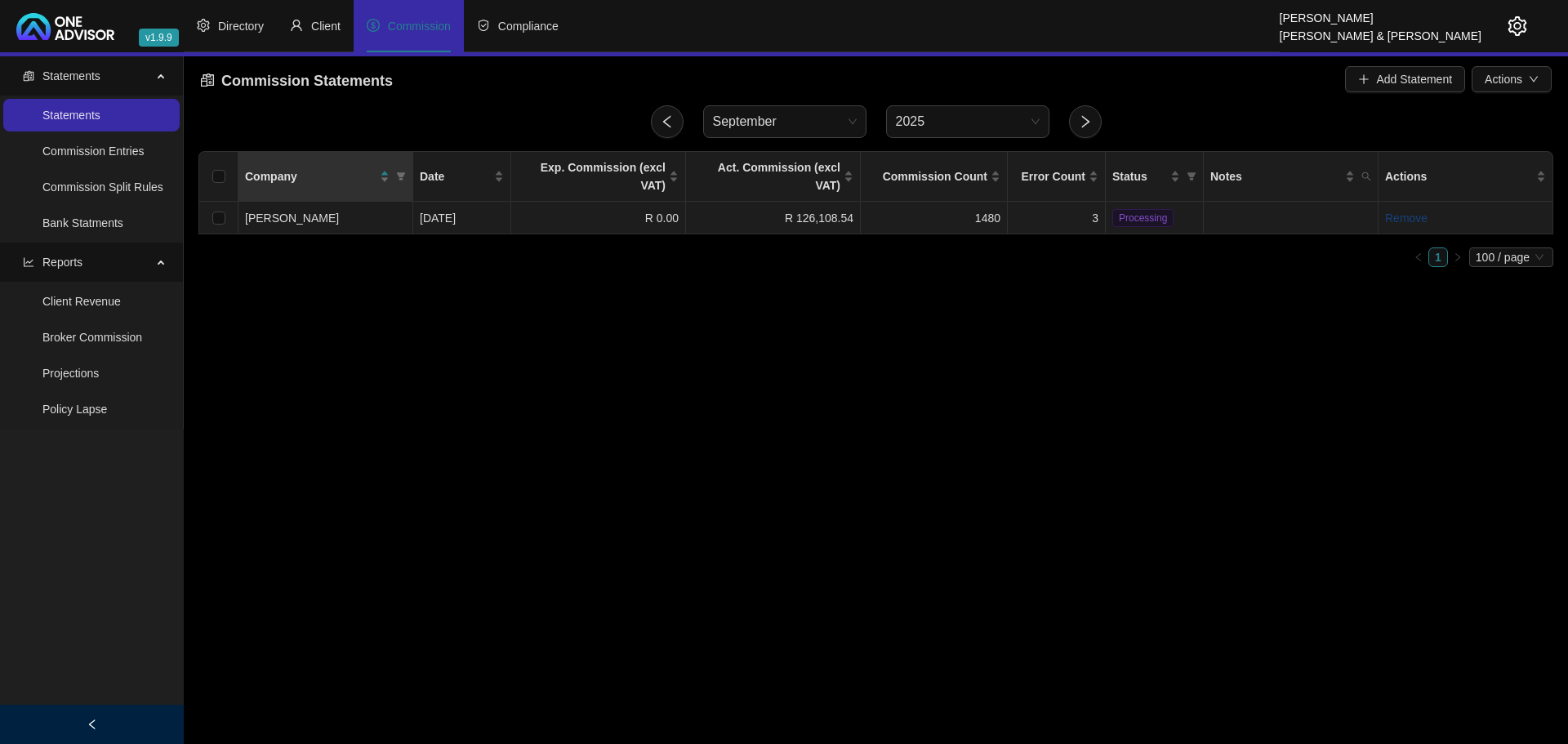
click at [1409, 211] on link "Remove" at bounding box center [1406, 217] width 42 height 13
click at [1487, 164] on span "Yes" at bounding box center [1494, 161] width 19 height 18
